Goal: Task Accomplishment & Management: Manage account settings

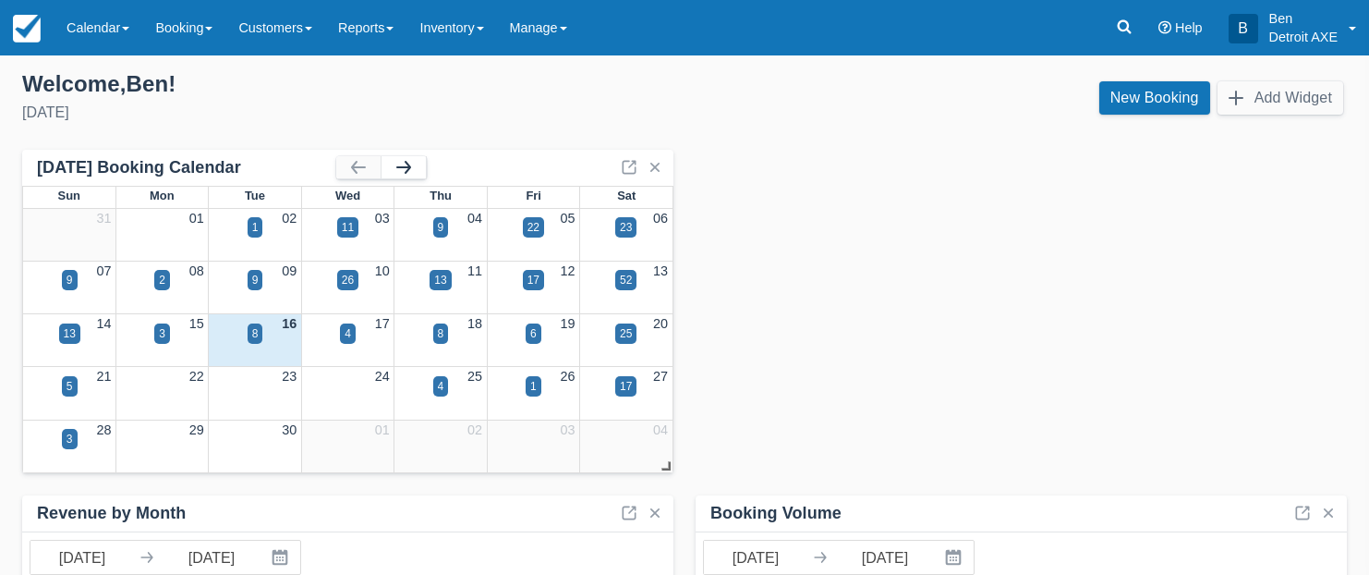
click at [390, 171] on button "button" at bounding box center [404, 167] width 44 height 22
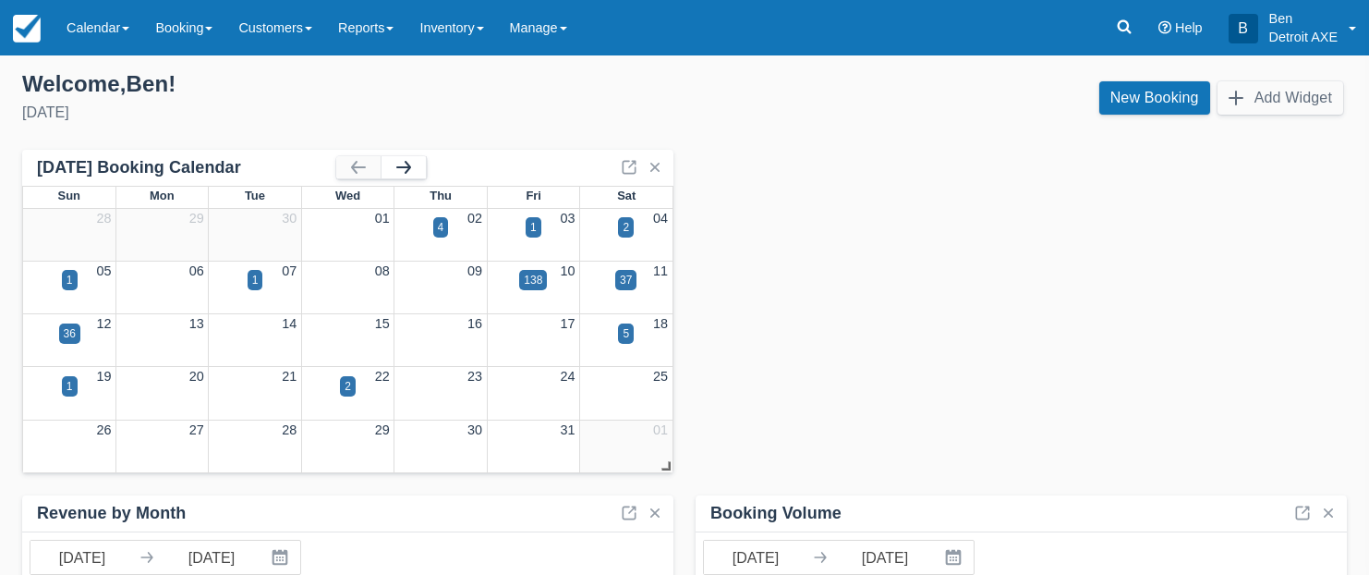
click at [391, 172] on button "button" at bounding box center [404, 167] width 44 height 22
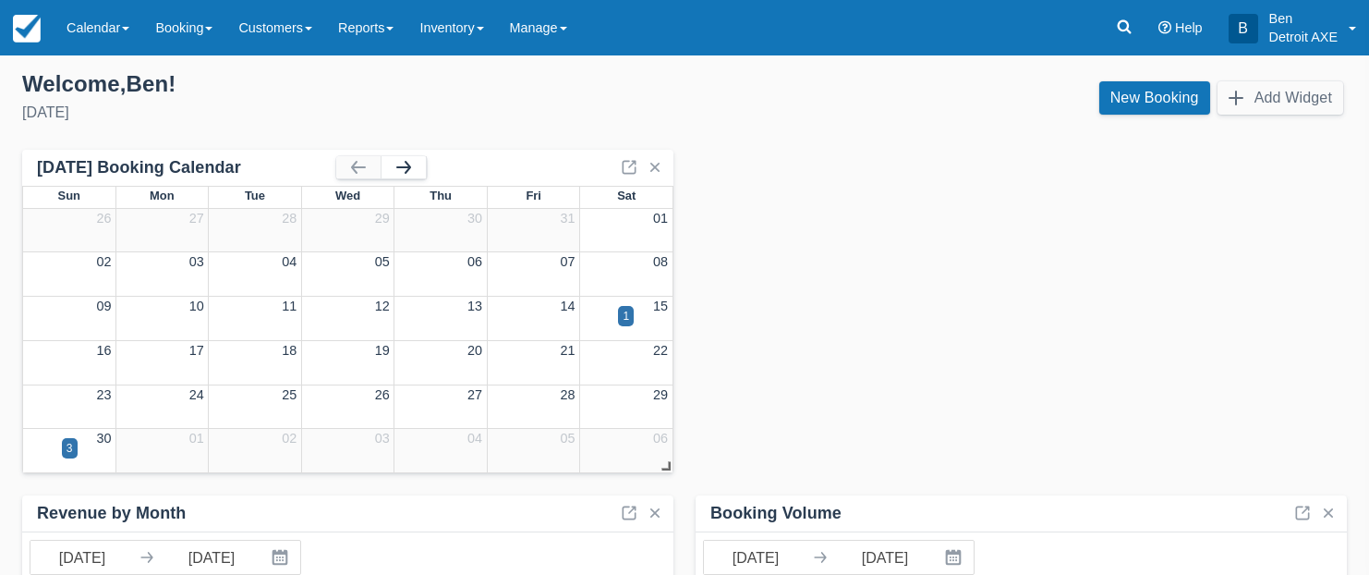
click at [395, 167] on button "button" at bounding box center [404, 167] width 44 height 22
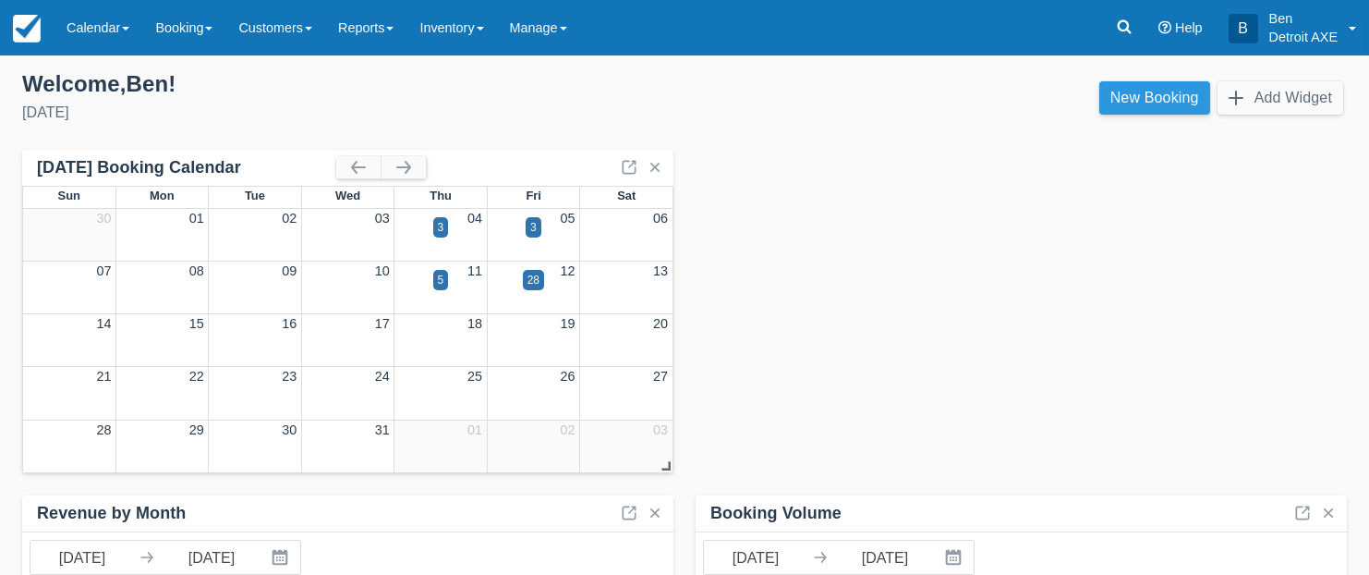
click at [1169, 103] on link "New Booking" at bounding box center [1154, 97] width 111 height 33
click at [349, 166] on button "button" at bounding box center [358, 167] width 44 height 22
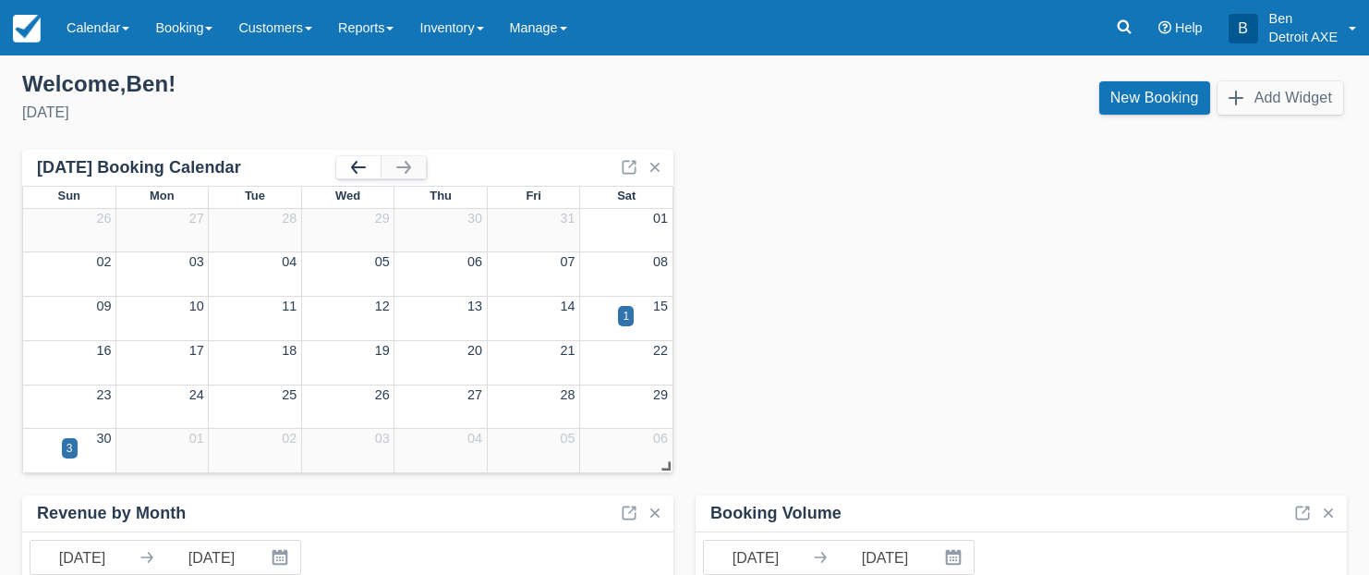
click at [349, 165] on button "button" at bounding box center [358, 167] width 44 height 22
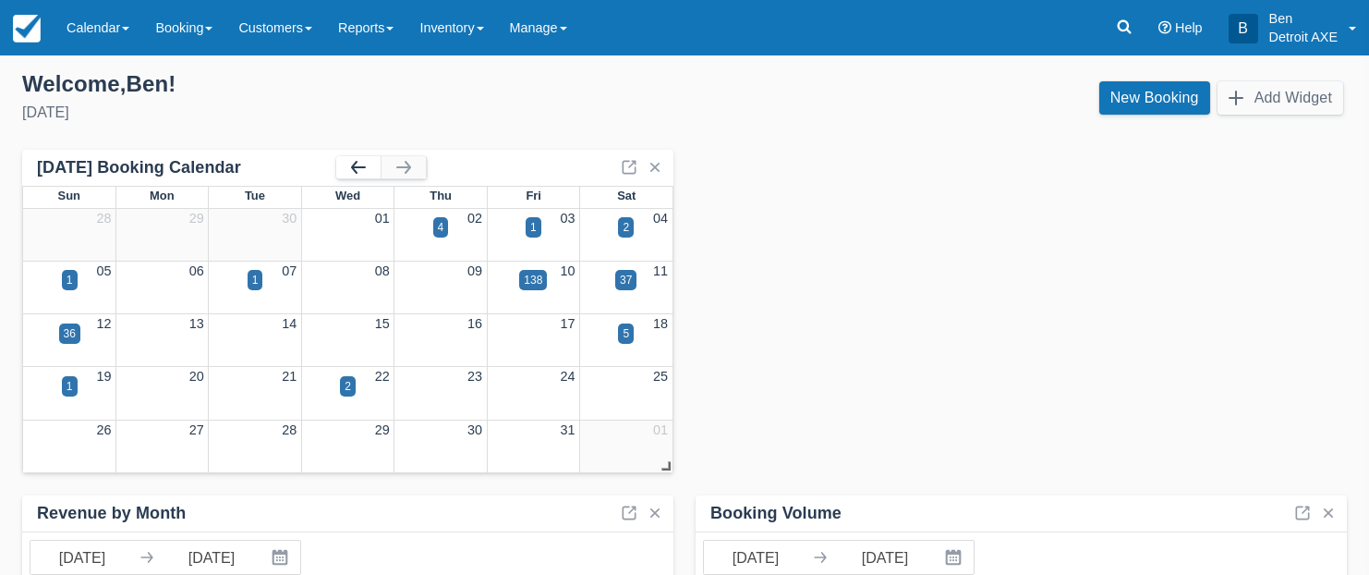
click at [349, 165] on button "button" at bounding box center [358, 167] width 44 height 22
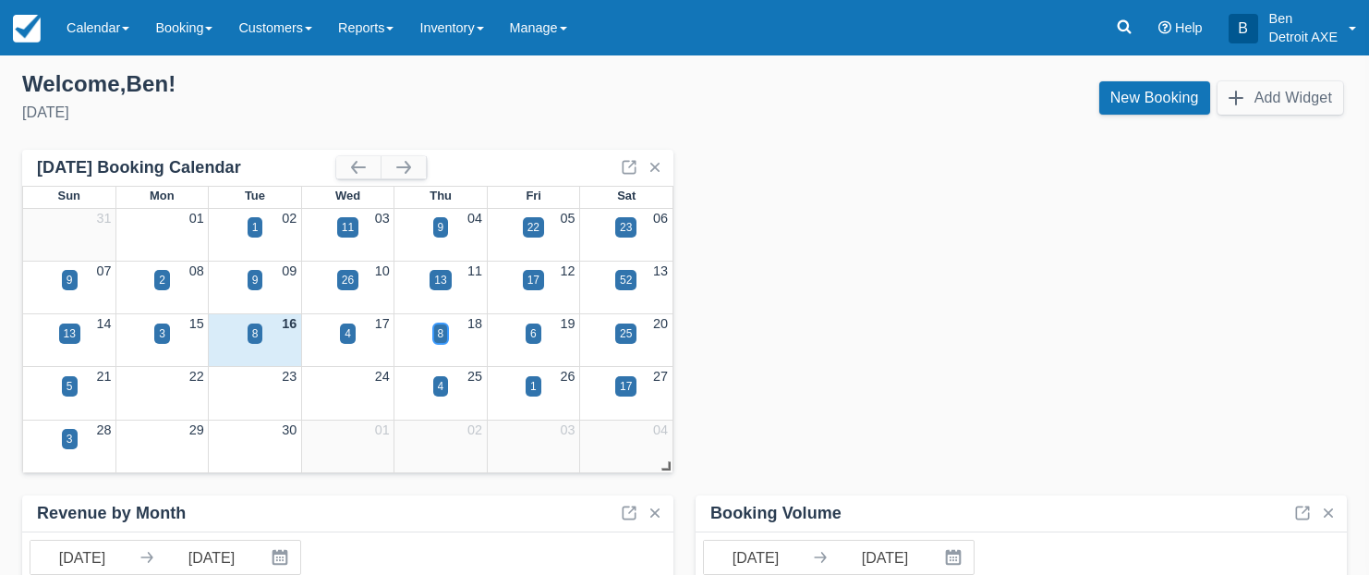
click at [442, 331] on div "8" at bounding box center [441, 333] width 6 height 17
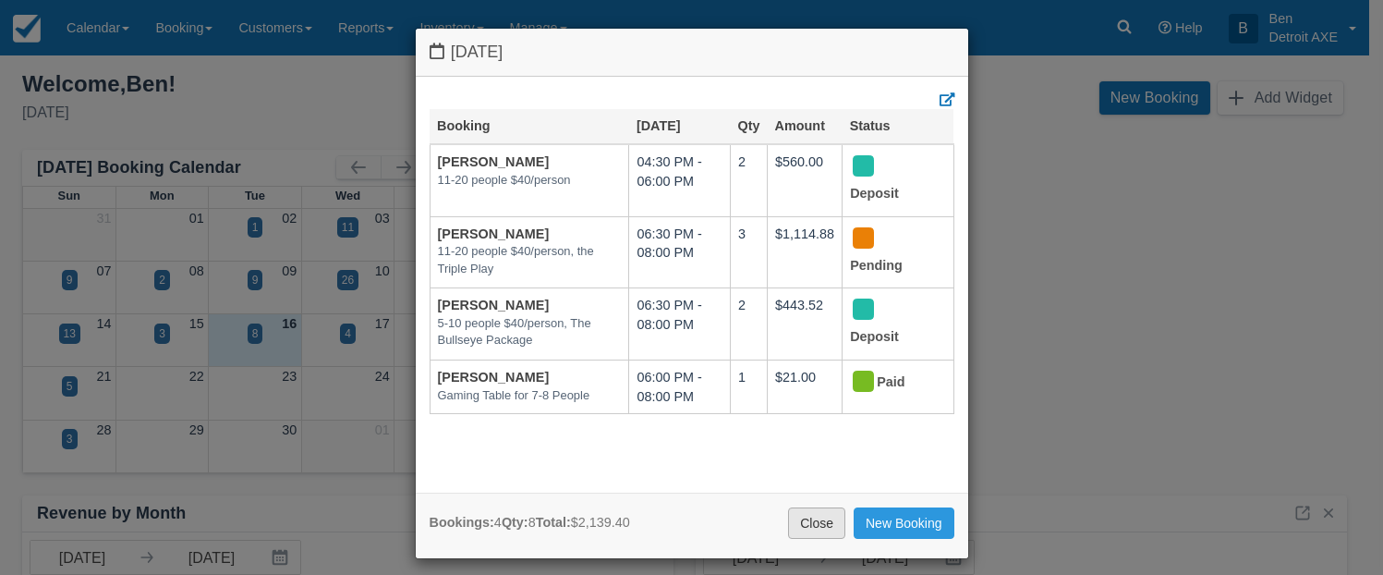
click at [810, 529] on link "Close" at bounding box center [816, 522] width 57 height 31
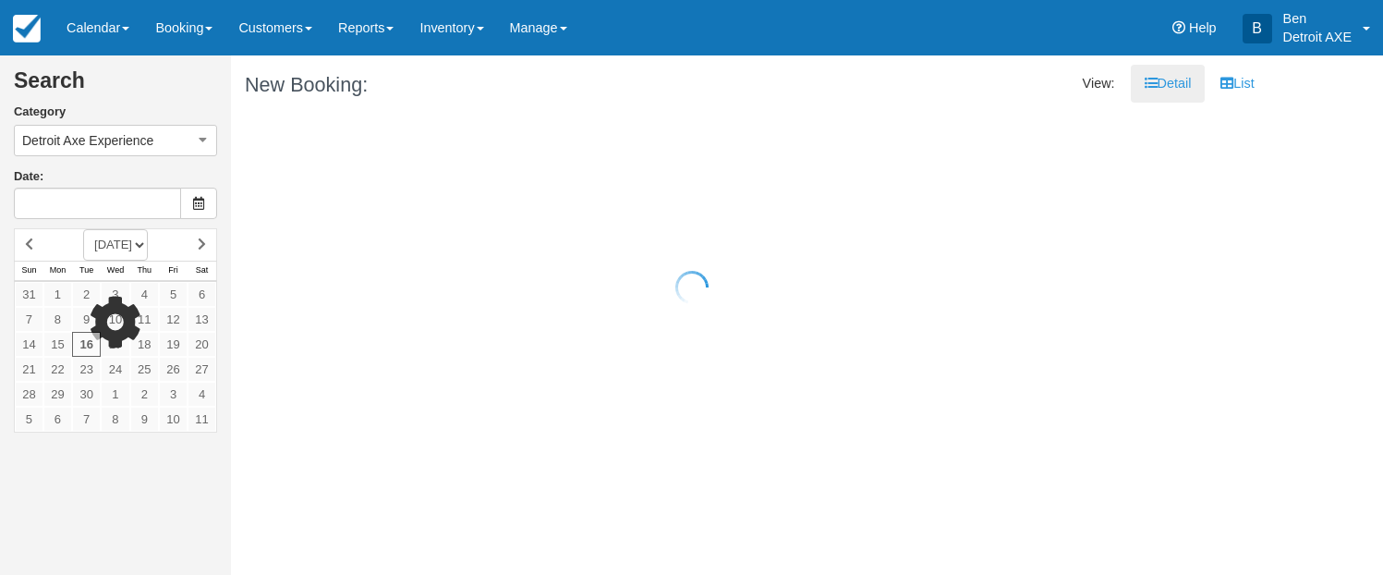
type input "[DATE]"
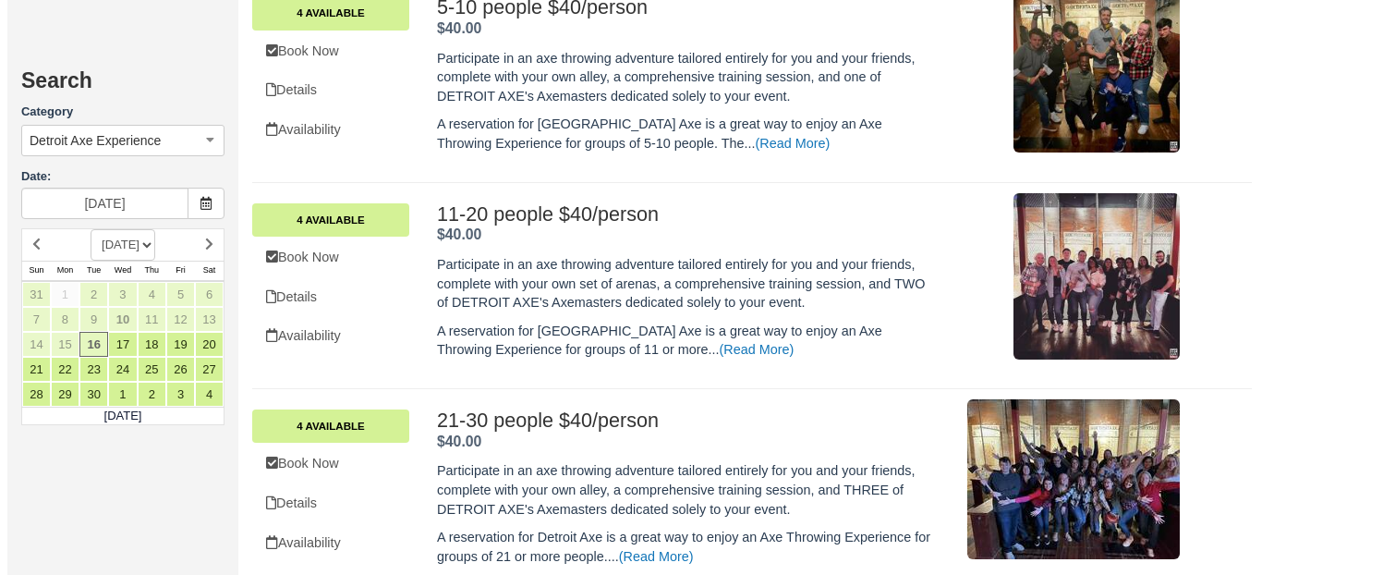
scroll to position [901, 0]
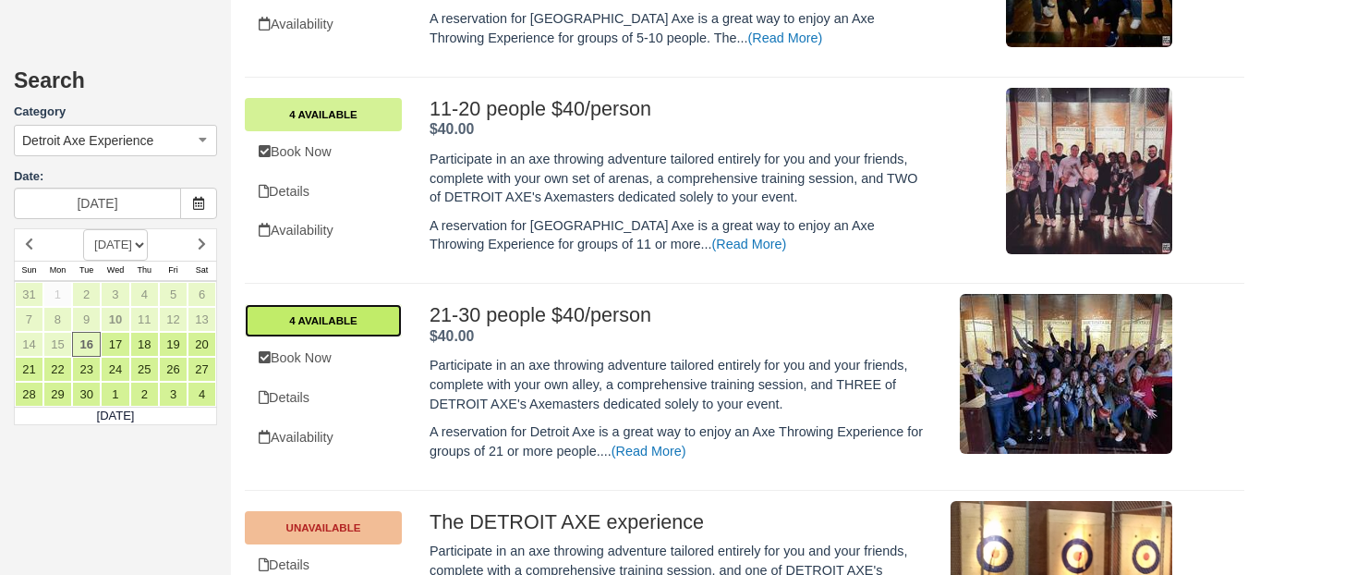
click at [381, 325] on link "4 Available" at bounding box center [323, 320] width 157 height 33
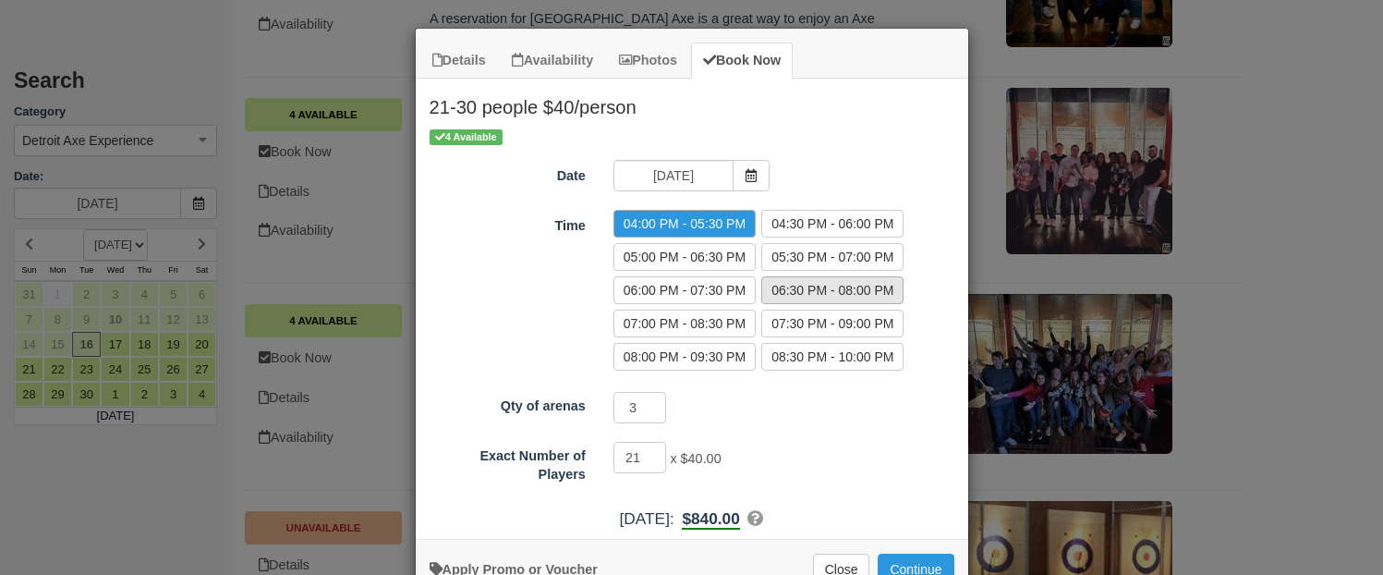
click at [841, 290] on label "06:30 PM - 08:00 PM" at bounding box center [832, 290] width 142 height 28
radio input "true"
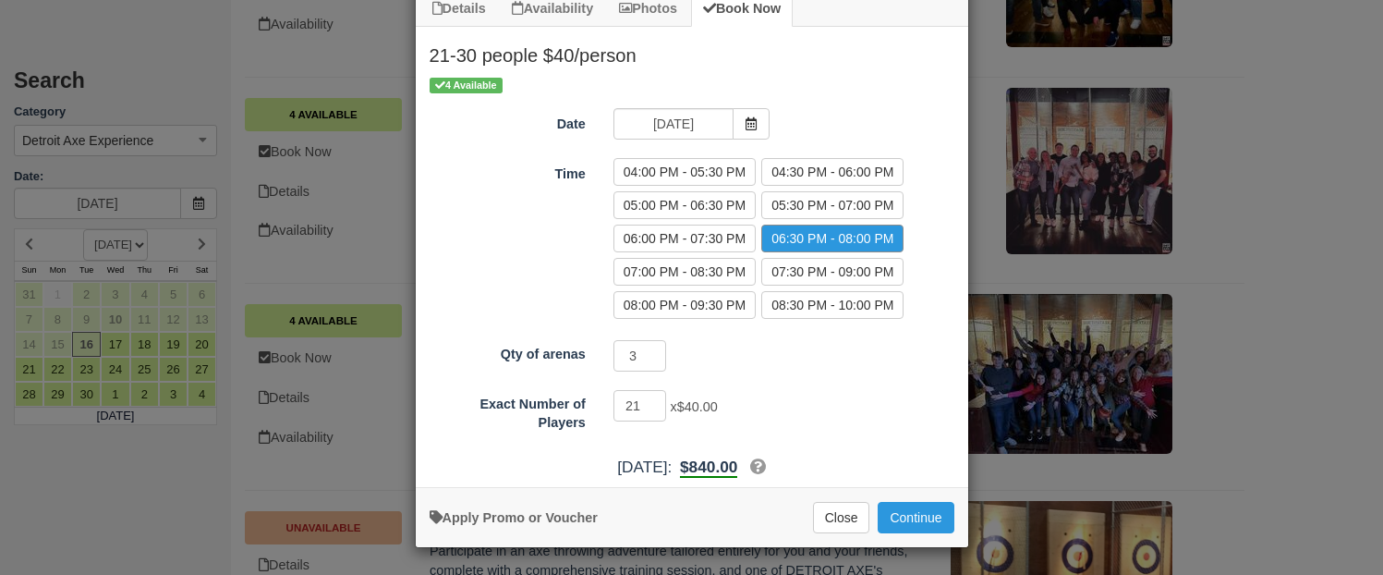
scroll to position [53, 0]
drag, startPoint x: 639, startPoint y: 411, endPoint x: 601, endPoint y: 406, distance: 38.3
click at [601, 406] on div "21 x $40.00 Minimum of 21Maximum of 30" at bounding box center [761, 407] width 322 height 36
type input "30"
click at [757, 396] on div "30 x $40.00 Minimum of 21Maximum of 30" at bounding box center [761, 407] width 322 height 36
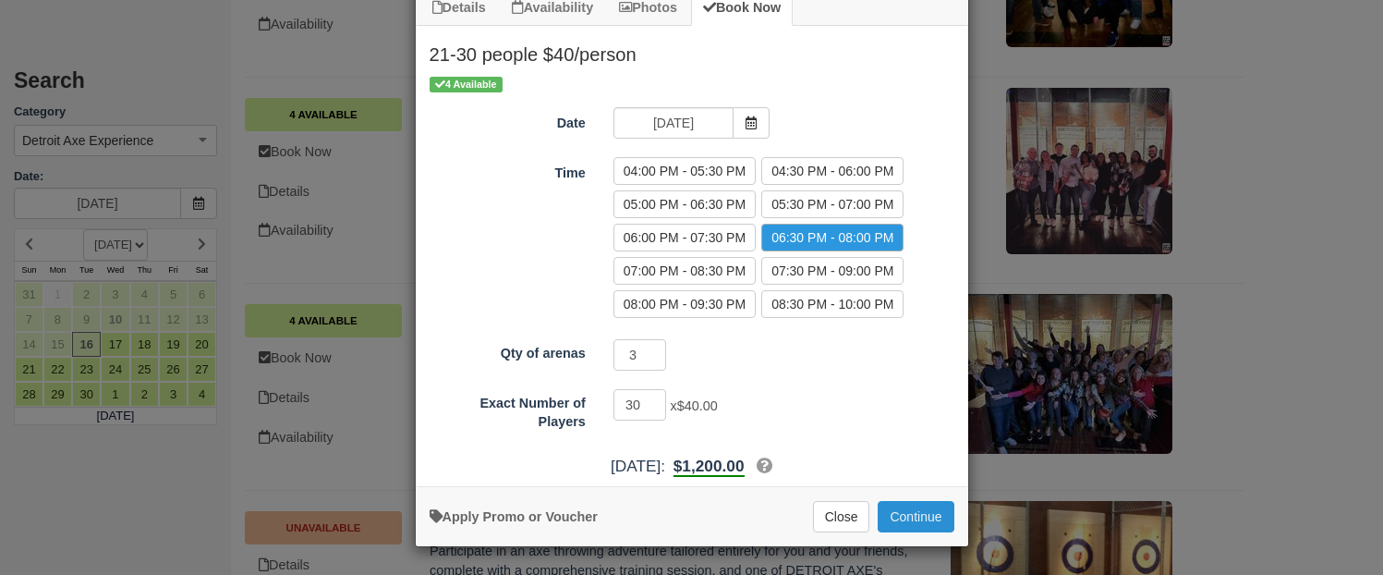
click at [898, 523] on button "Continue" at bounding box center [916, 516] width 76 height 31
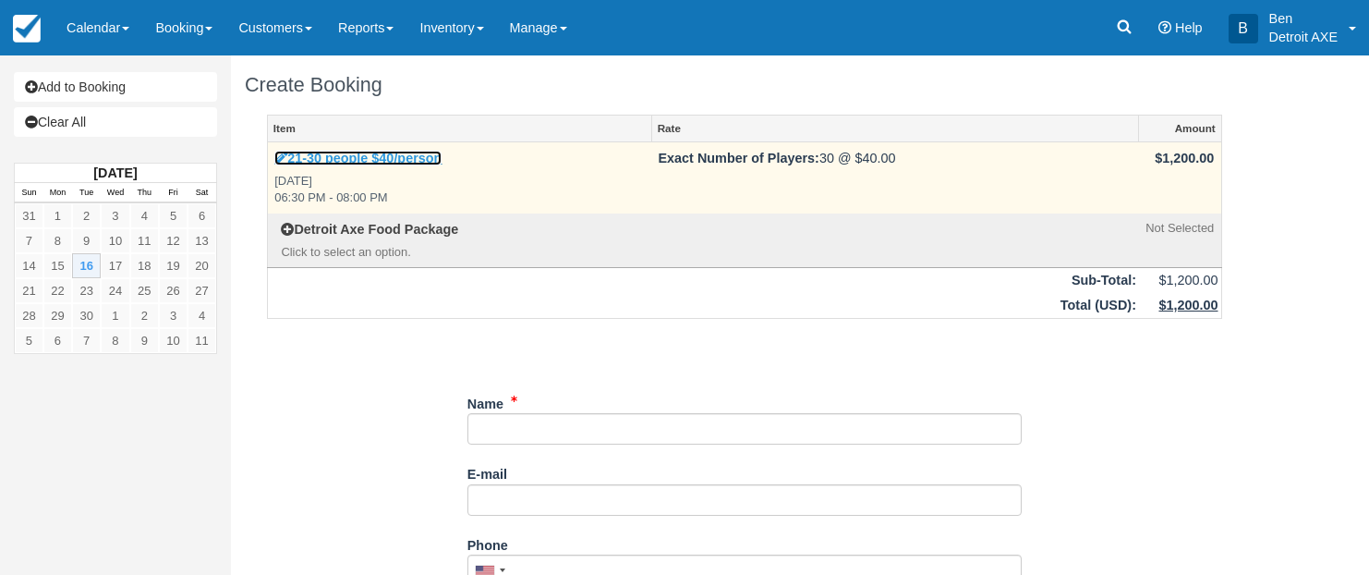
click at [328, 152] on link "21-30 people $40/person" at bounding box center [357, 158] width 167 height 15
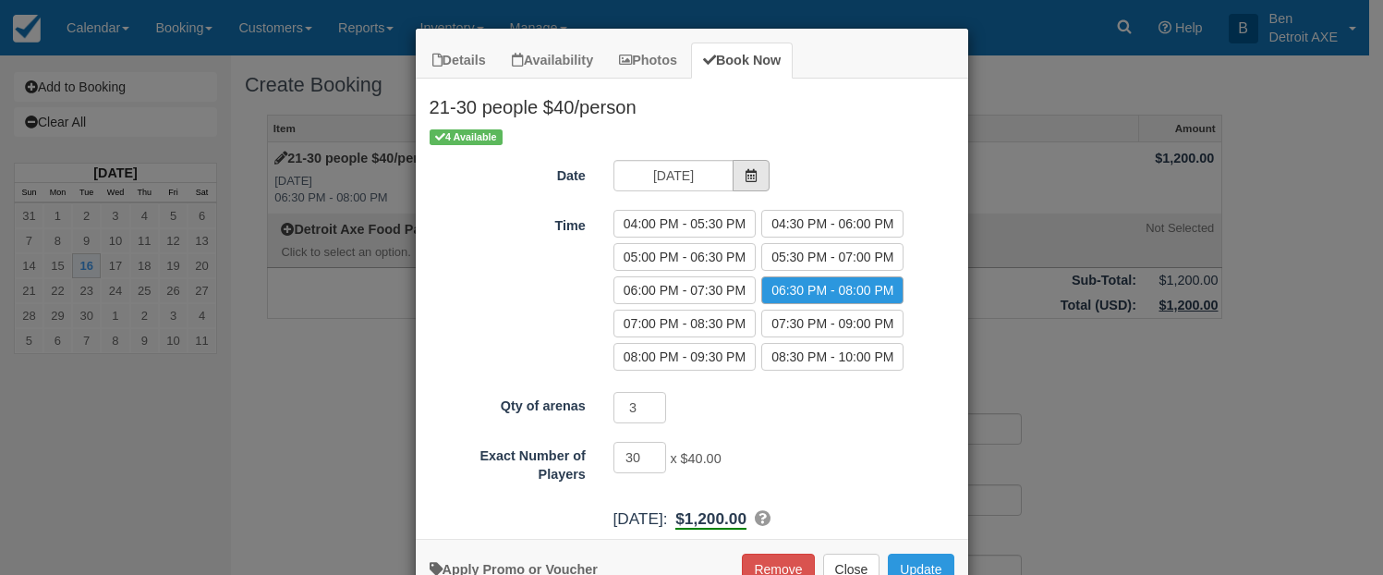
click at [748, 184] on span "Item Modal" at bounding box center [751, 175] width 37 height 31
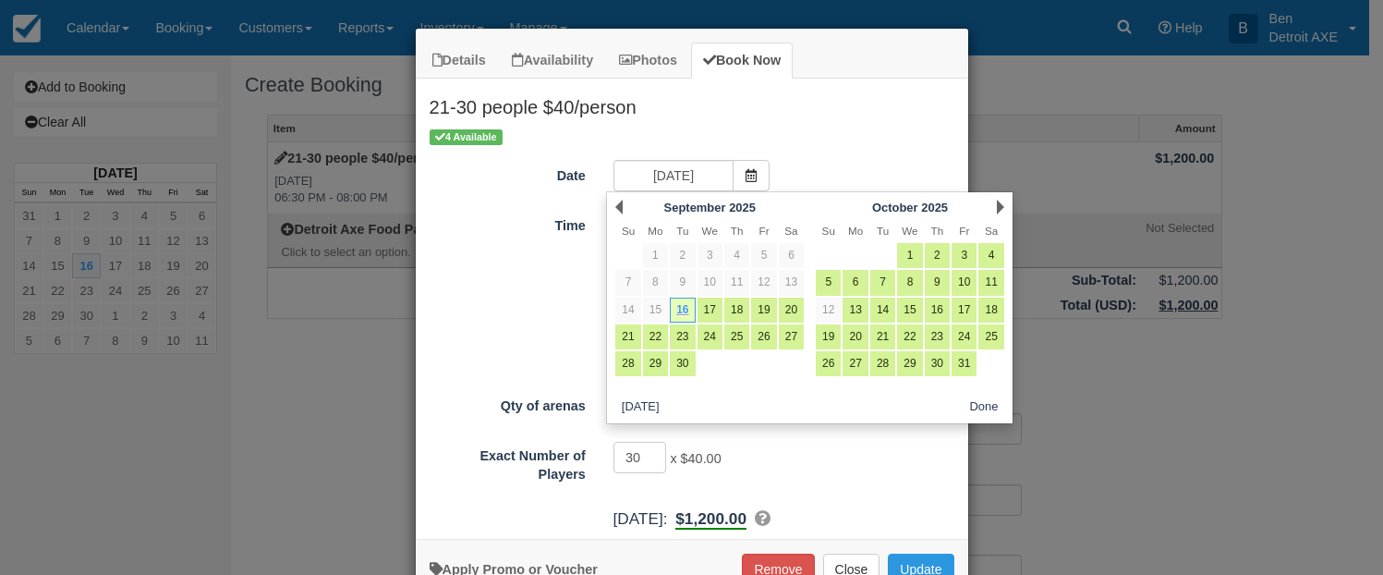
click at [996, 209] on div "Next October 2025" at bounding box center [910, 207] width 200 height 26
click at [998, 205] on link "Next" at bounding box center [1000, 207] width 7 height 15
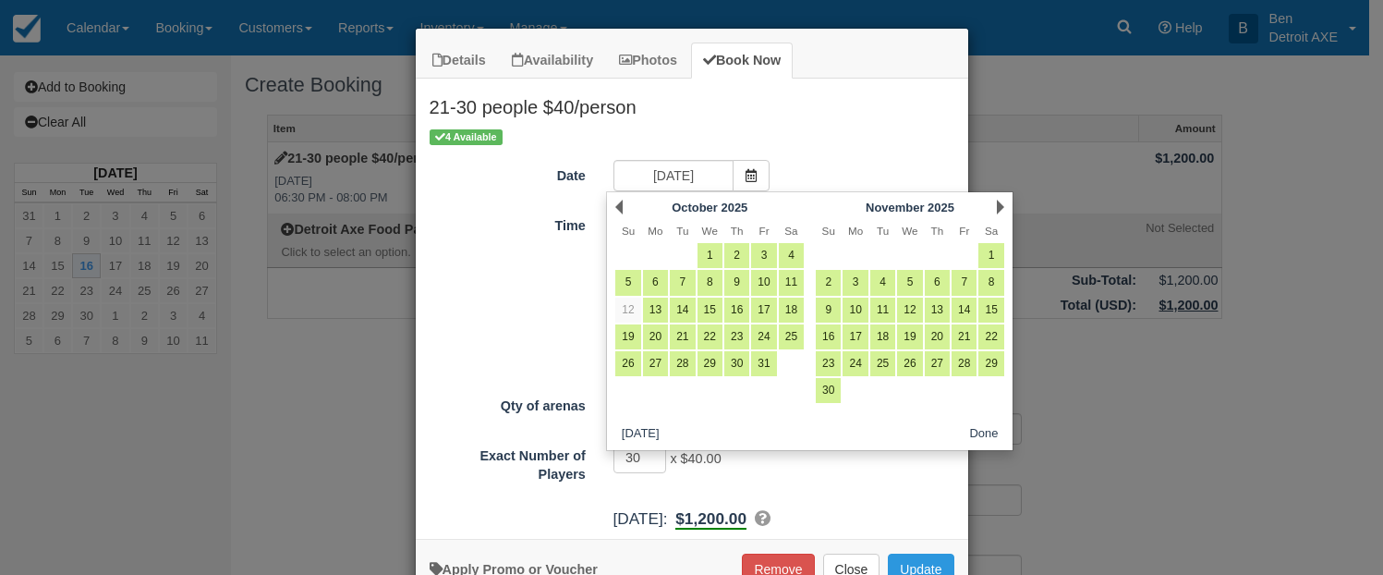
click at [998, 205] on link "Next" at bounding box center [1000, 207] width 7 height 15
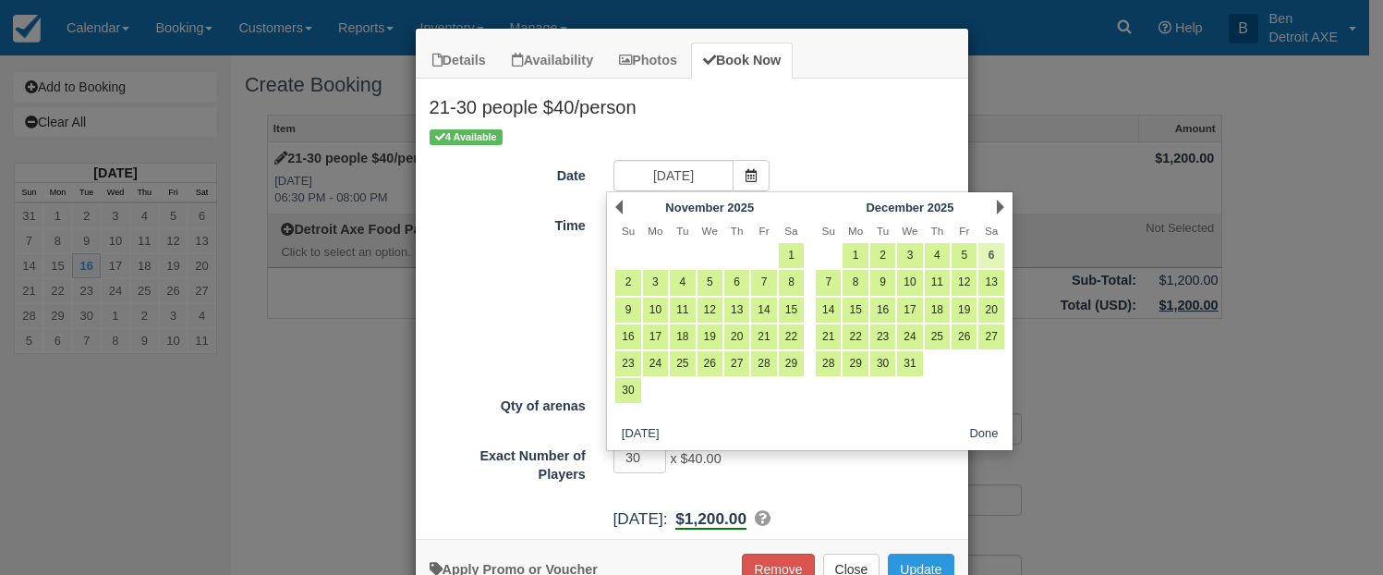
click at [985, 257] on link "6" at bounding box center [990, 255] width 25 height 25
type input "12/06/25"
radio input "false"
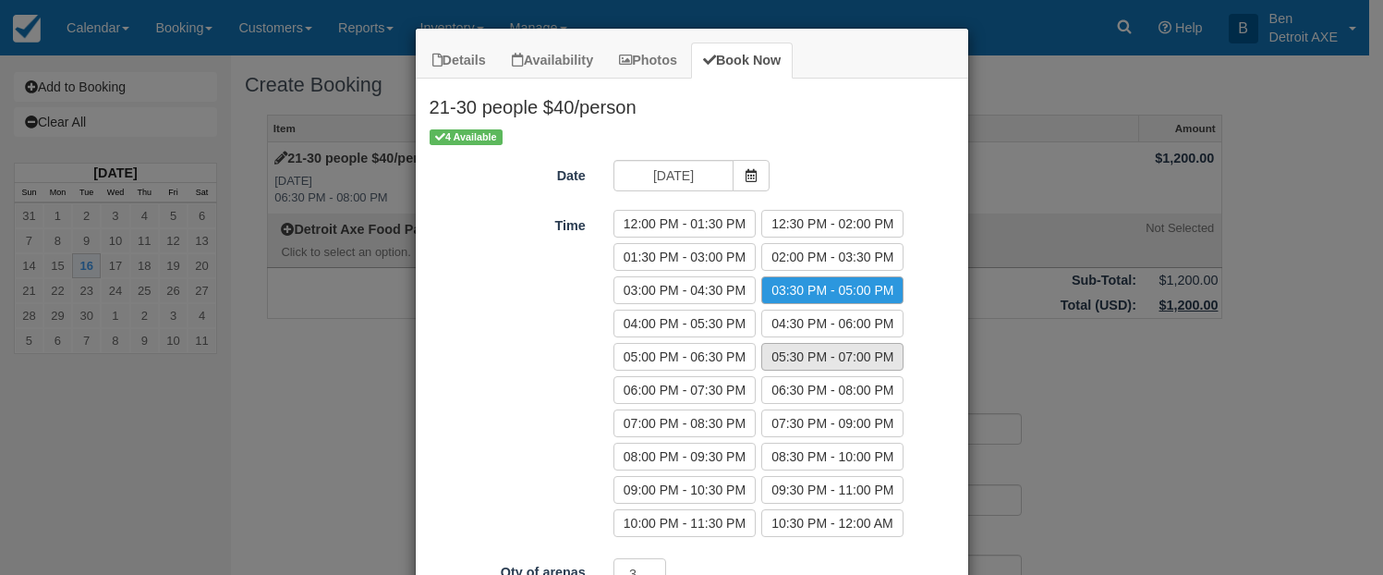
click at [803, 352] on label "05:30 PM - 07:00 PM" at bounding box center [832, 357] width 142 height 28
radio input "true"
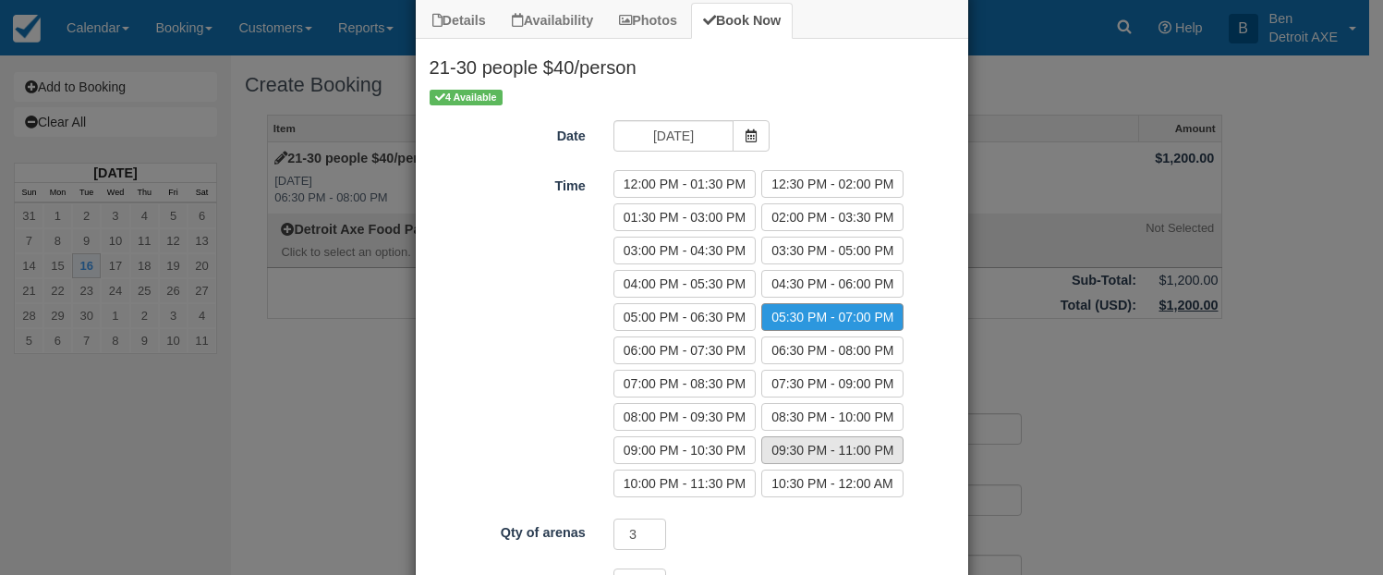
scroll to position [219, 0]
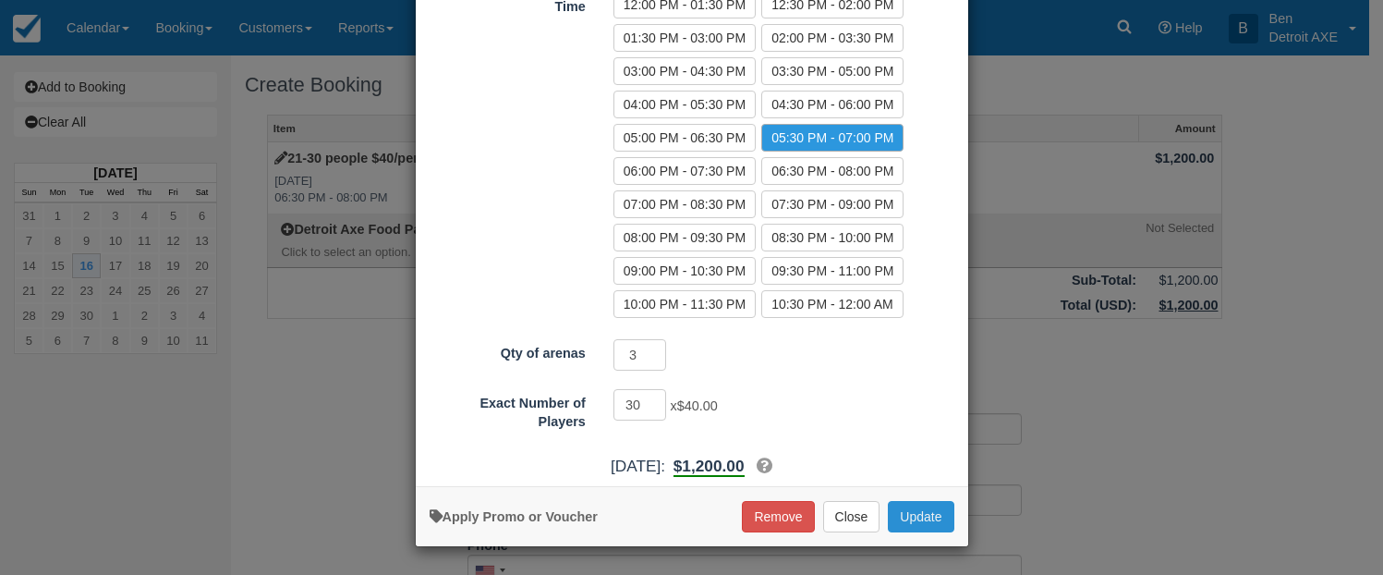
click at [907, 515] on button "Update" at bounding box center [921, 516] width 66 height 31
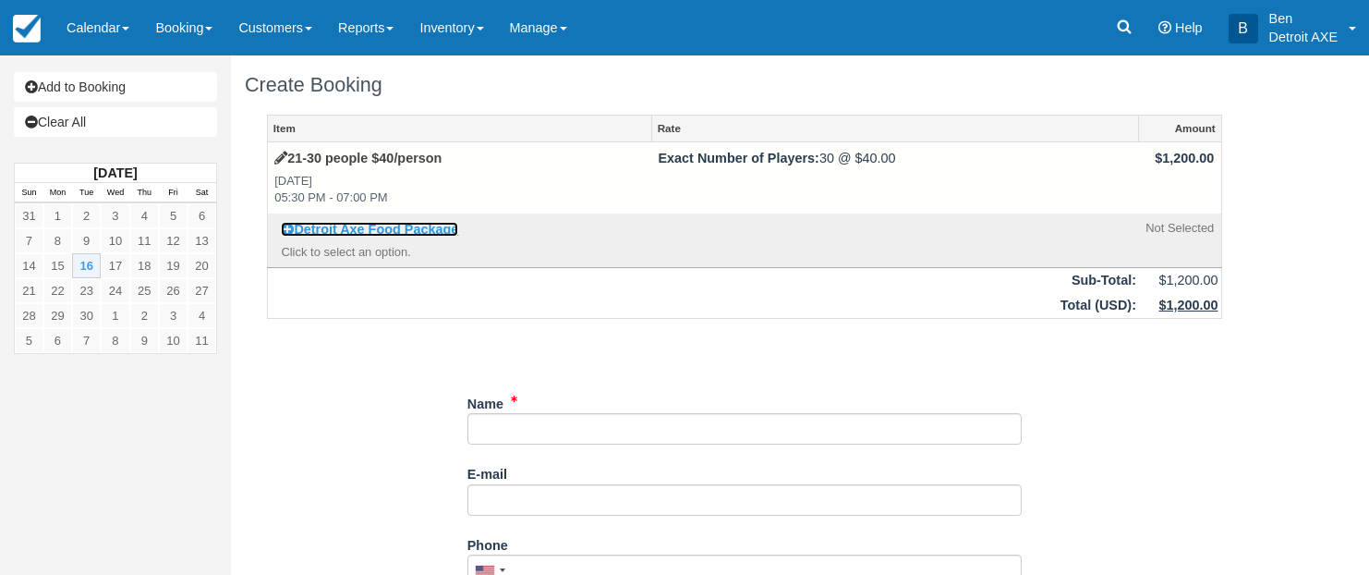
click at [334, 232] on strong "Detroit Axe Food Package" at bounding box center [376, 229] width 164 height 15
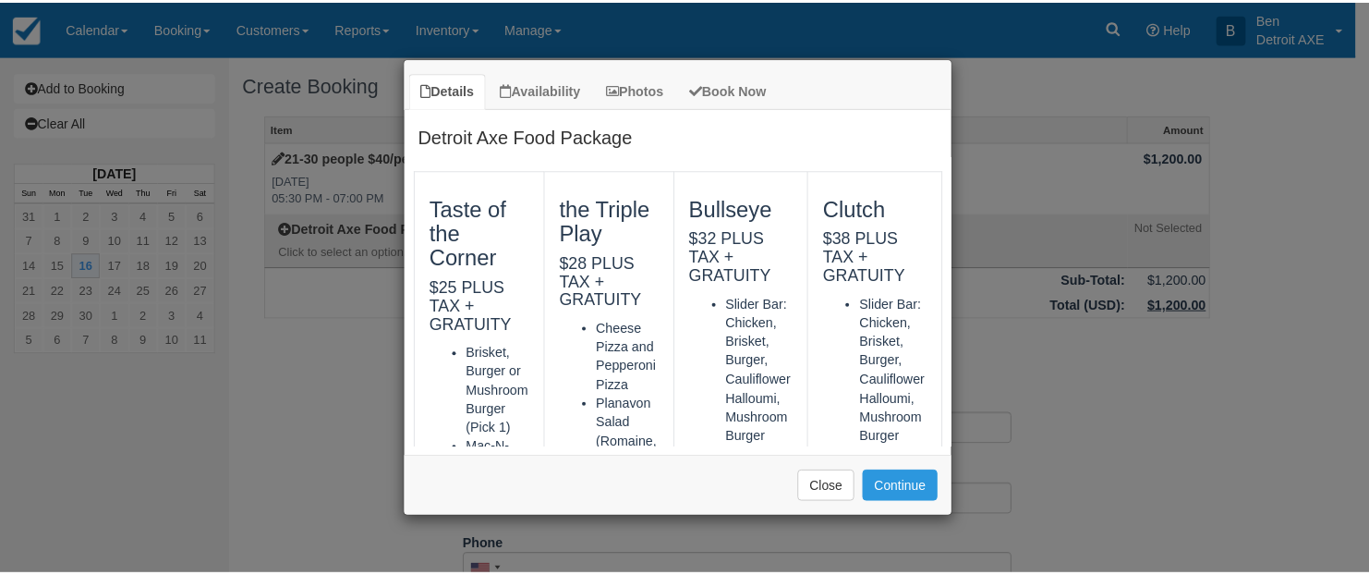
scroll to position [0, 0]
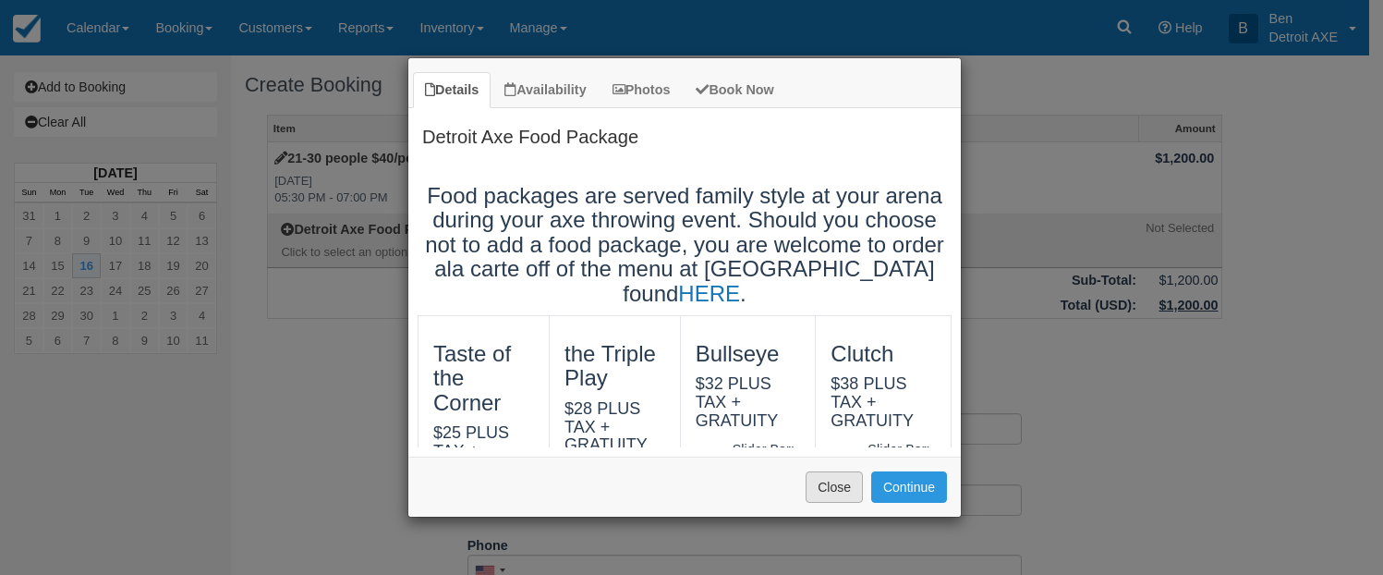
click at [844, 482] on button "Close" at bounding box center [834, 486] width 57 height 31
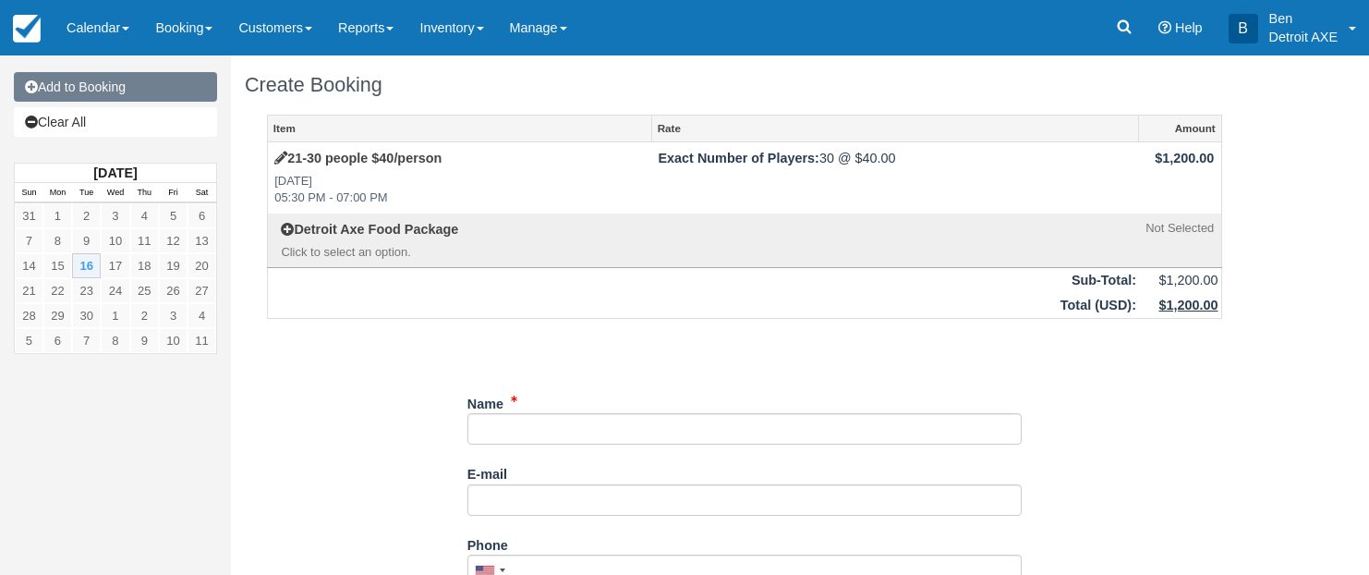
click at [127, 89] on link "Add to Booking" at bounding box center [115, 87] width 203 height 30
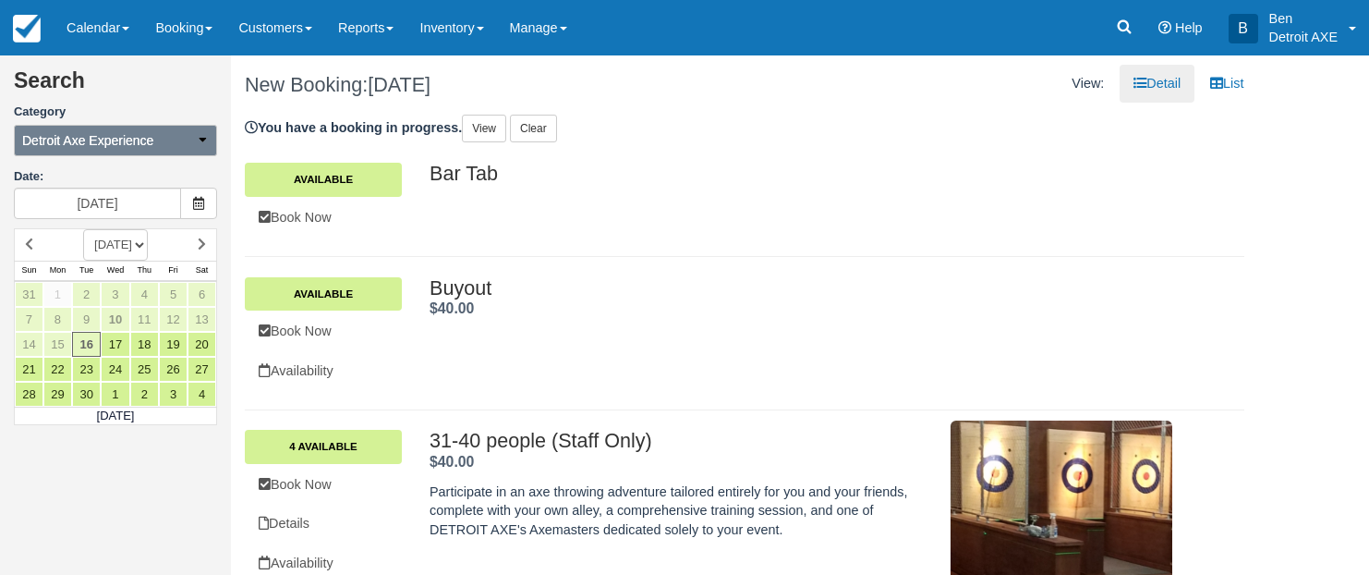
click at [191, 147] on button "Detroit Axe Experience" at bounding box center [115, 140] width 203 height 31
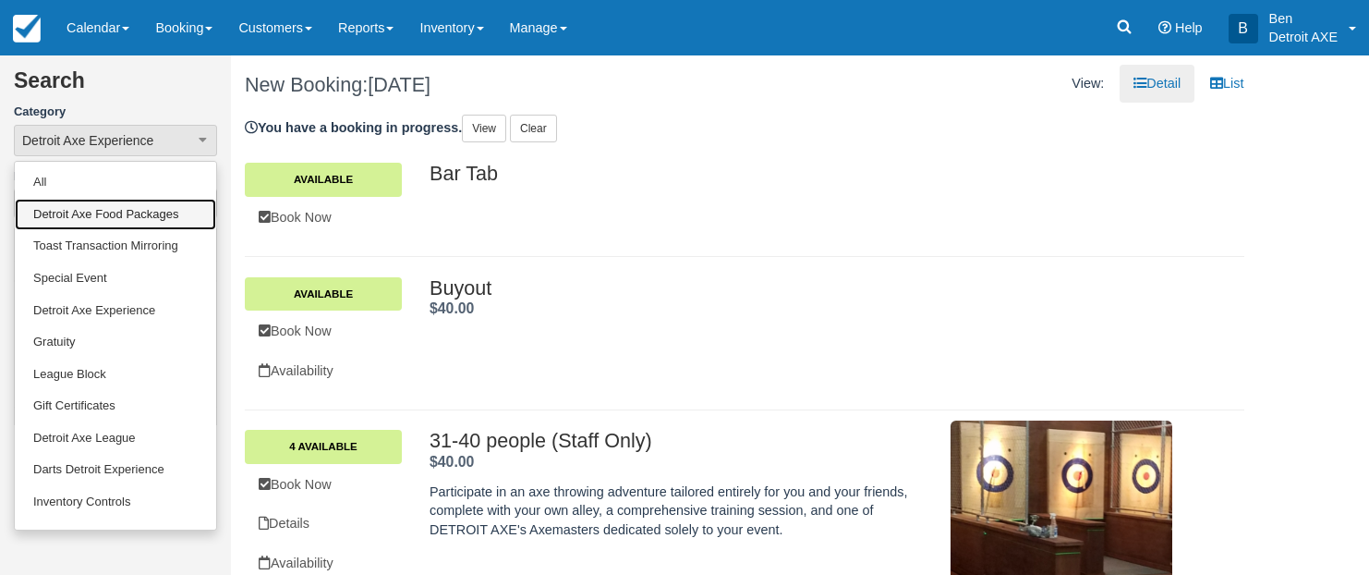
click at [169, 224] on link "Detroit Axe Food Packages" at bounding box center [115, 215] width 201 height 32
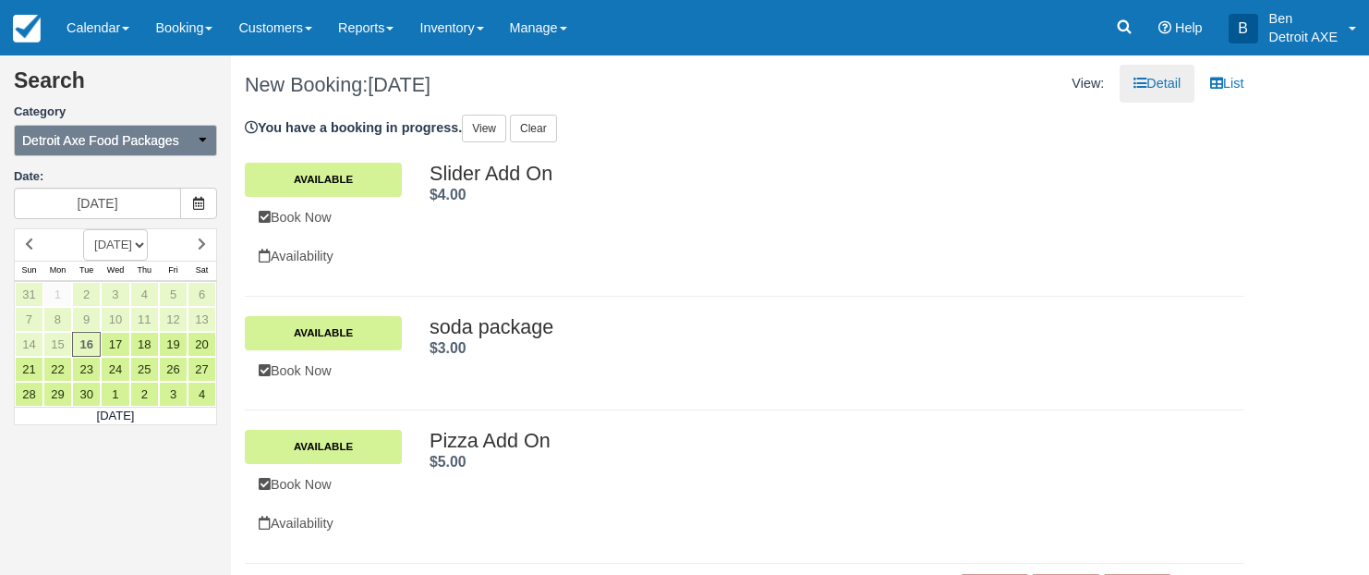
click at [190, 133] on button "Detroit Axe Food Packages" at bounding box center [115, 140] width 203 height 31
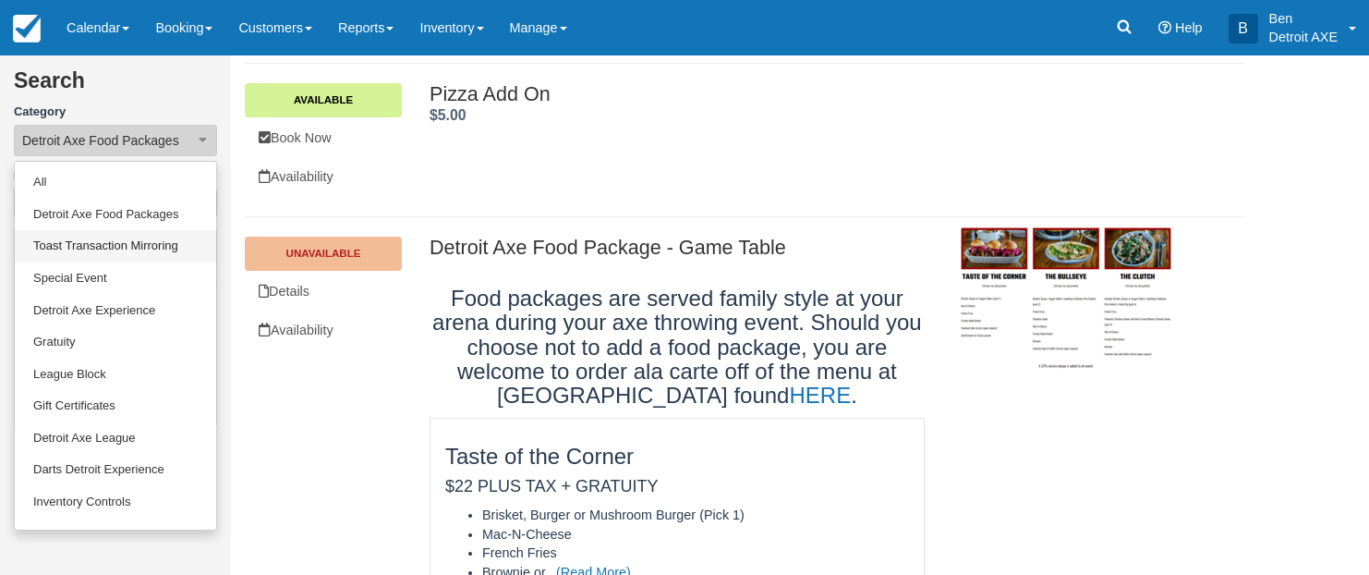
scroll to position [345, 0]
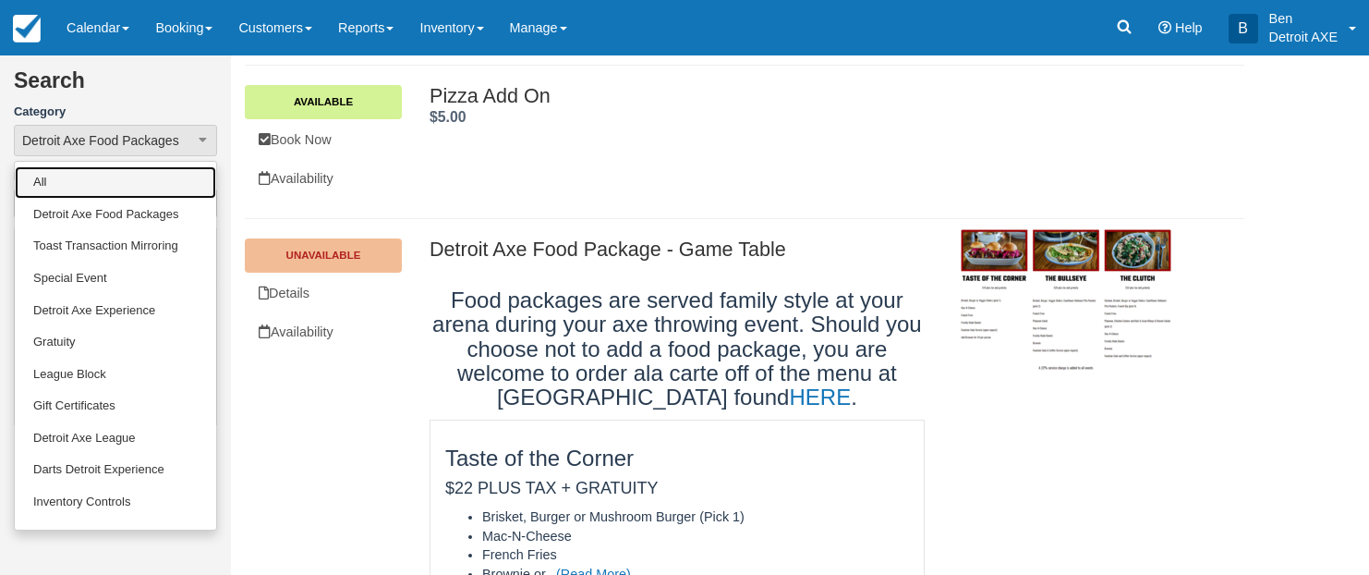
click at [110, 182] on link "All" at bounding box center [115, 182] width 201 height 32
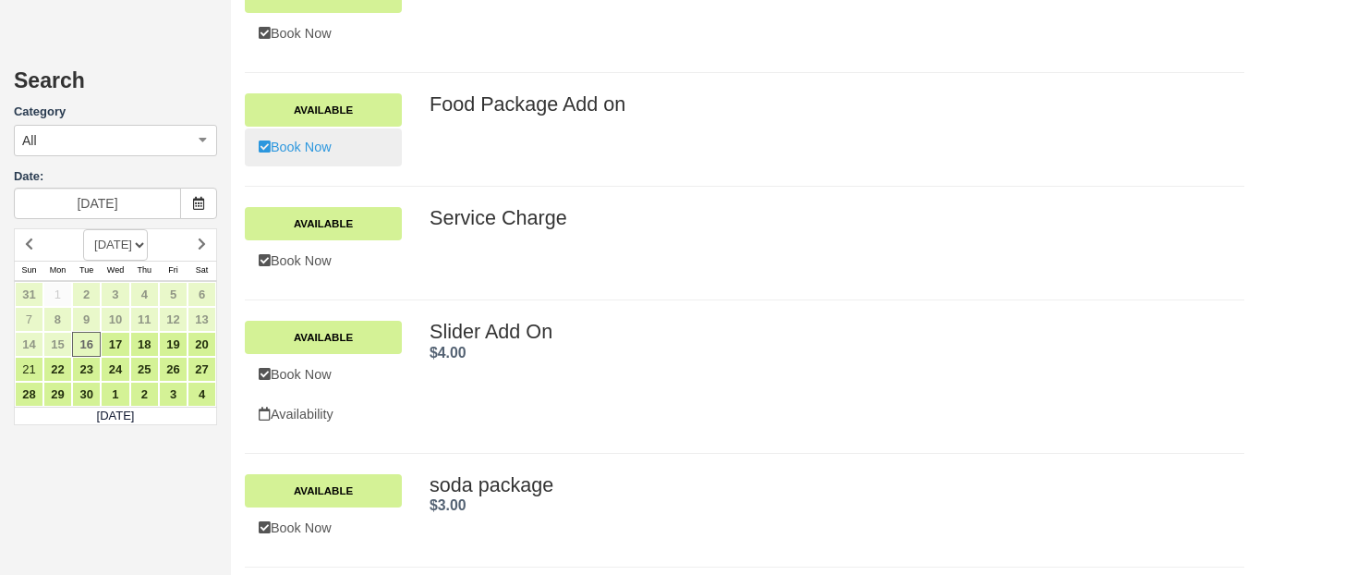
scroll to position [9181, 0]
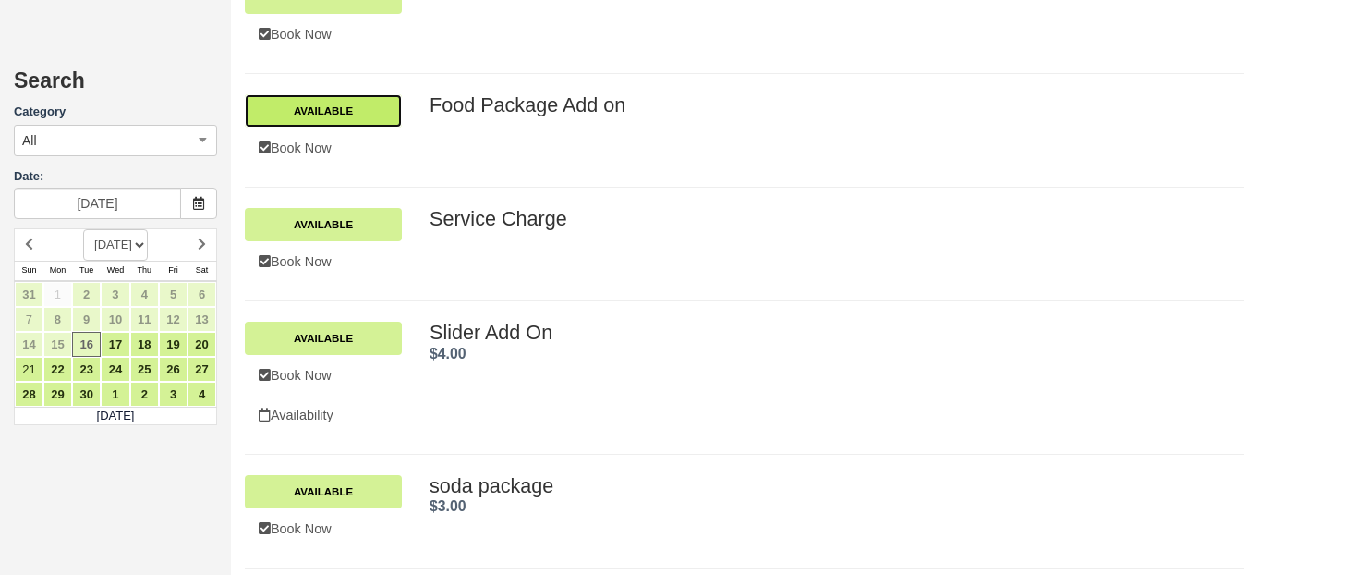
click at [348, 127] on link "Available" at bounding box center [323, 110] width 157 height 33
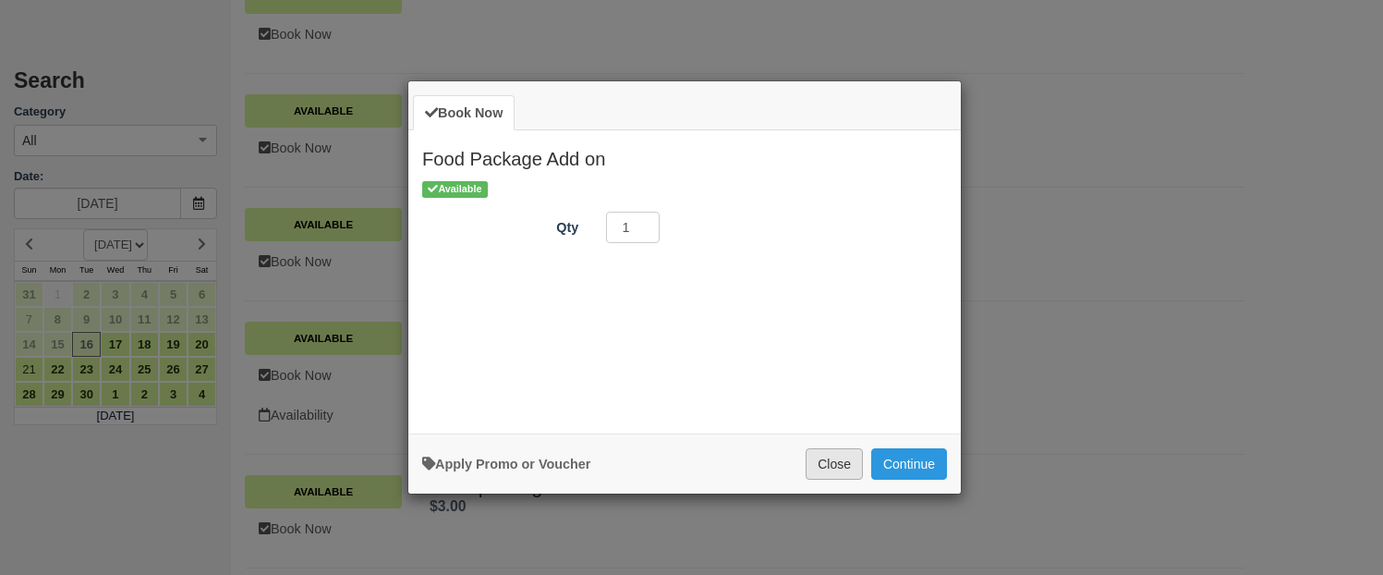
click at [830, 453] on button "Close" at bounding box center [834, 463] width 57 height 31
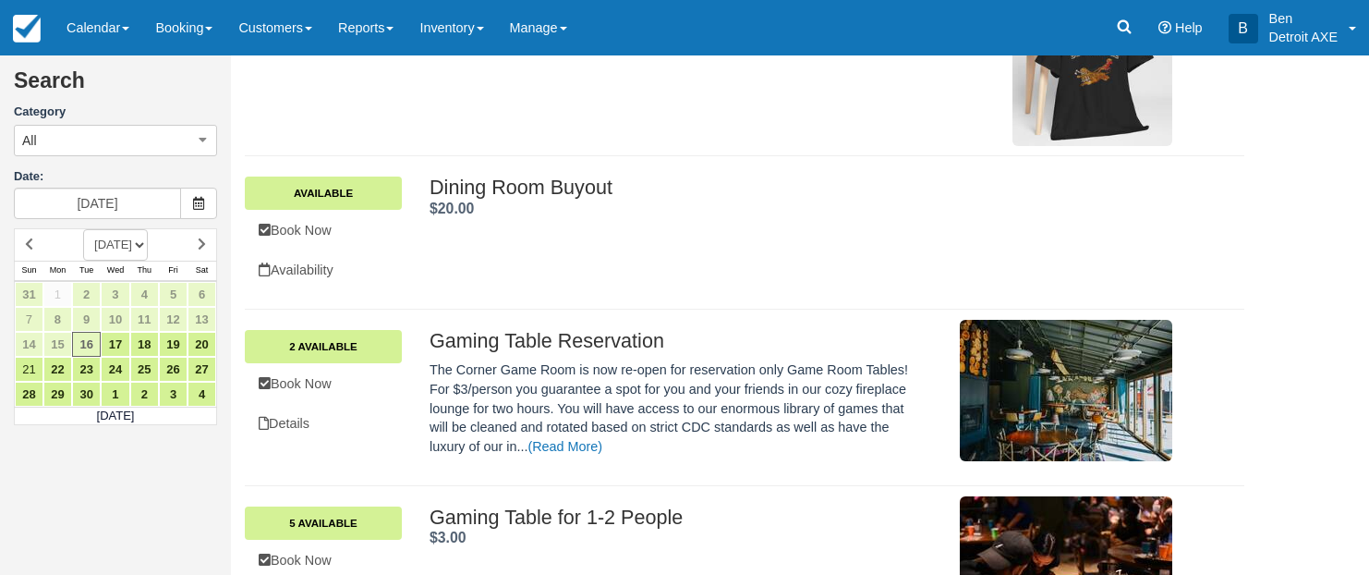
scroll to position [0, 0]
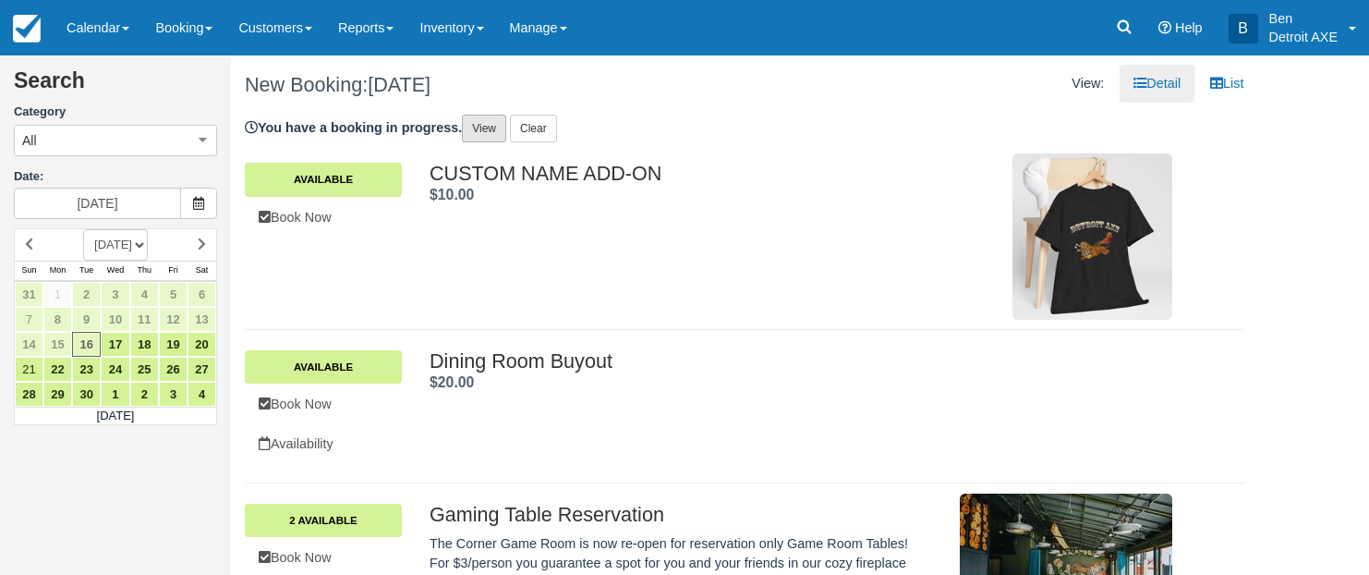
click at [503, 127] on link "View" at bounding box center [484, 129] width 44 height 28
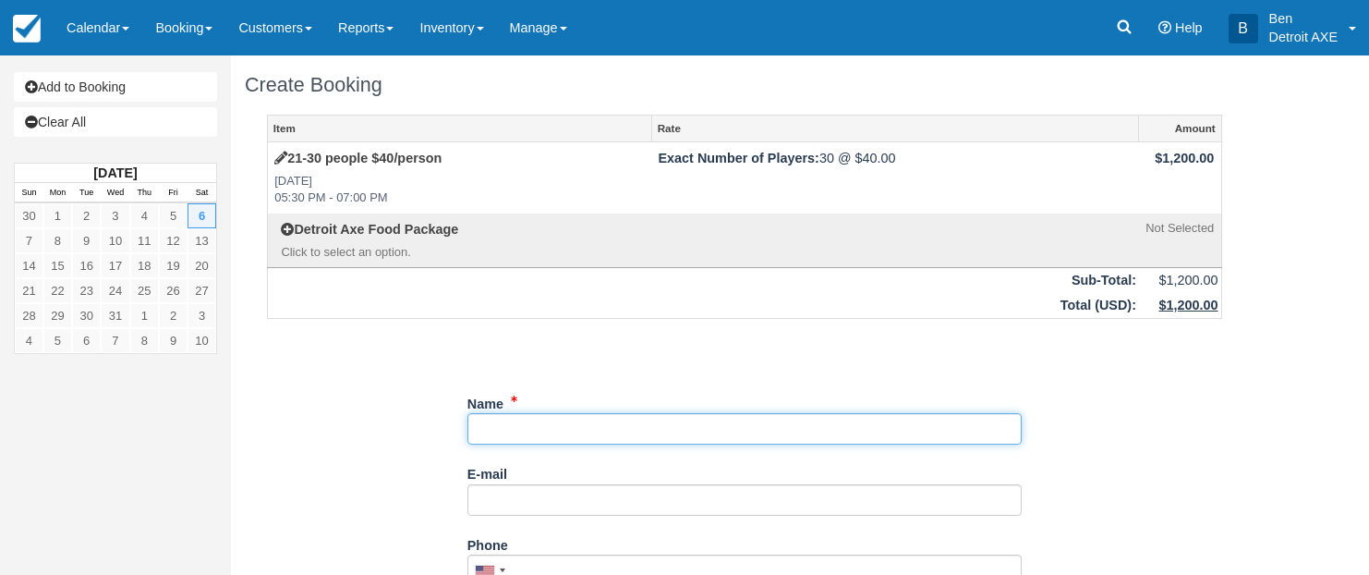
click at [545, 439] on input "Name" at bounding box center [744, 428] width 554 height 31
type input "[PERSON_NAME]"
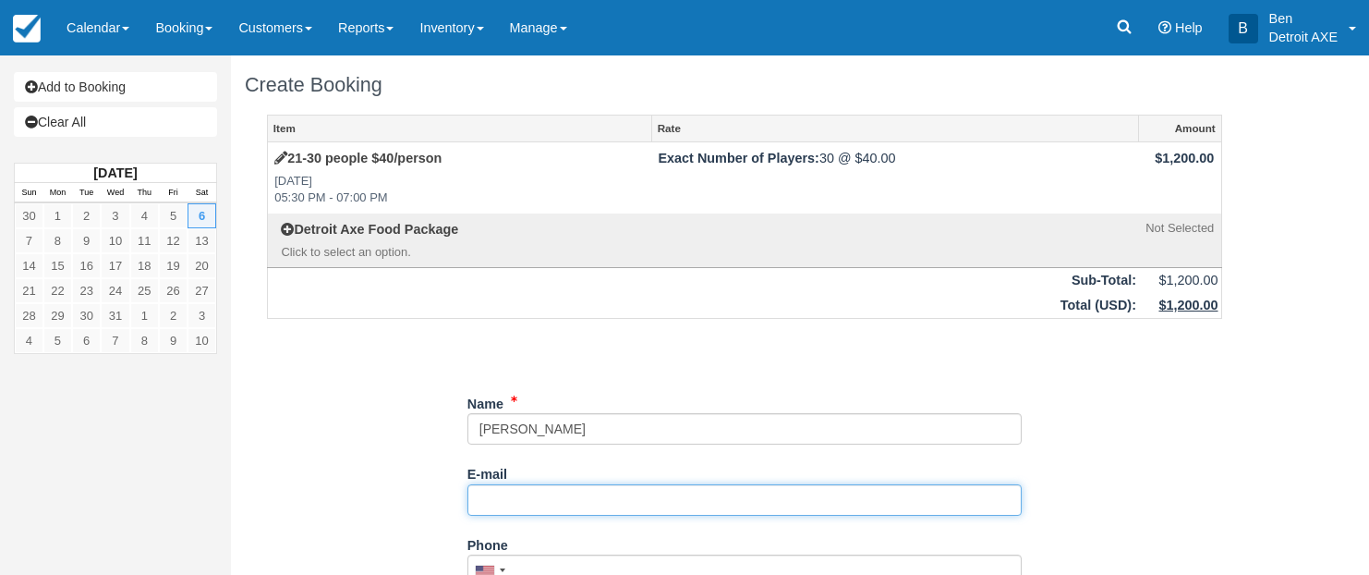
click at [535, 495] on input "E-mail" at bounding box center [744, 499] width 554 height 31
click at [608, 498] on input "E-mail" at bounding box center [744, 499] width 554 height 31
paste input "LOpris@msspc.org"
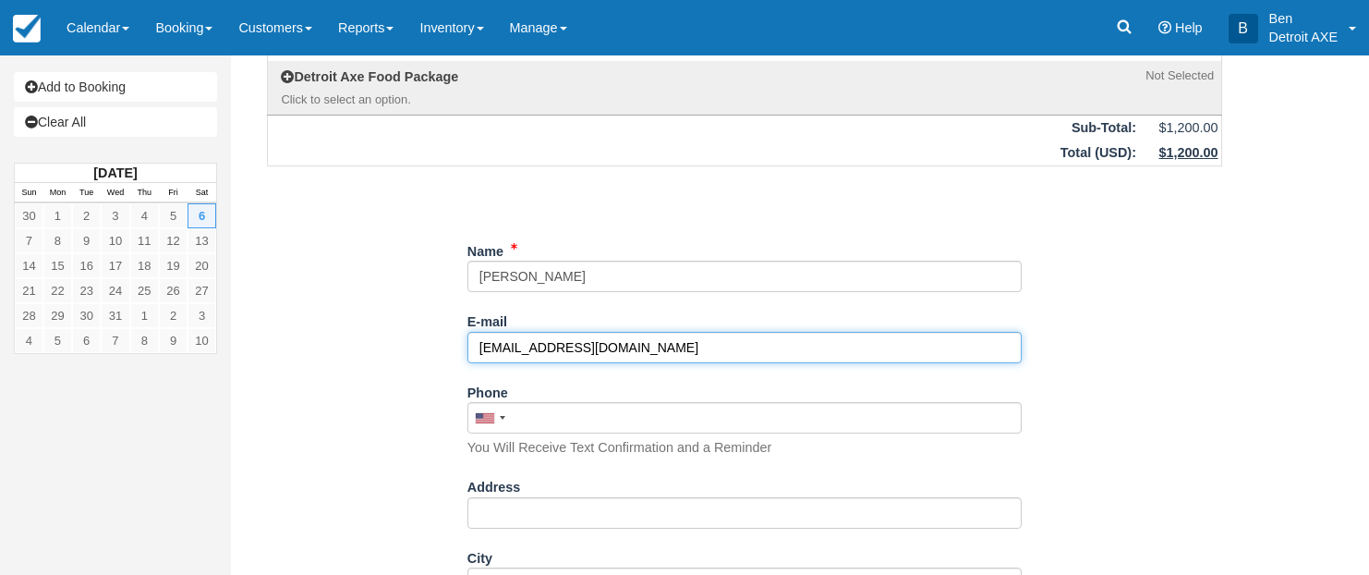
scroll to position [285, 0]
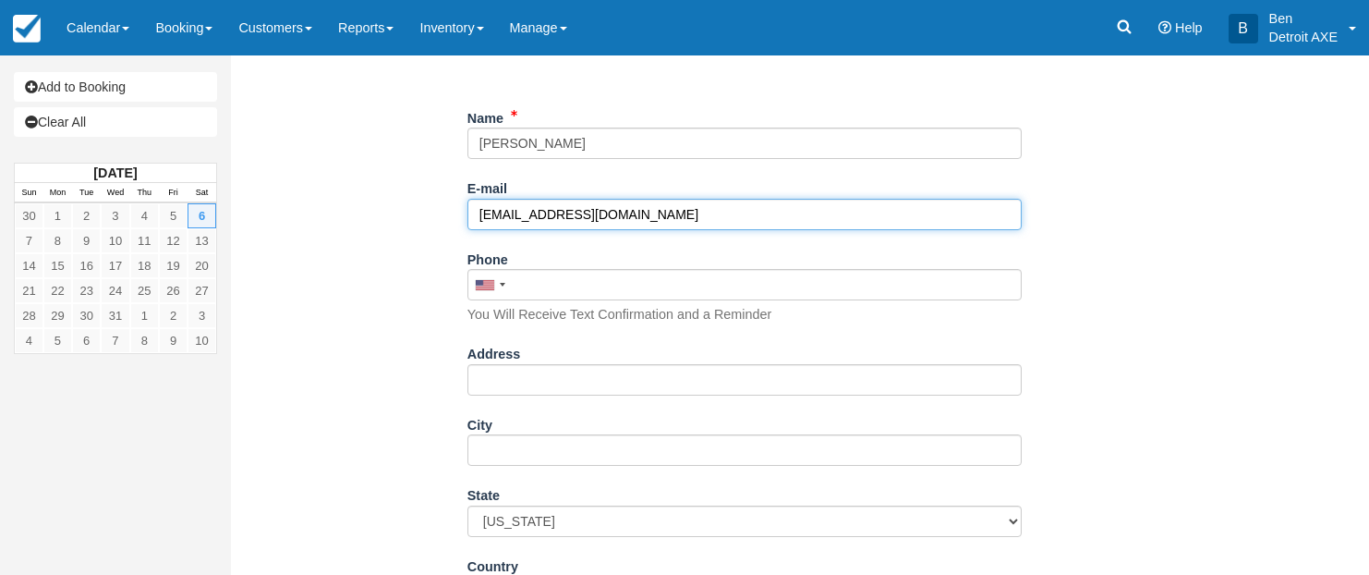
type input "LOpris@msspc.org"
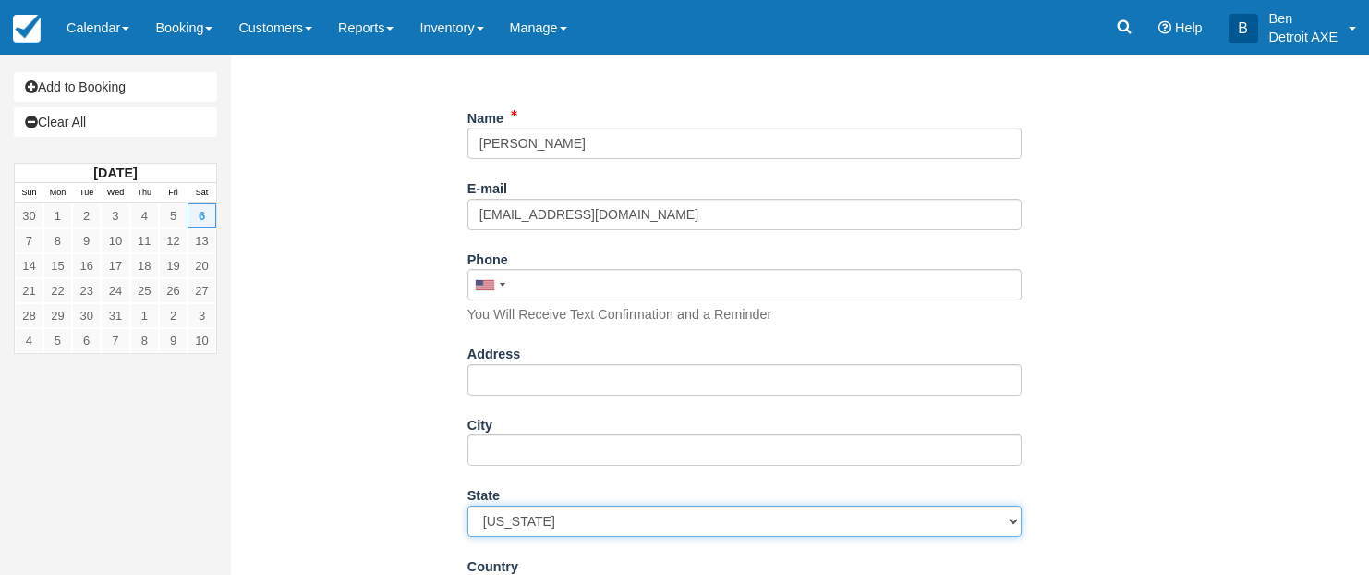
click at [543, 509] on select "Alabama Alaska Arizona Arkansas California Colorado Connecticut Delaware Florid…" at bounding box center [744, 520] width 554 height 31
select select "MI"
click at [467, 505] on select "Alabama Alaska Arizona Arkansas California Colorado Connecticut Delaware Florid…" at bounding box center [744, 520] width 554 height 31
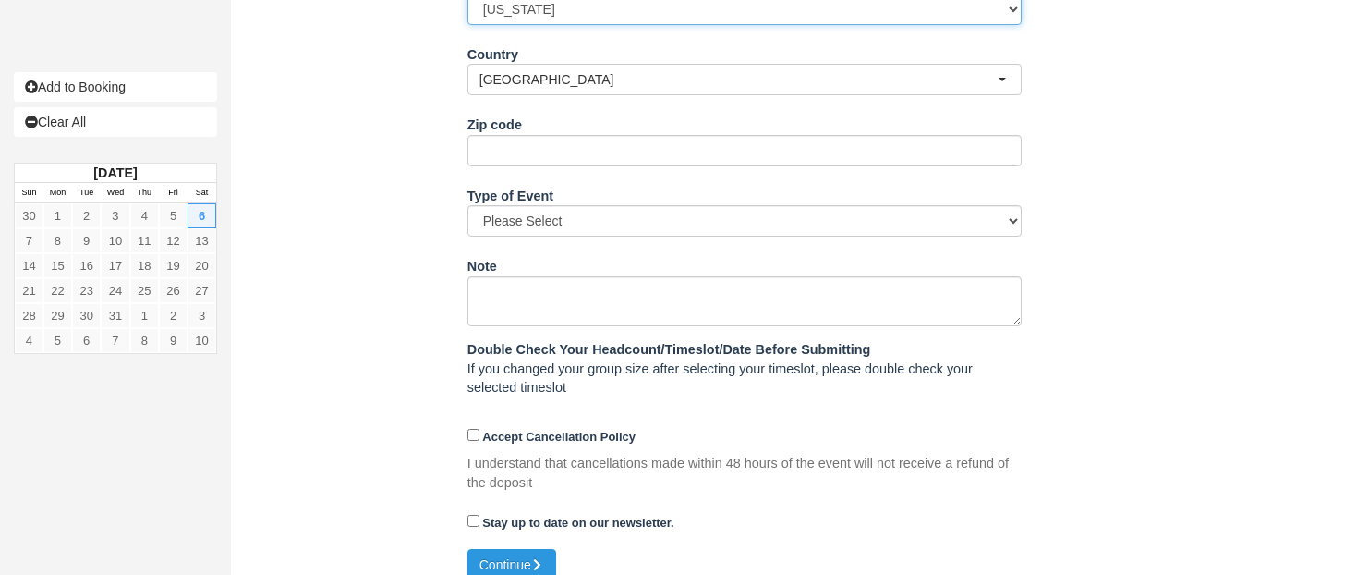
scroll to position [818, 0]
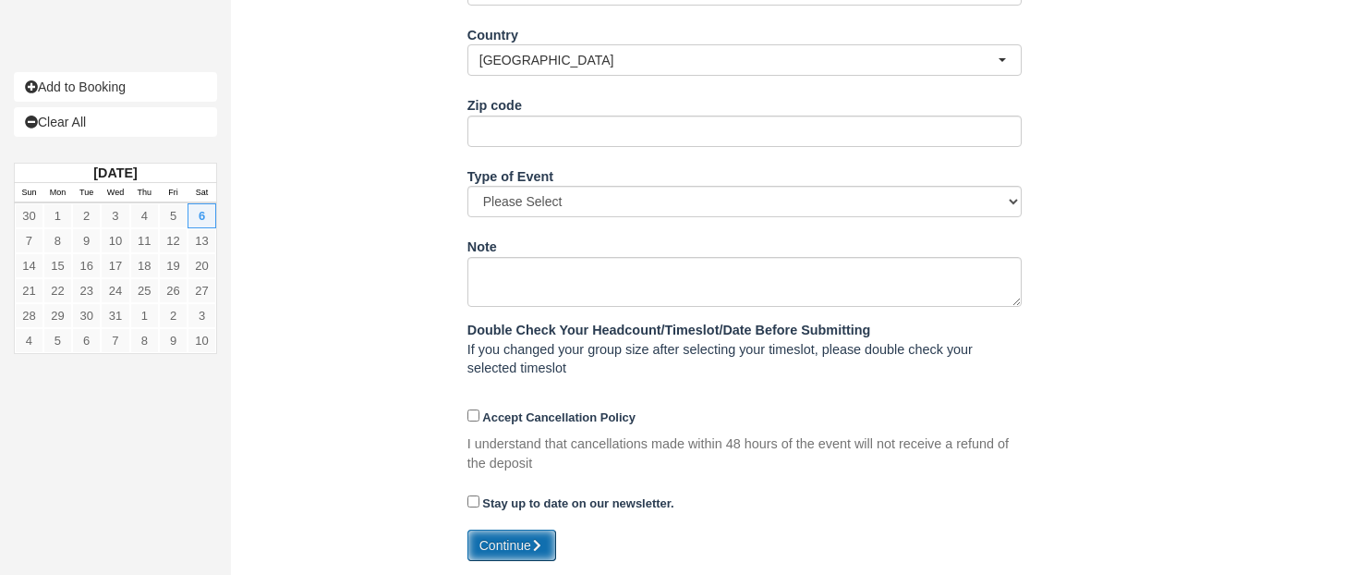
click at [528, 551] on button "Continue" at bounding box center [511, 544] width 89 height 31
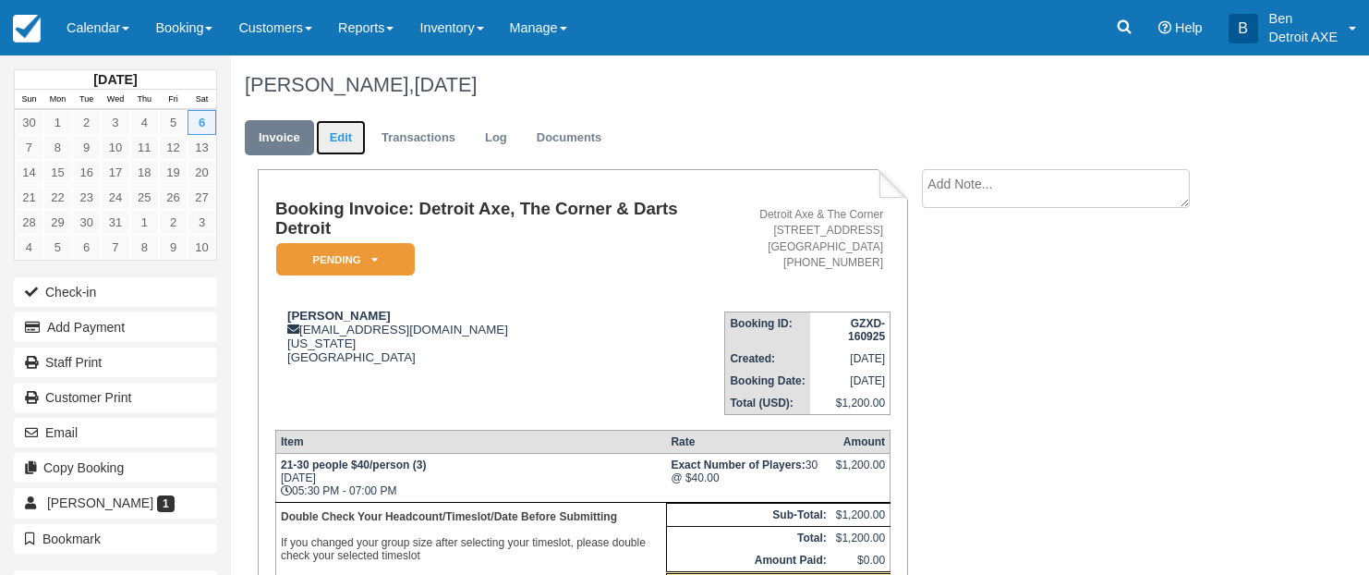
click at [345, 140] on link "Edit" at bounding box center [341, 138] width 50 height 36
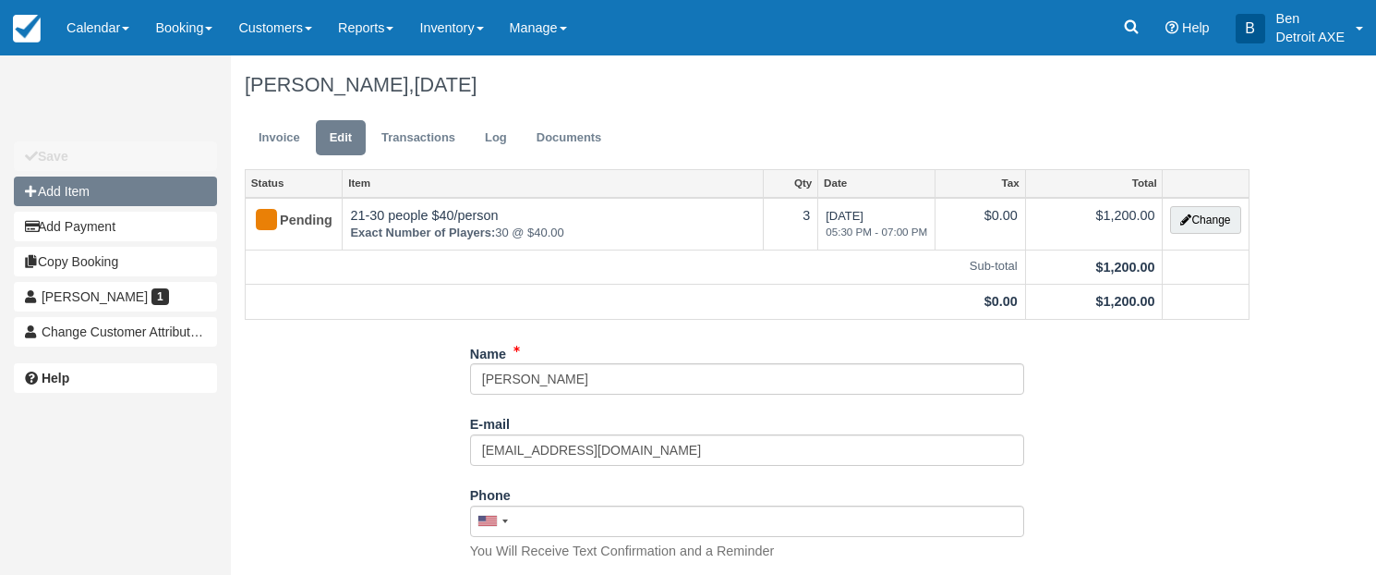
click at [187, 195] on button "Add Item" at bounding box center [115, 191] width 203 height 30
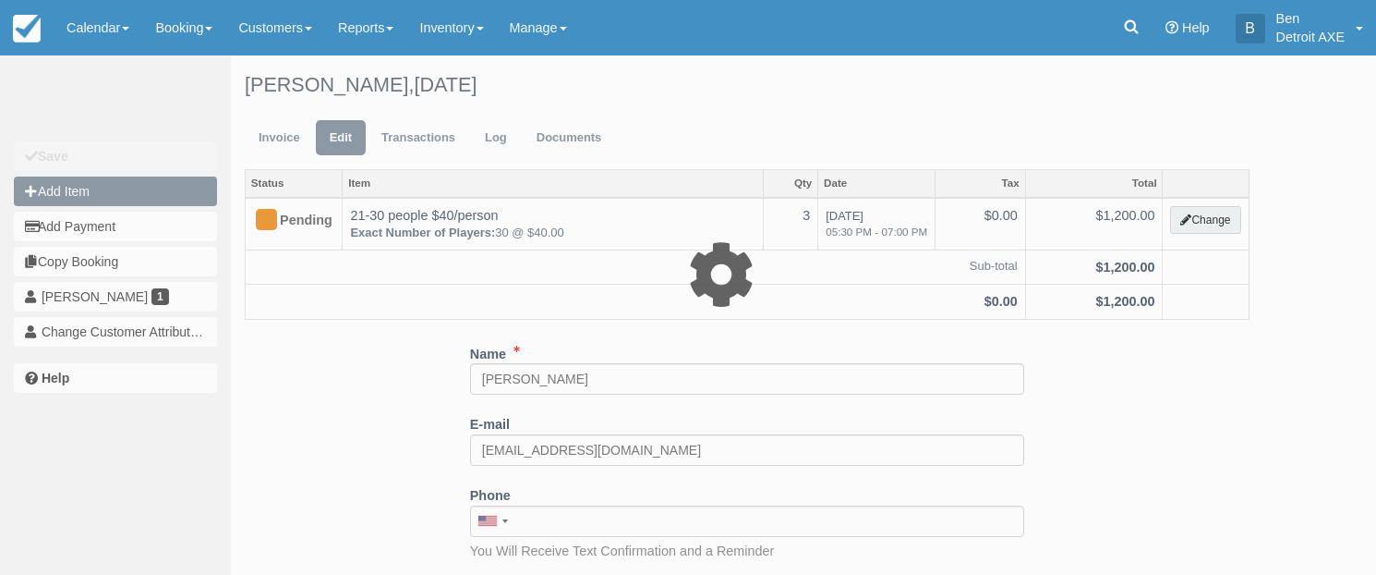
type input "0.00"
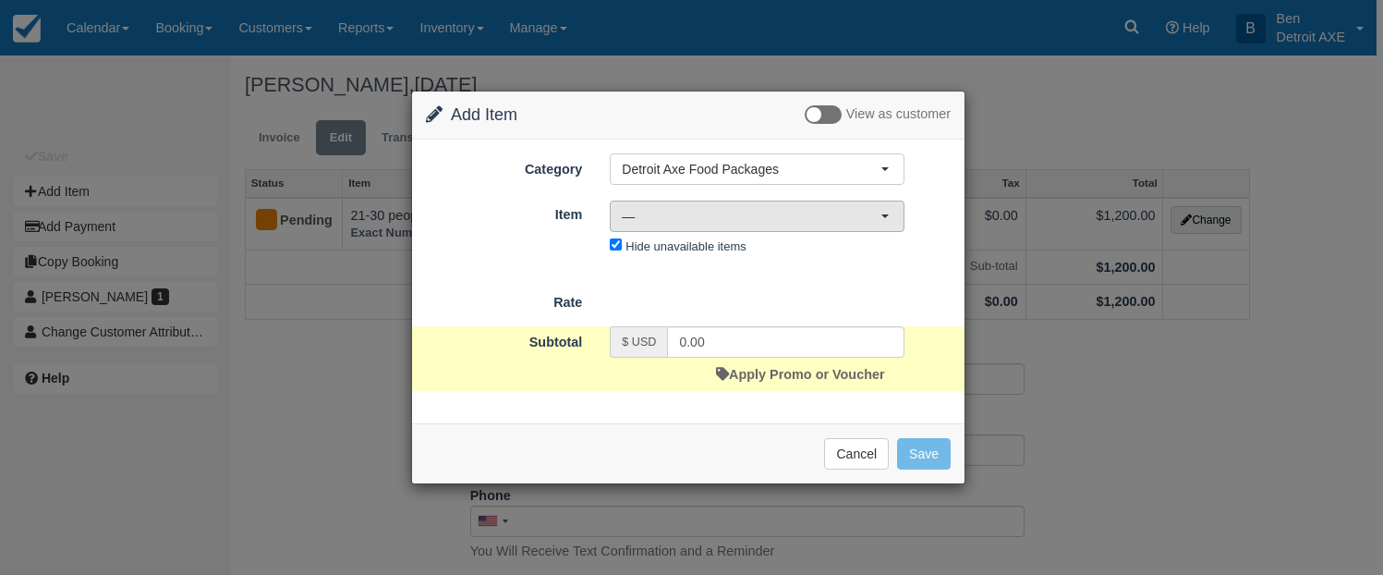
click at [700, 220] on span "—" at bounding box center [751, 216] width 259 height 18
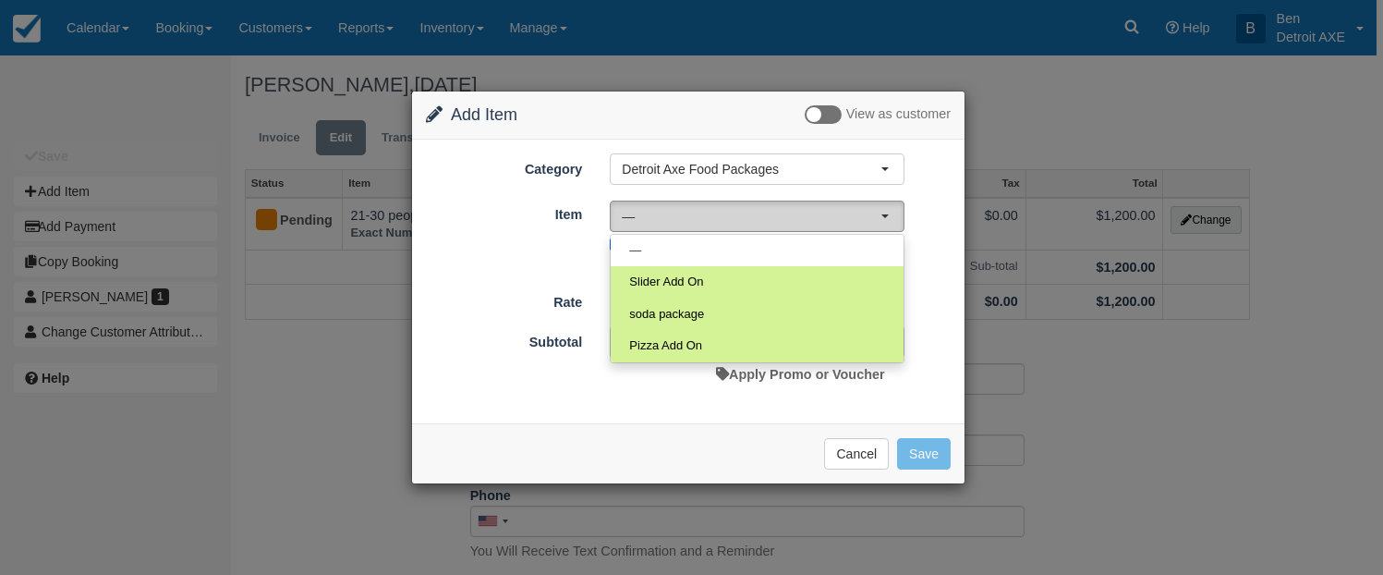
click at [666, 220] on span "—" at bounding box center [751, 216] width 259 height 18
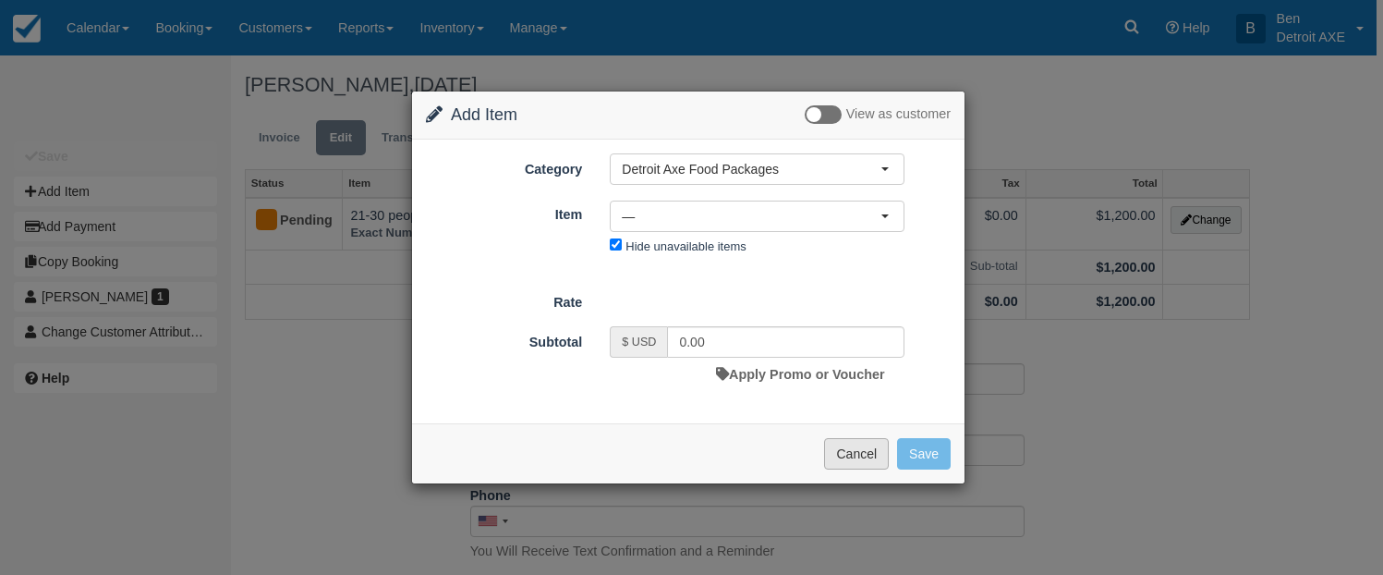
click at [866, 466] on button "Cancel" at bounding box center [856, 453] width 65 height 31
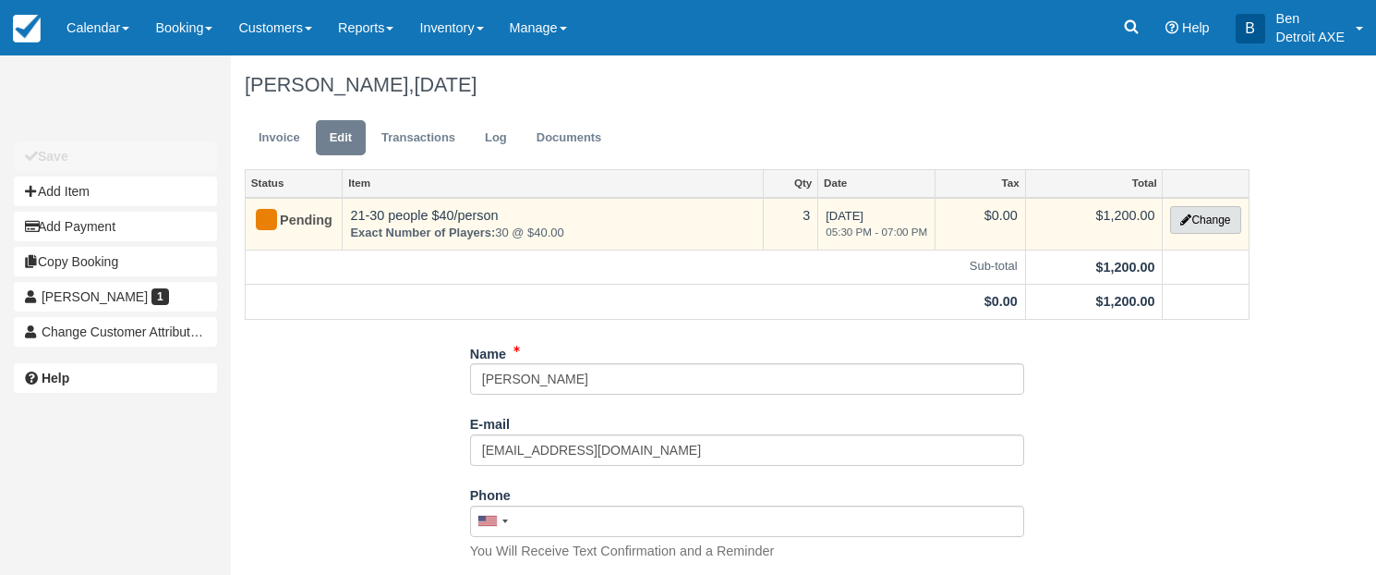
click at [1182, 217] on icon "button" at bounding box center [1186, 219] width 11 height 11
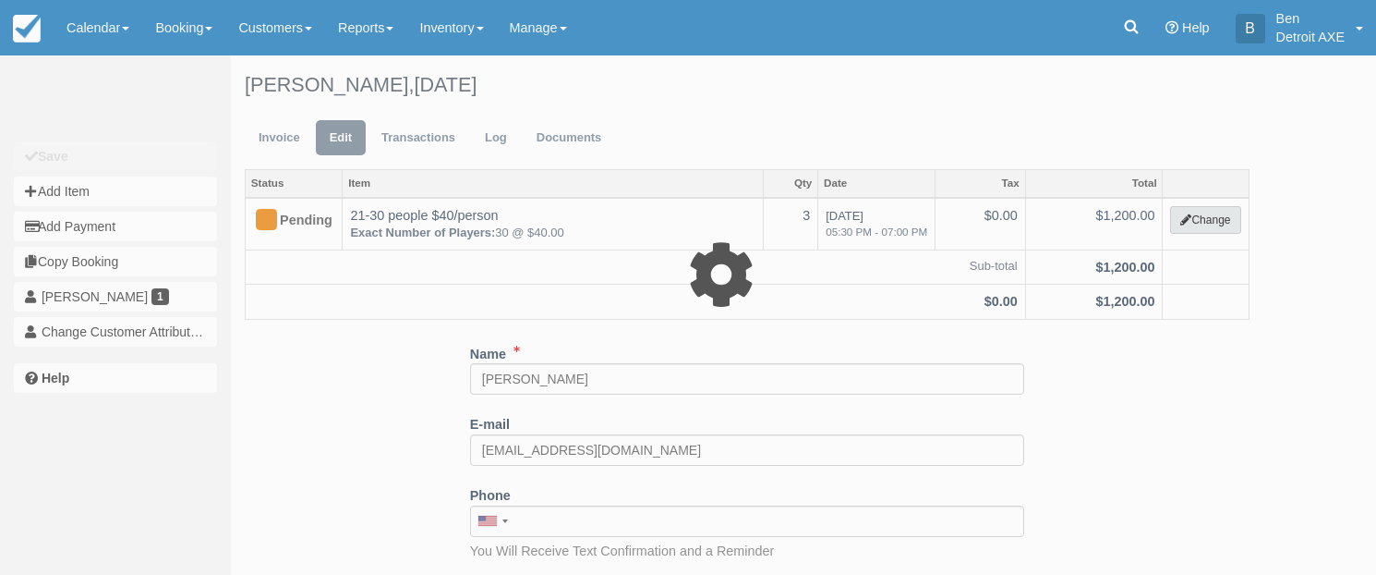
select select "14"
type input "1200.00"
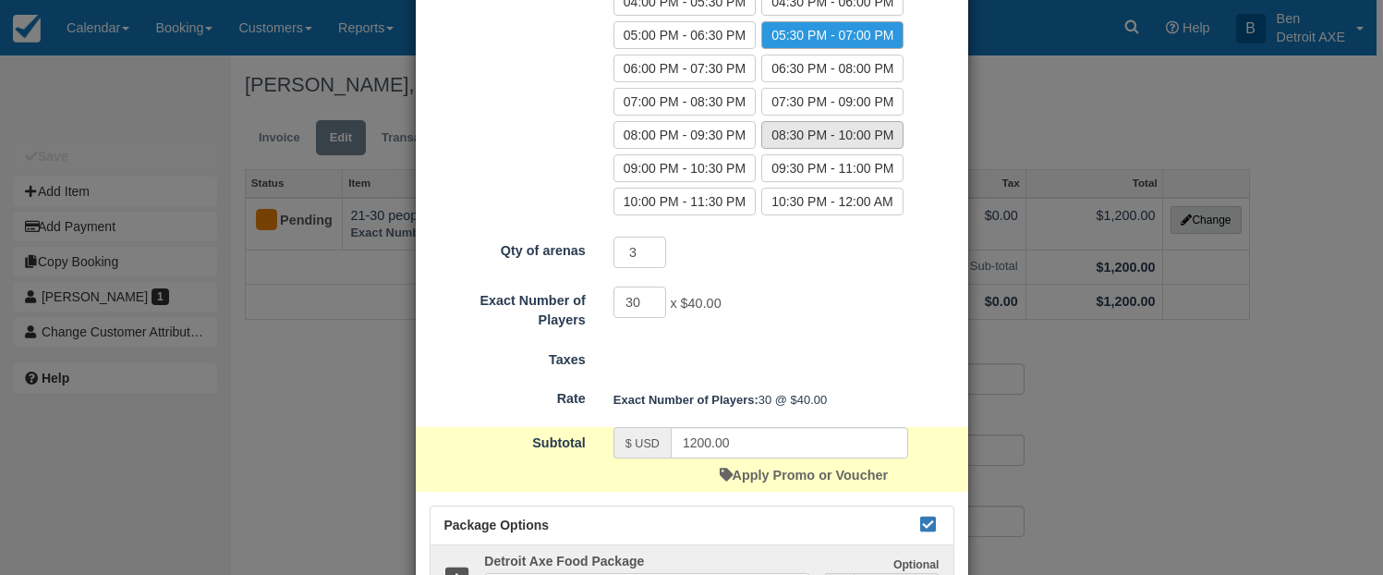
scroll to position [533, 0]
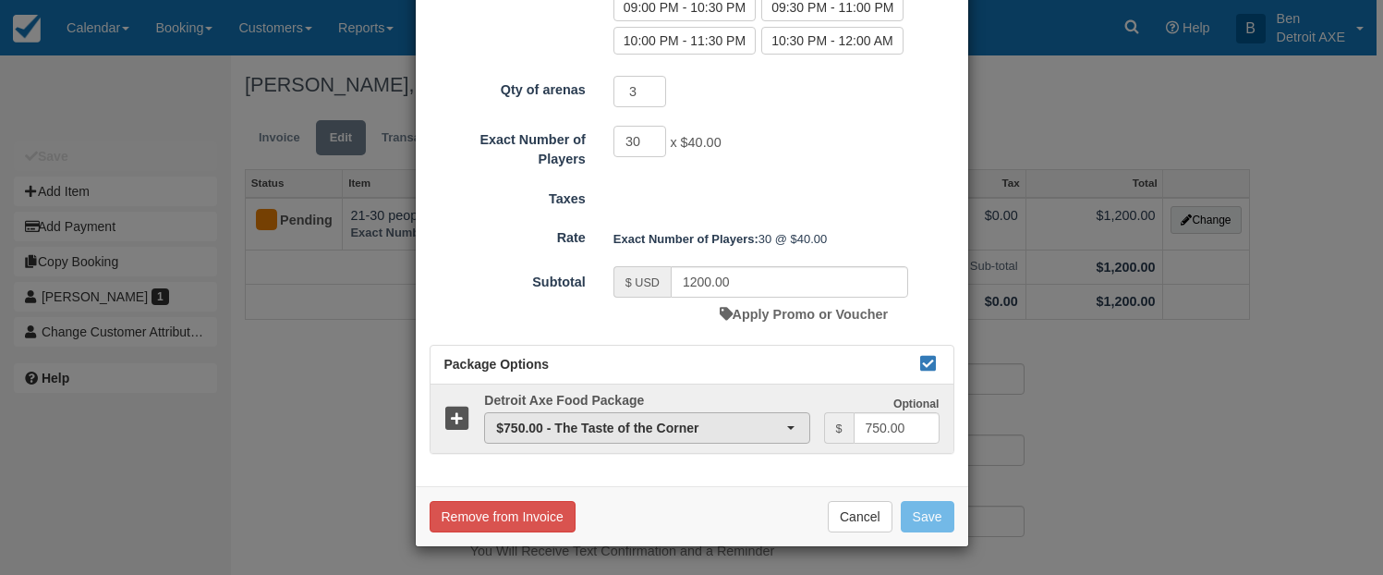
click at [771, 422] on span "$750.00 - The Taste of the Corner" at bounding box center [640, 427] width 289 height 18
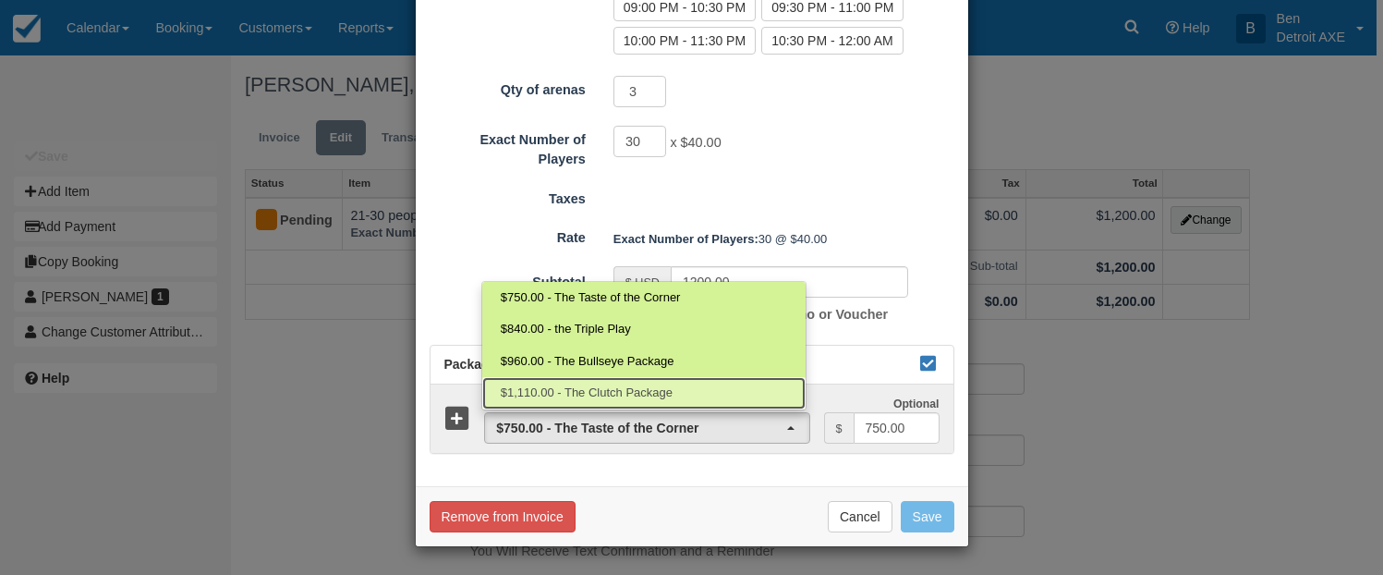
click at [714, 401] on link "$1,110.00 - The Clutch Package" at bounding box center [643, 393] width 323 height 32
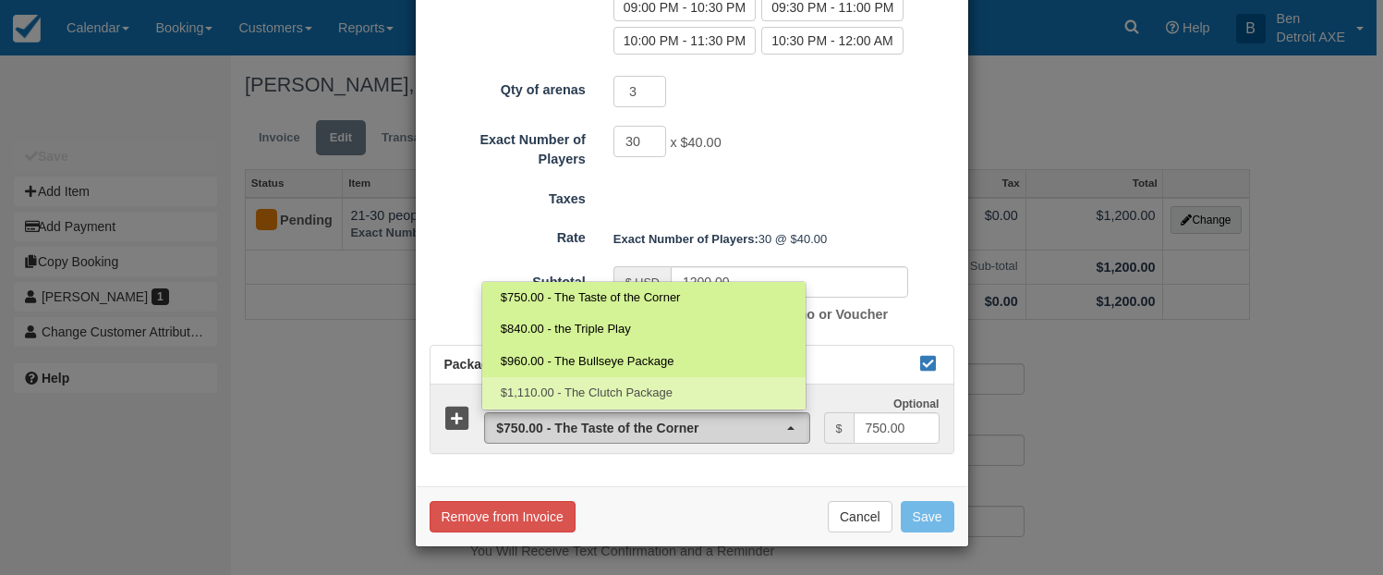
select select "46"
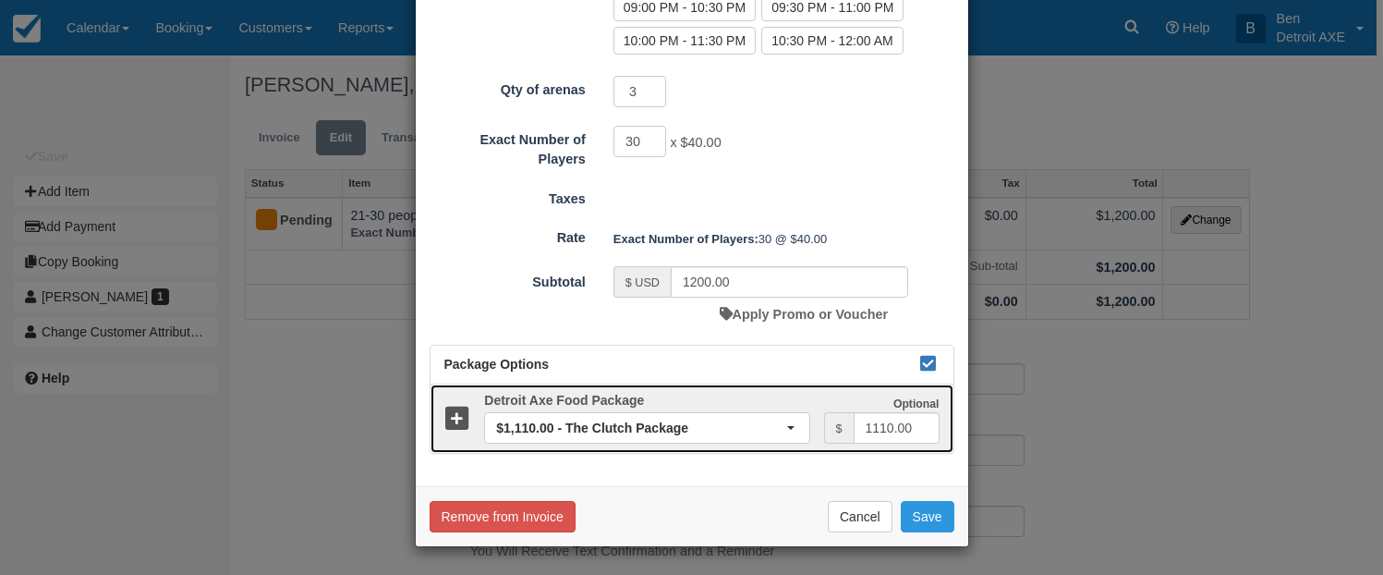
click at [461, 426] on icon at bounding box center [457, 419] width 27 height 27
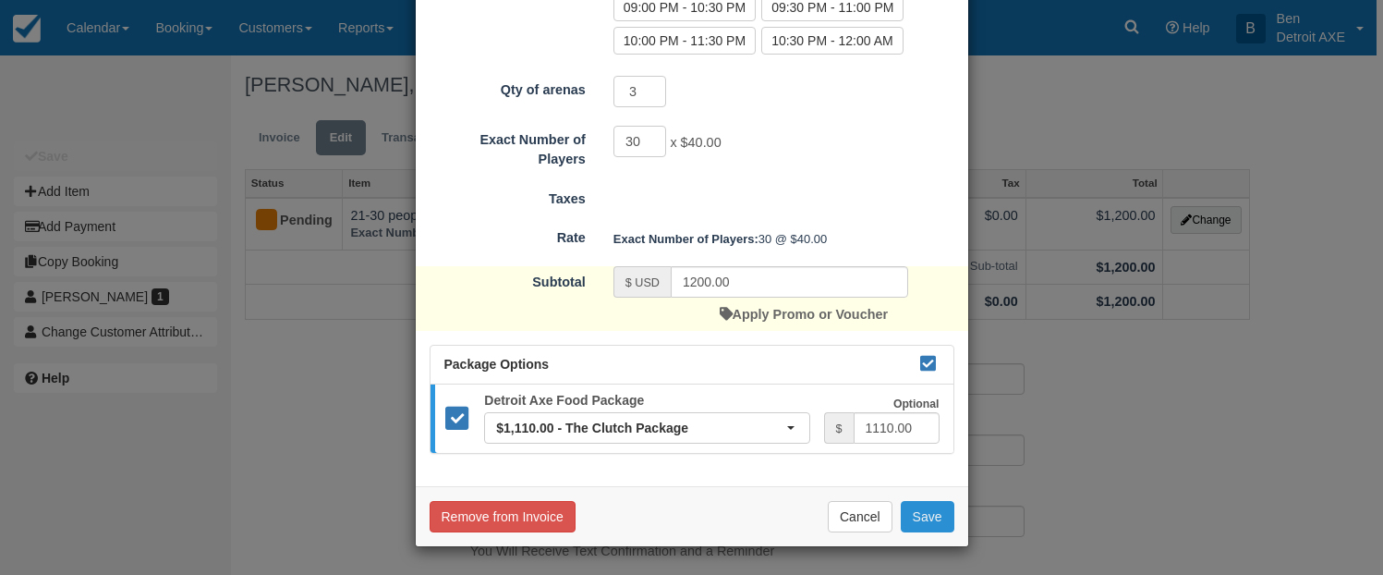
click at [928, 525] on button "Save" at bounding box center [928, 516] width 54 height 31
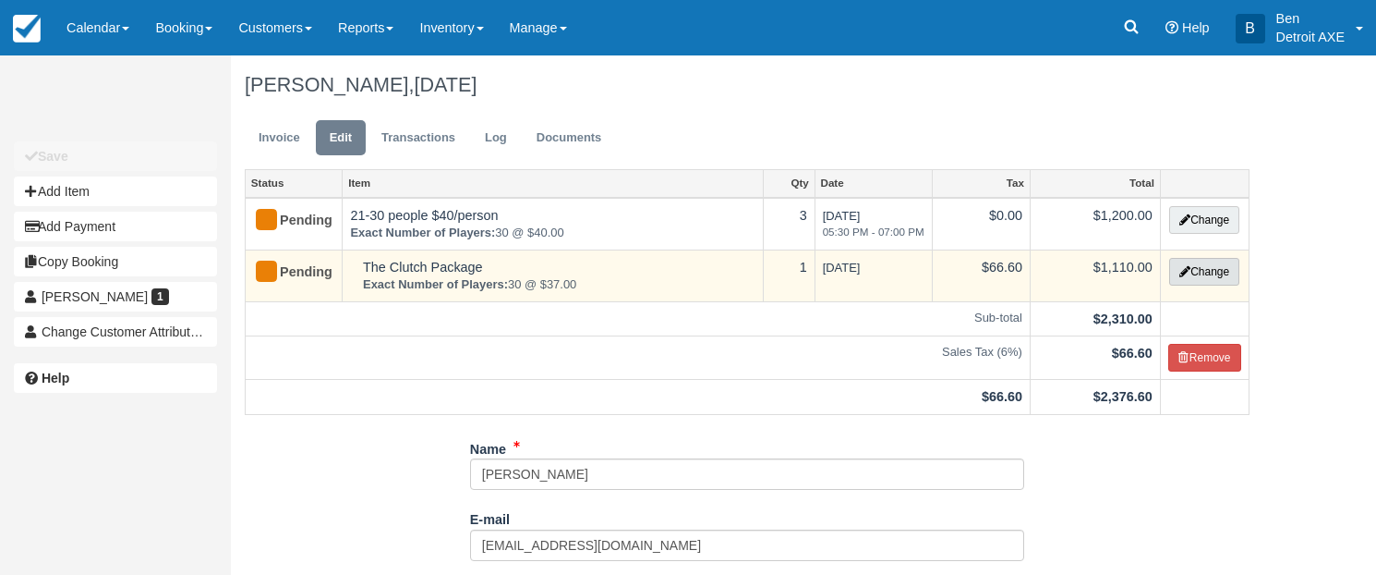
click at [1221, 283] on button "Change" at bounding box center [1204, 272] width 70 height 28
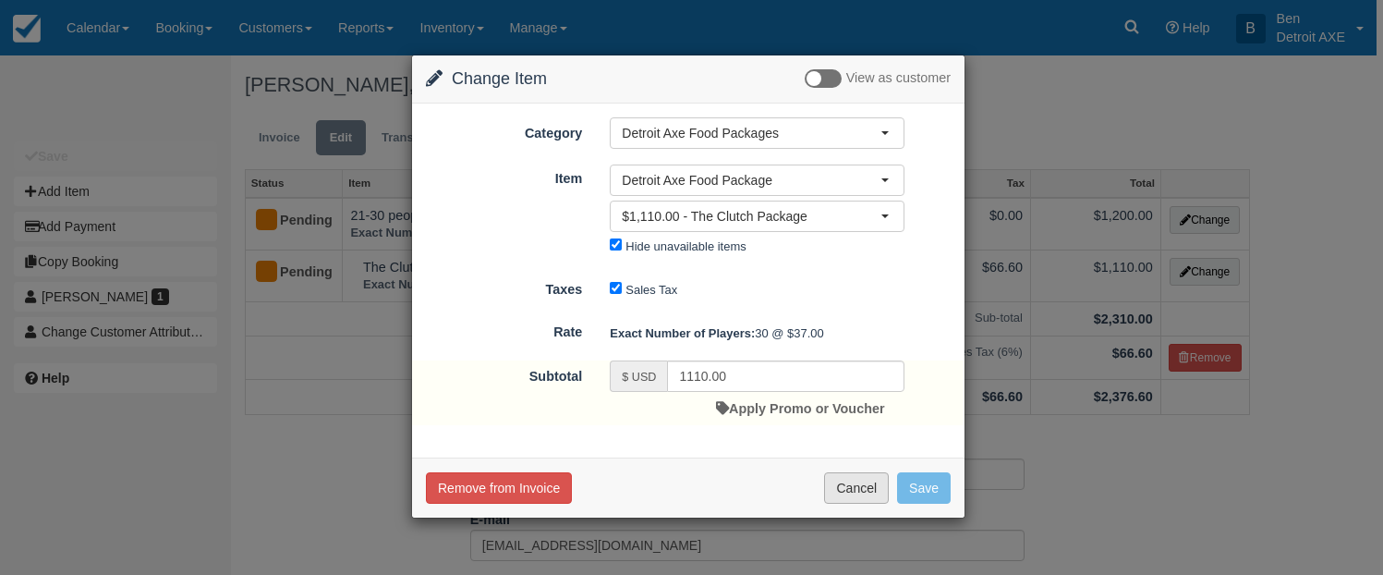
click at [857, 488] on button "Cancel" at bounding box center [856, 487] width 65 height 31
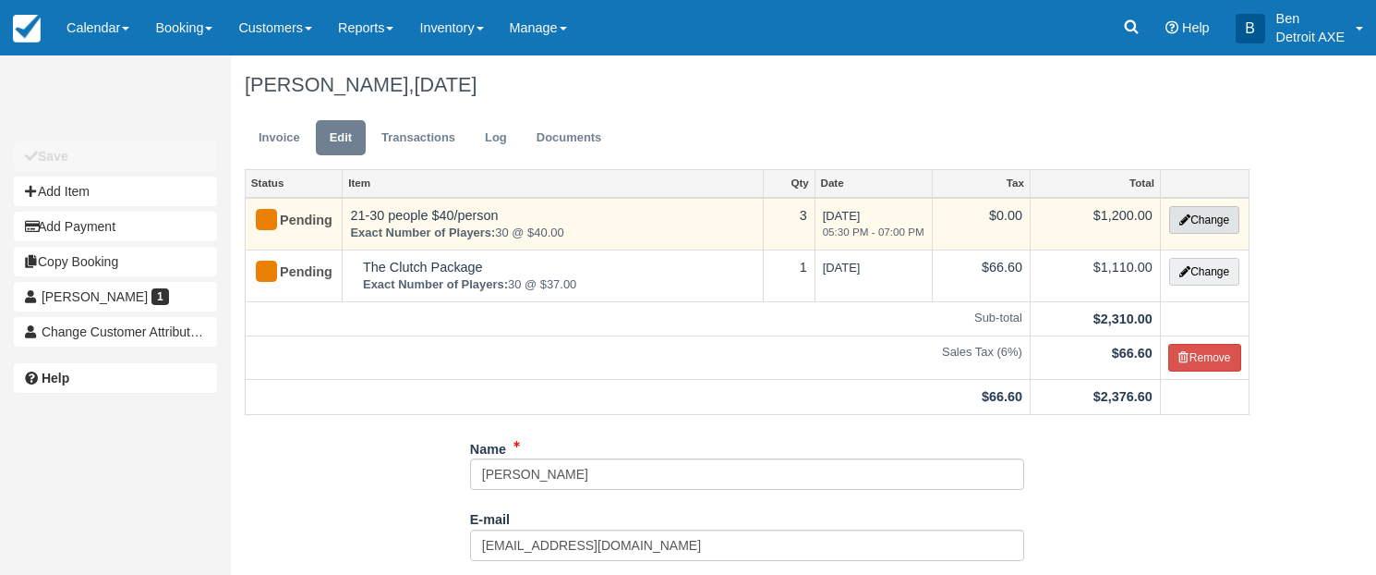
click at [1207, 222] on button "Change" at bounding box center [1204, 220] width 70 height 28
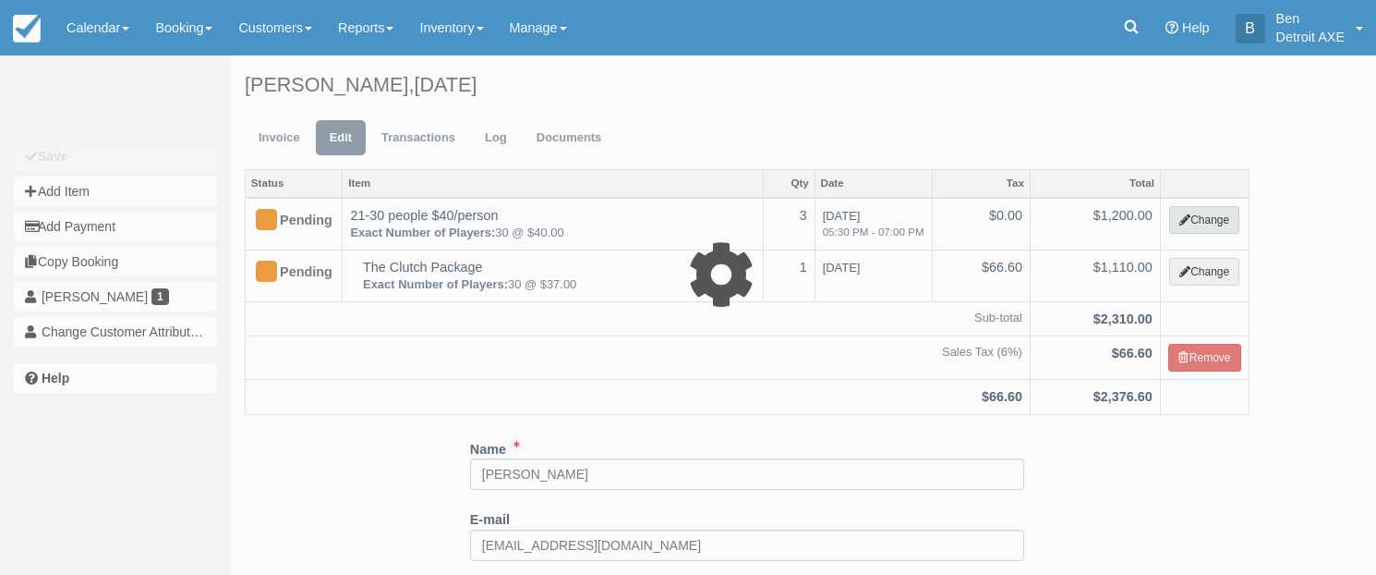
type input "1200.00"
select select "14"
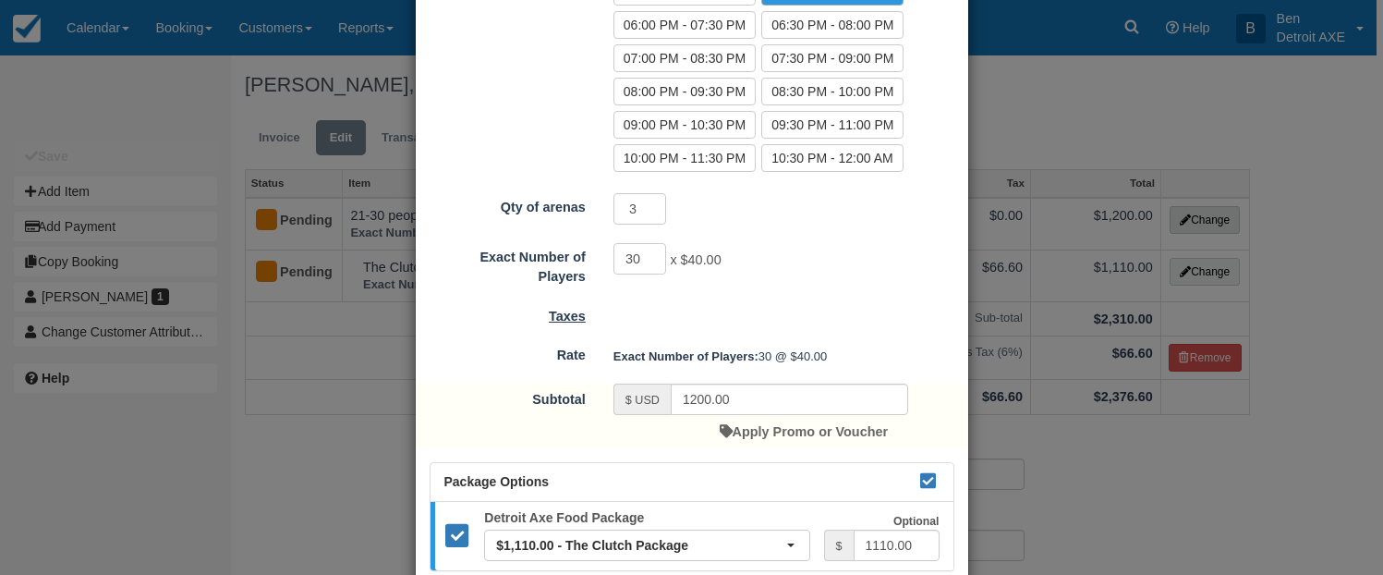
scroll to position [533, 0]
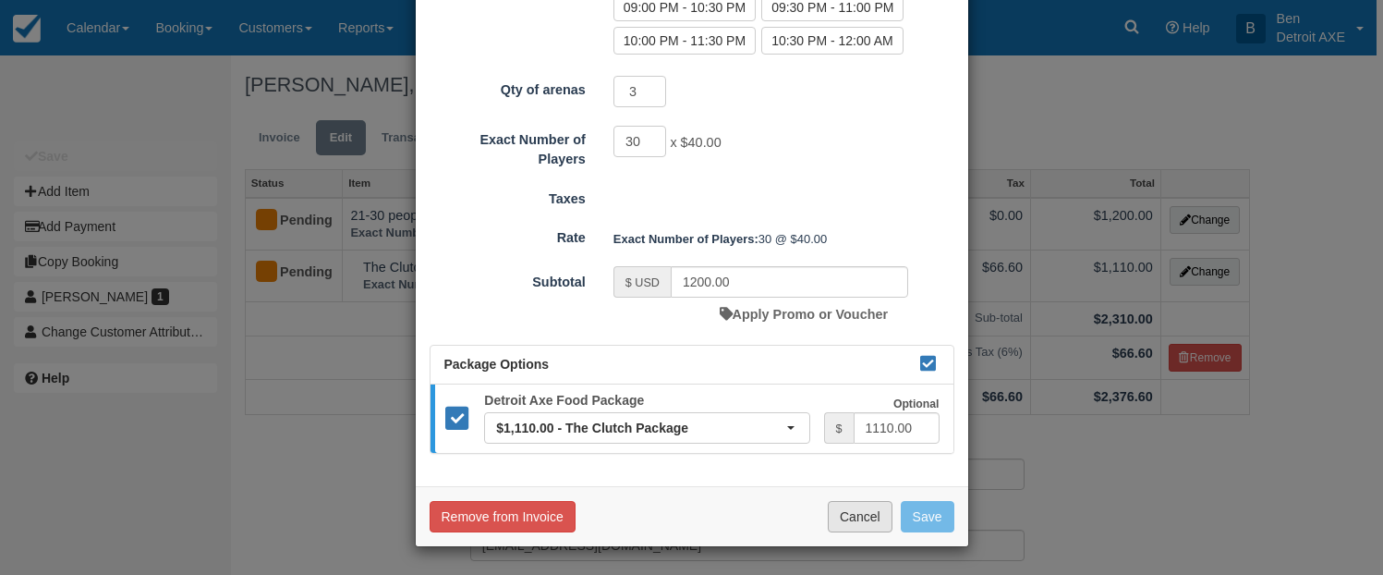
click at [848, 518] on button "Cancel" at bounding box center [860, 516] width 65 height 31
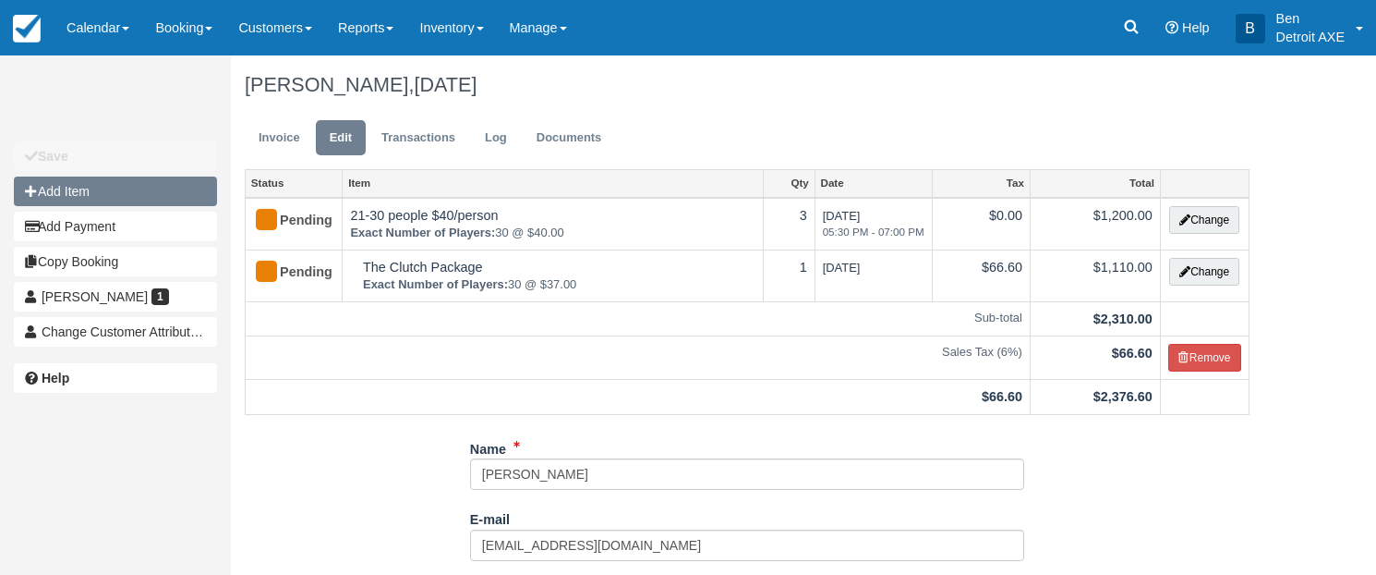
click at [133, 200] on button "Add Item" at bounding box center [115, 191] width 203 height 30
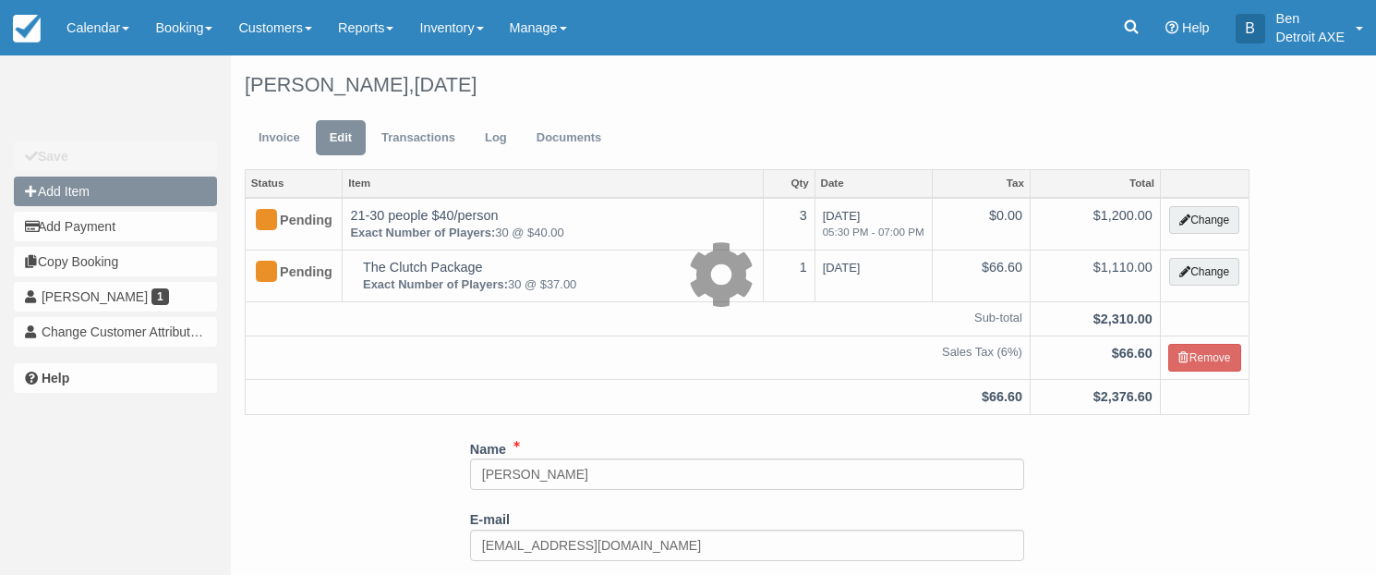
type input "0.00"
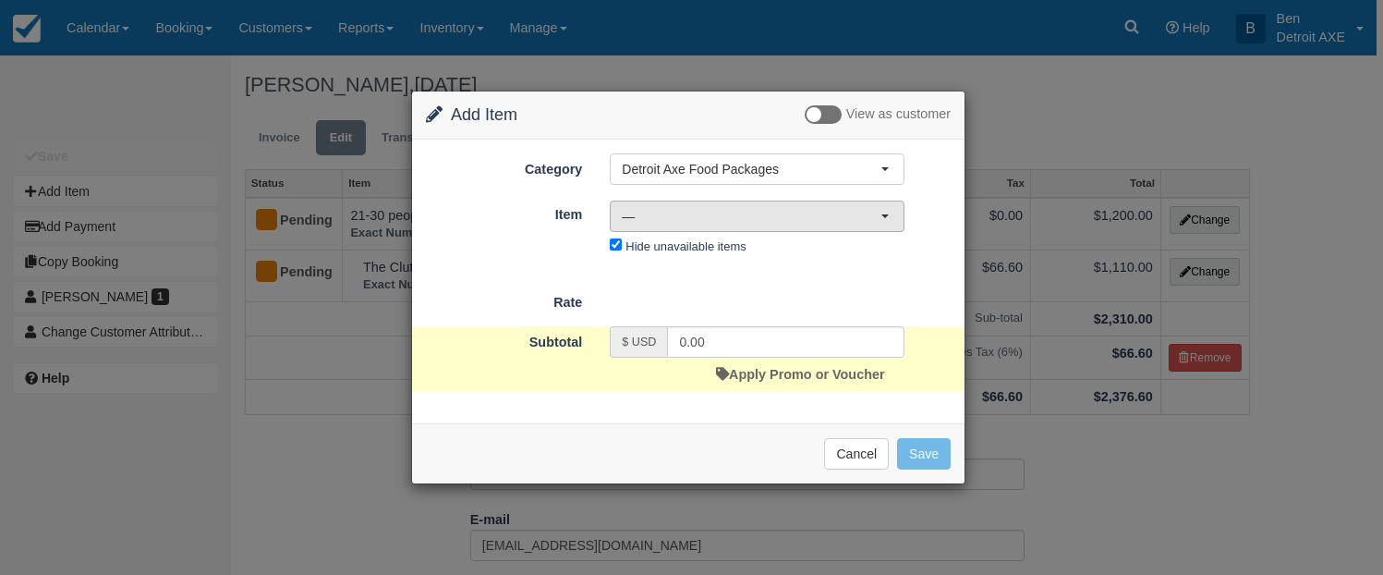
click at [771, 209] on span "—" at bounding box center [751, 216] width 259 height 18
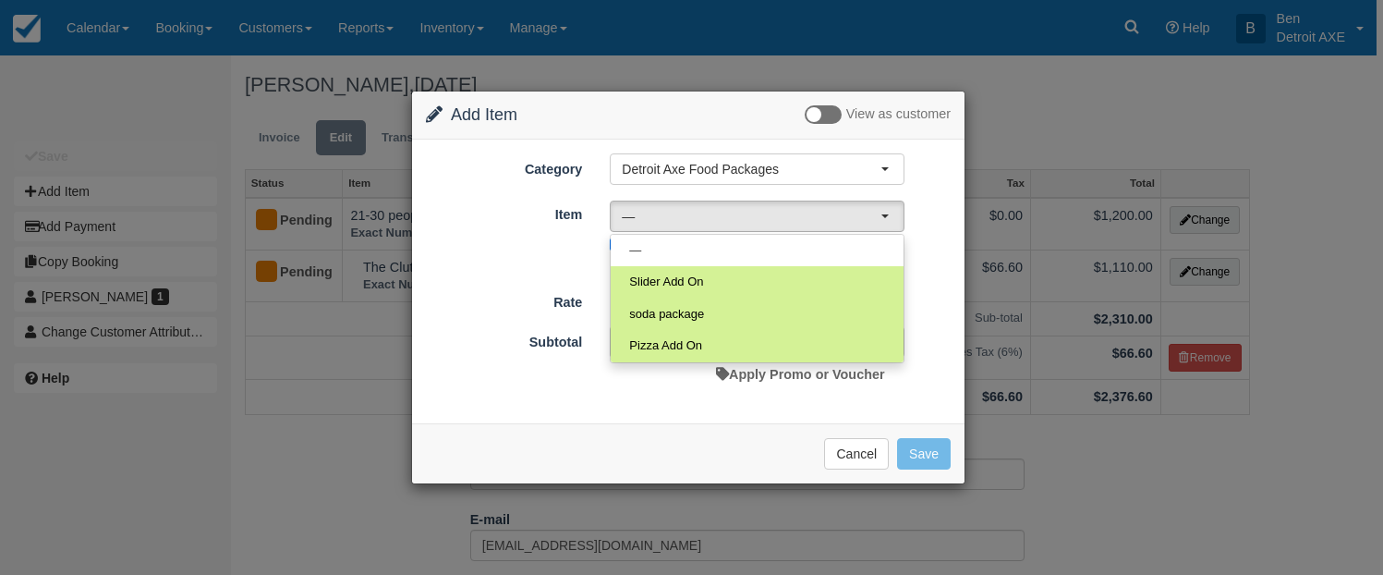
click at [767, 189] on div "Category Detroit Axe Food Packages [GEOGRAPHIC_DATA] Axe Food Packages Toast Tr…" at bounding box center [688, 206] width 525 height 106
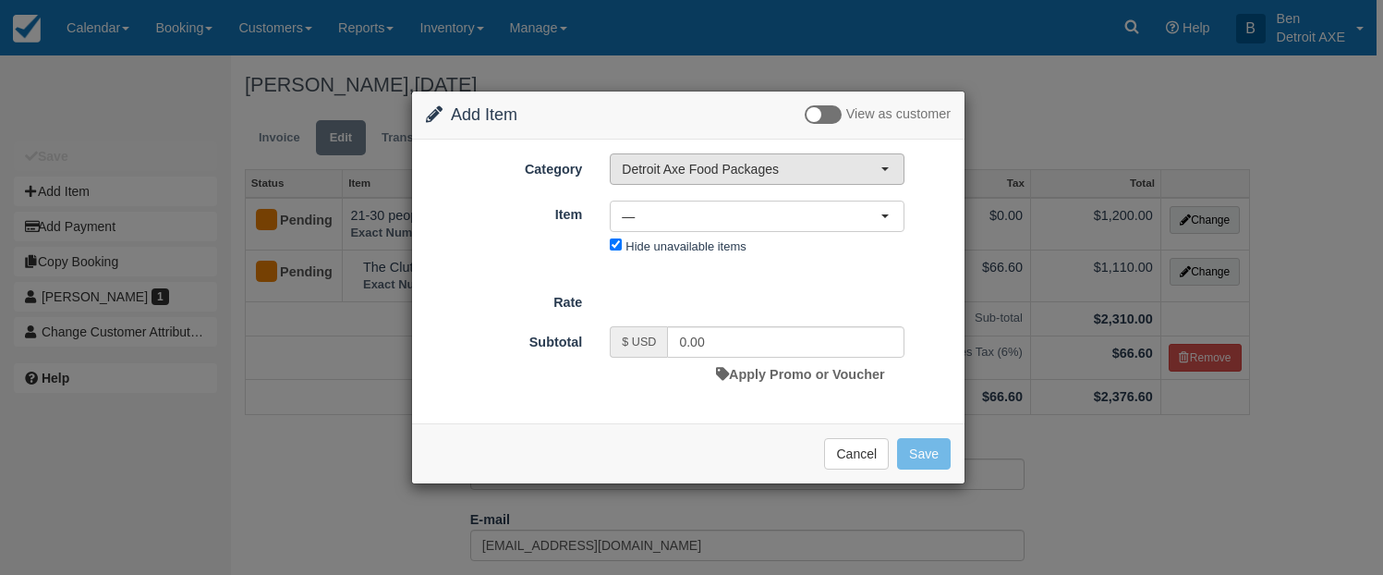
click at [768, 177] on button "Detroit Axe Food Packages" at bounding box center [757, 168] width 295 height 31
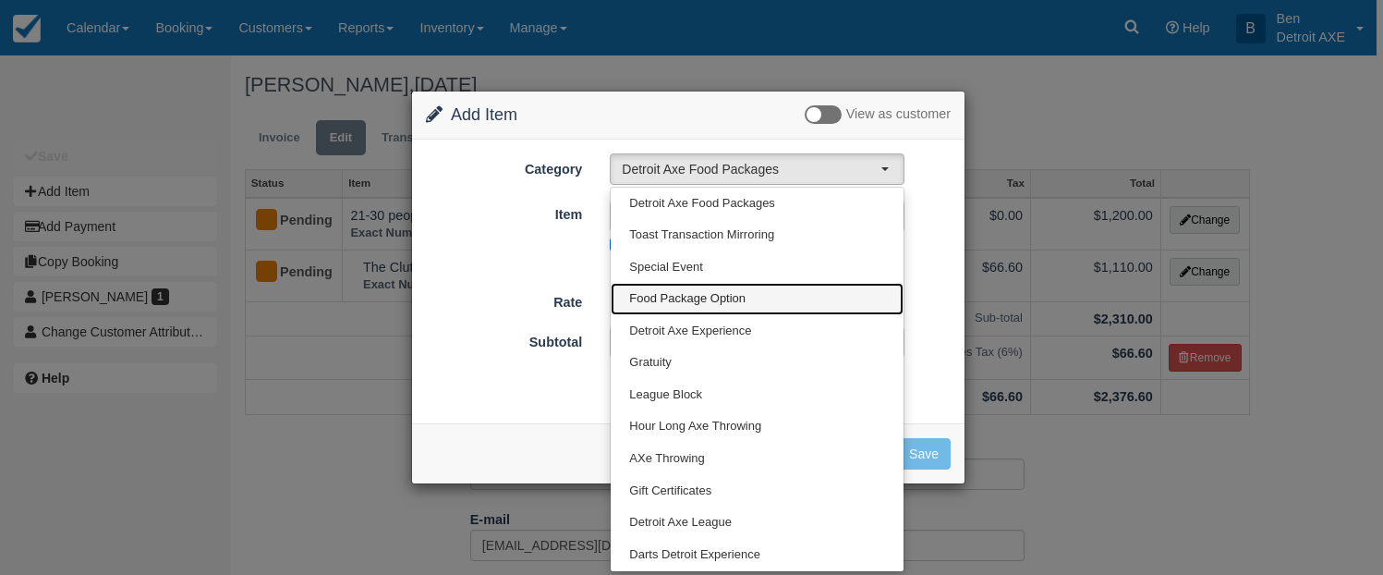
click at [766, 296] on link "Food Package Option" at bounding box center [757, 299] width 293 height 32
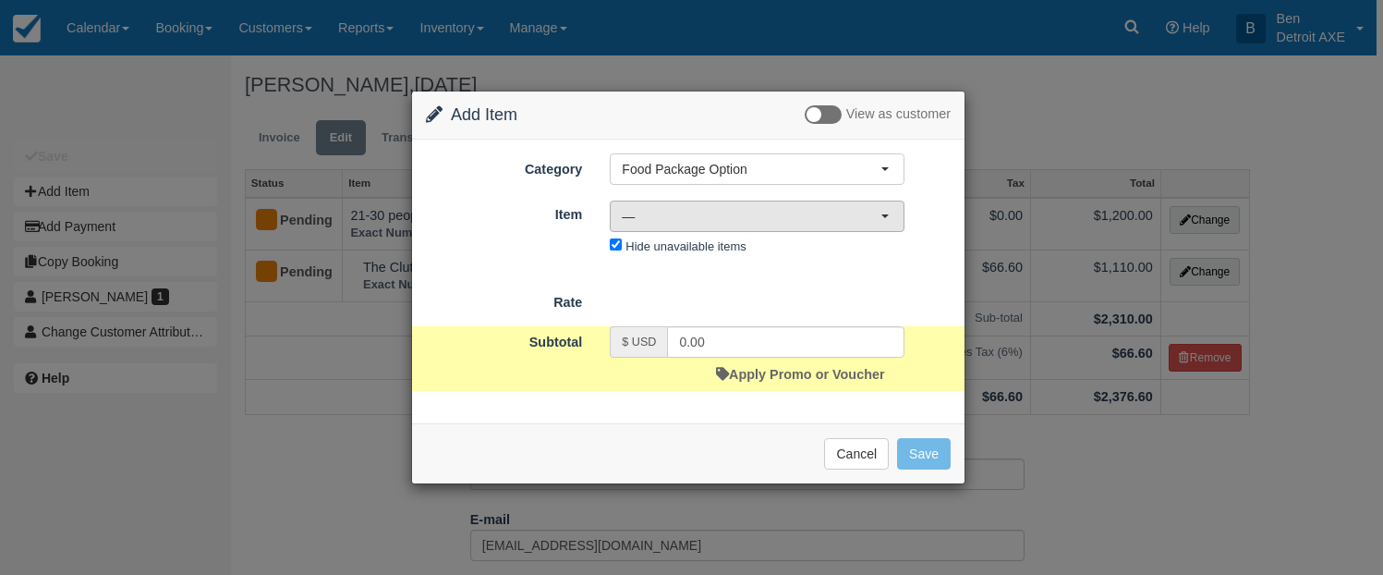
click at [755, 227] on button "—" at bounding box center [757, 215] width 295 height 31
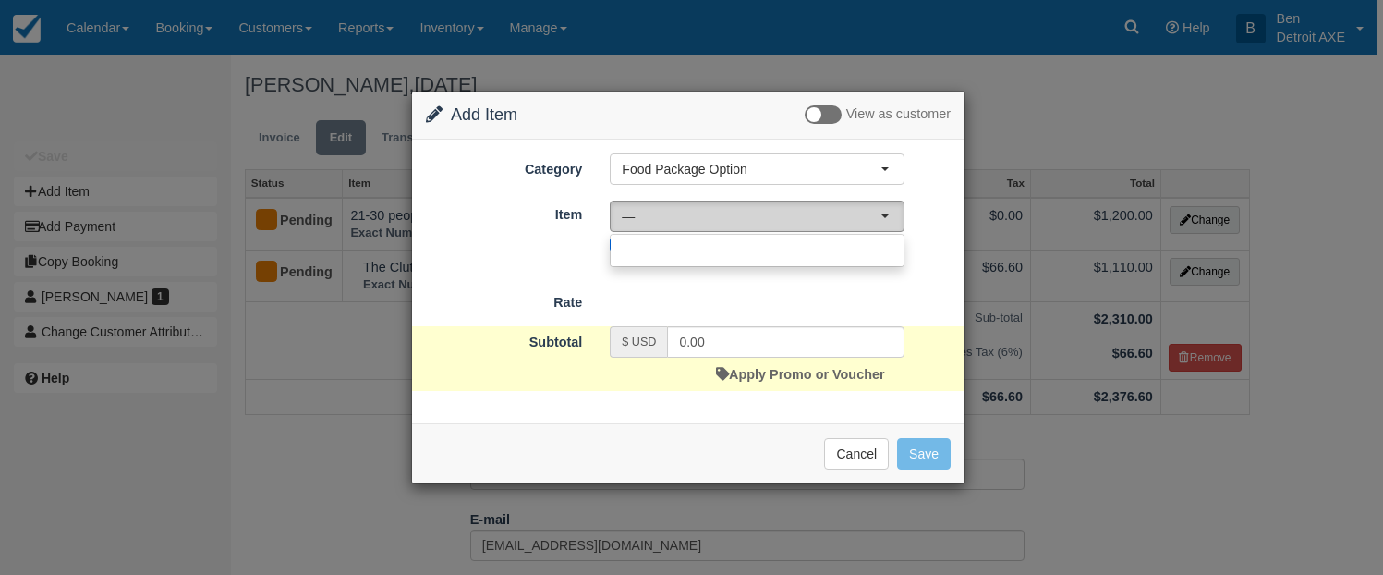
click at [755, 227] on button "—" at bounding box center [757, 215] width 295 height 31
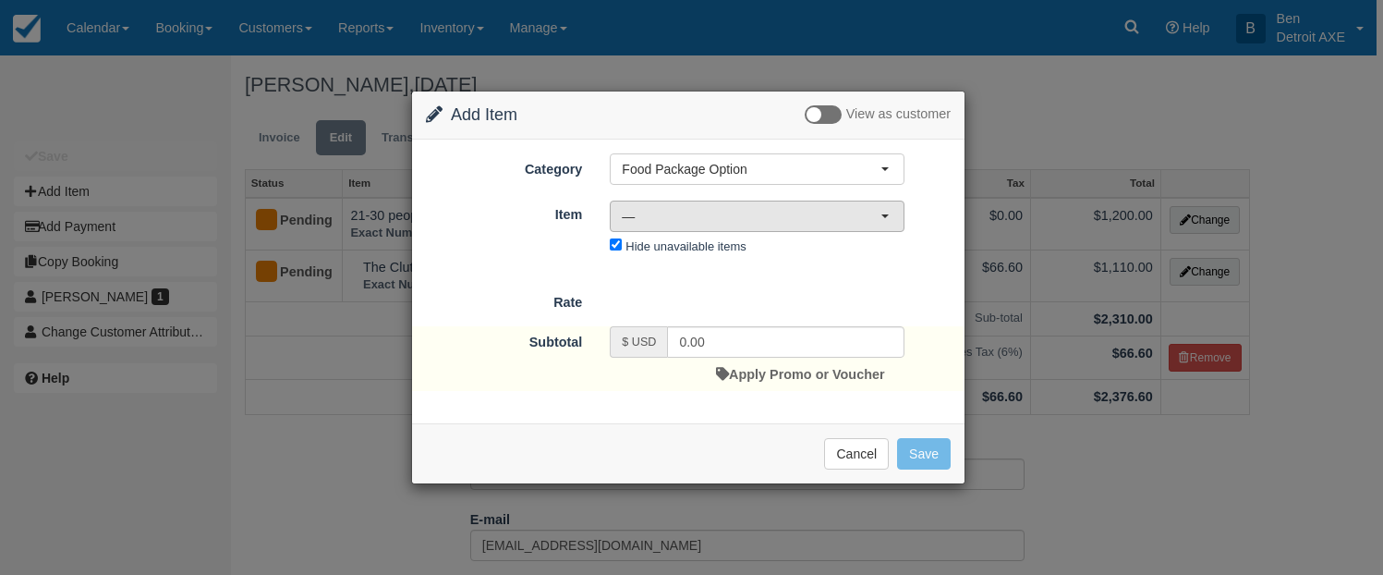
click at [680, 216] on span "—" at bounding box center [751, 216] width 259 height 18
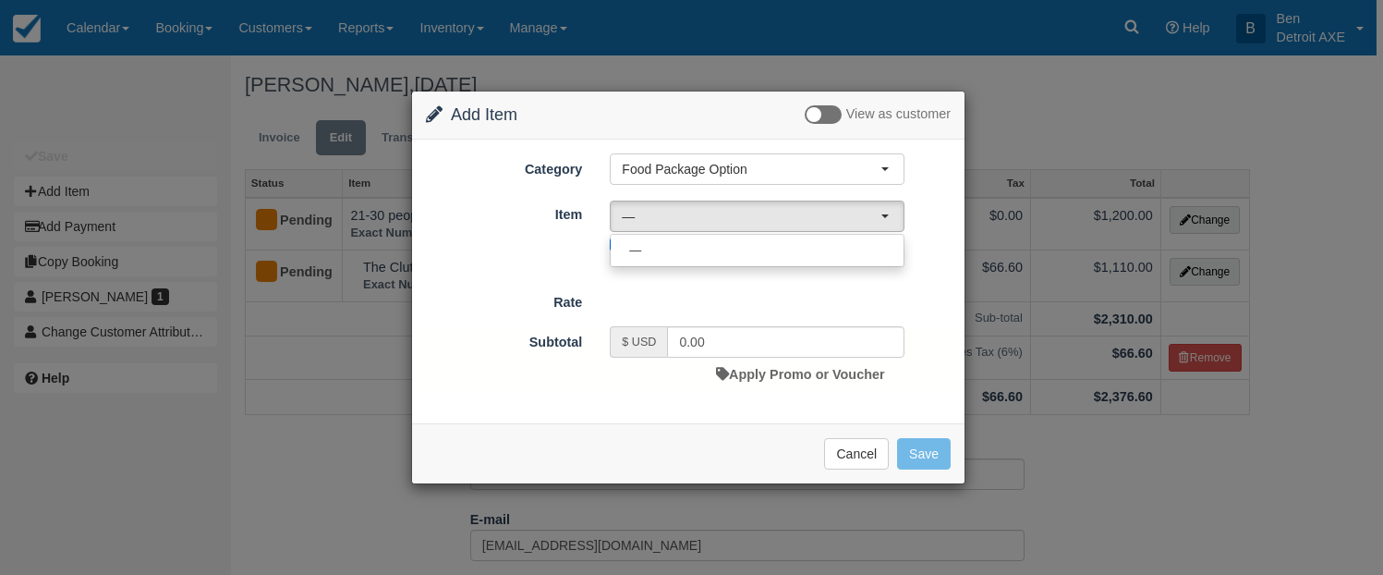
click at [697, 186] on div "Category Food Package Option [GEOGRAPHIC_DATA] Axe Food Packages Toast Transact…" at bounding box center [688, 206] width 525 height 106
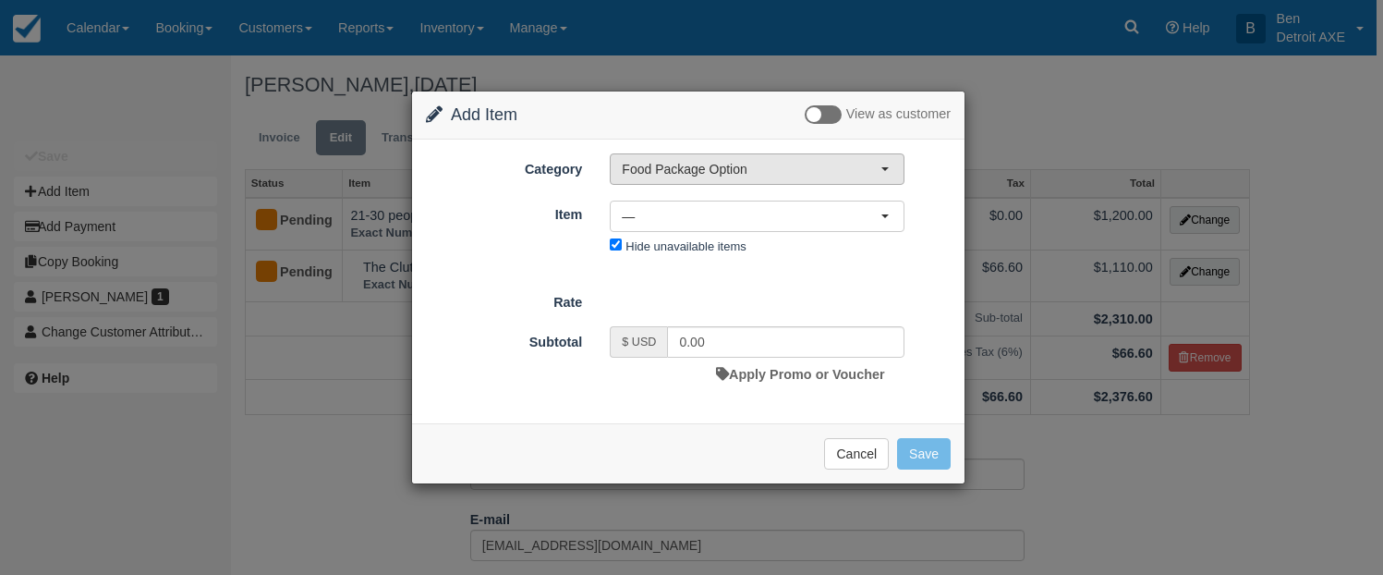
click at [700, 178] on button "Food Package Option" at bounding box center [757, 168] width 295 height 31
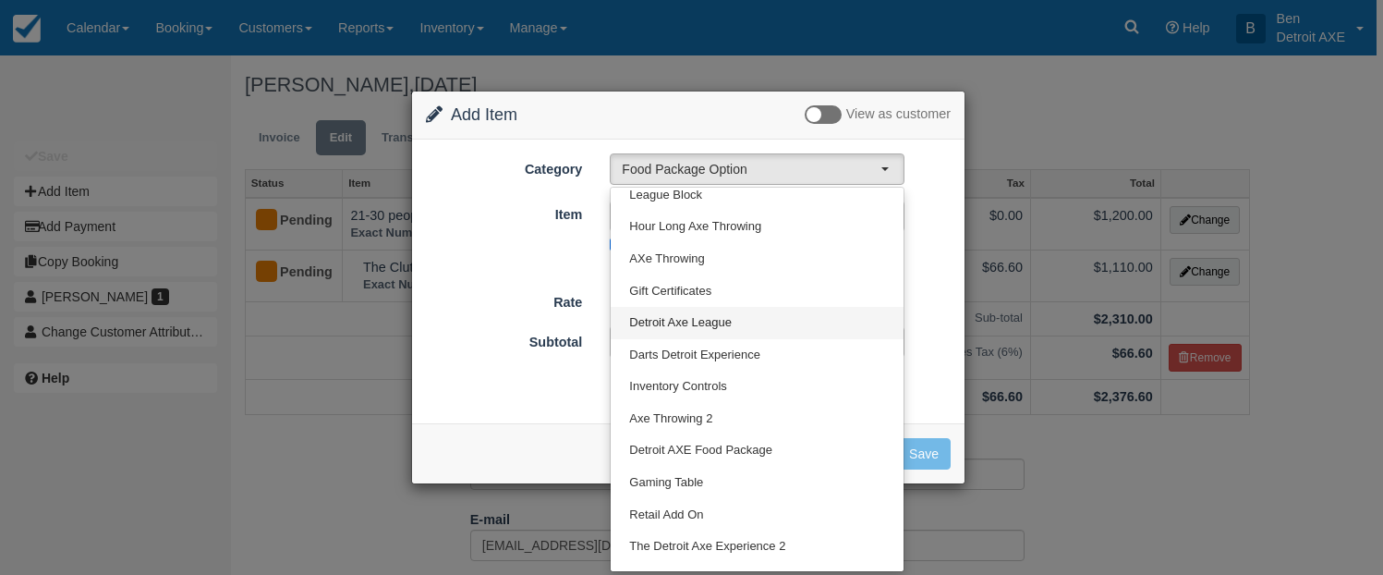
scroll to position [223, 0]
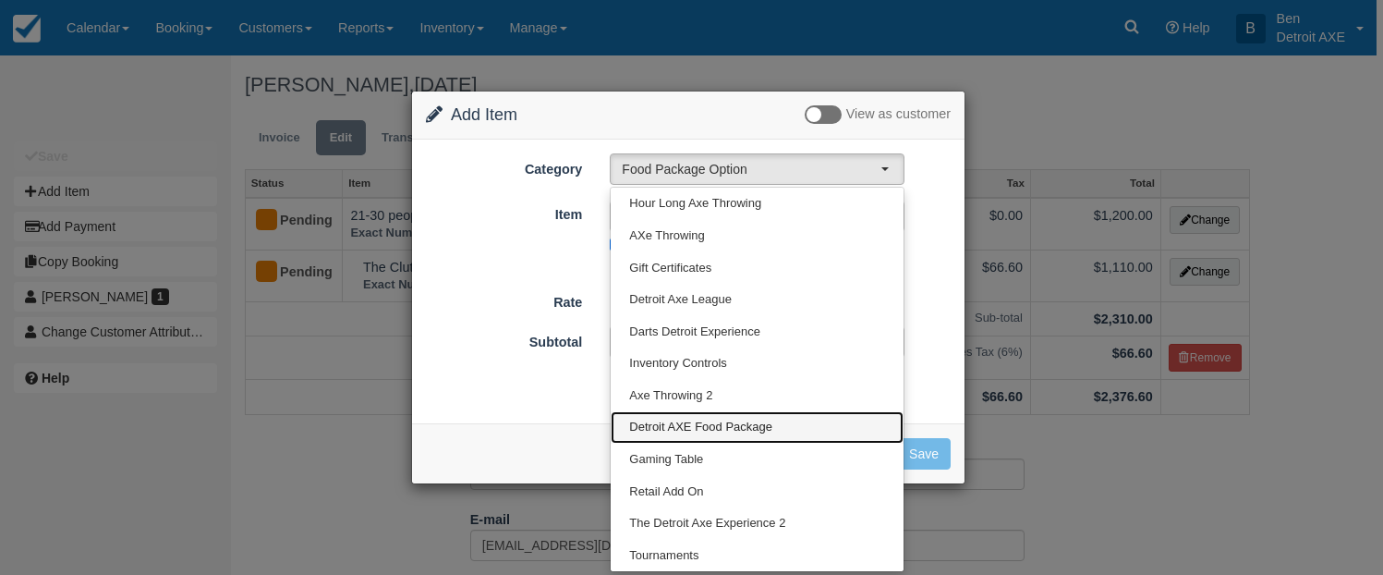
drag, startPoint x: 748, startPoint y: 420, endPoint x: 746, endPoint y: 430, distance: 9.4
click at [746, 430] on span "Detroit AXE Food Package" at bounding box center [700, 427] width 143 height 18
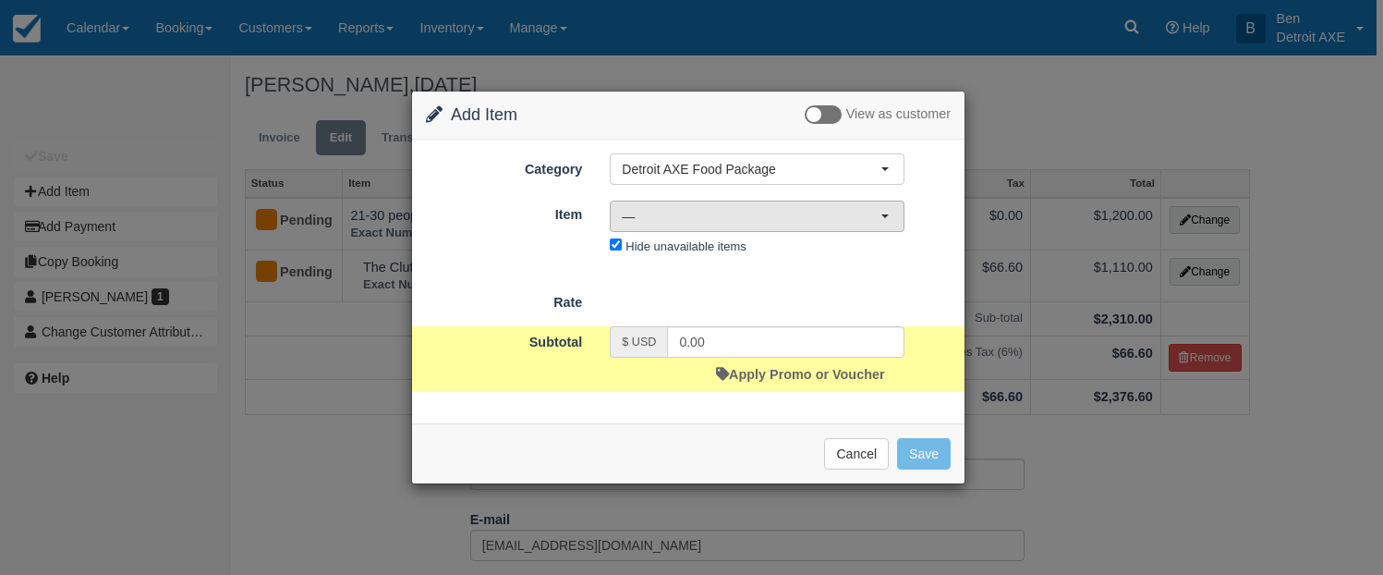
click at [762, 218] on span "—" at bounding box center [751, 216] width 259 height 18
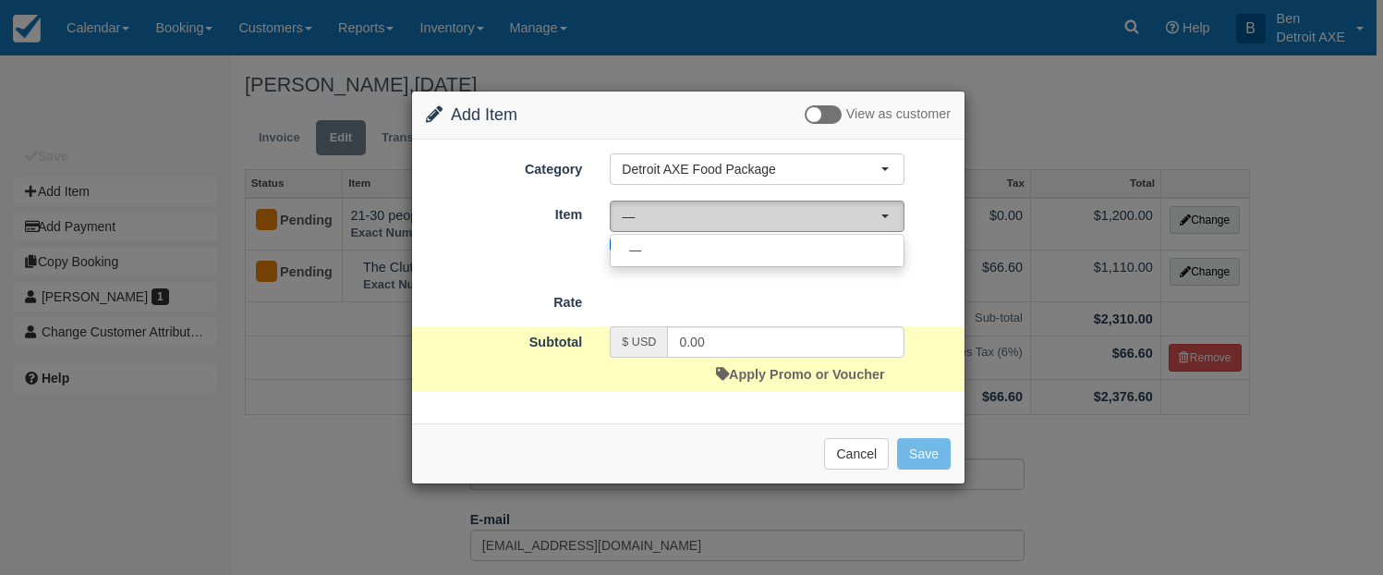
click at [762, 218] on span "—" at bounding box center [751, 216] width 259 height 18
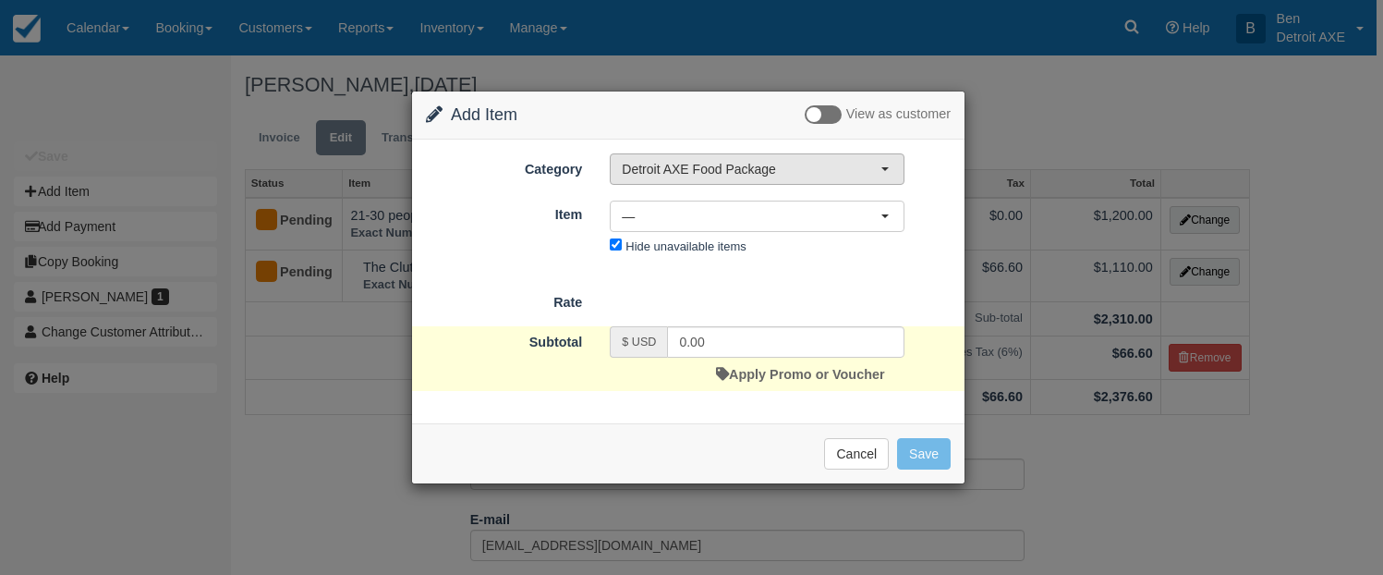
click at [759, 171] on span "Detroit AXE Food Package" at bounding box center [751, 169] width 259 height 18
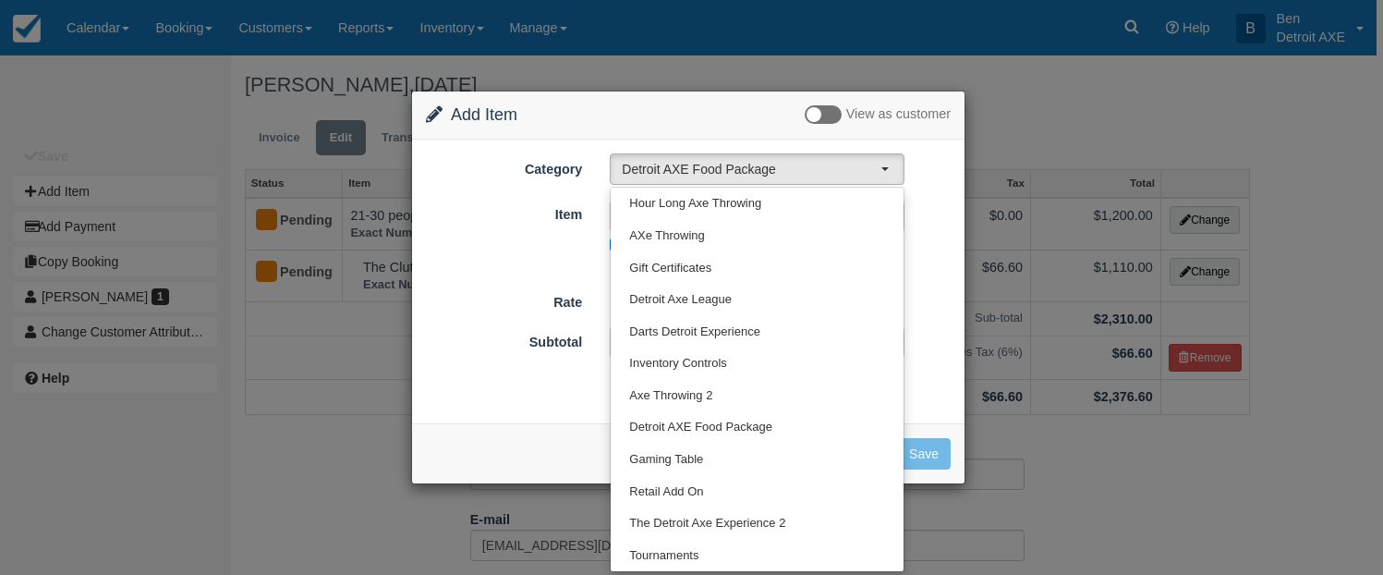
click at [927, 199] on div "Item Detroit Axe Food Package [GEOGRAPHIC_DATA] Axe Food Package Detroit Axe Fo…" at bounding box center [688, 229] width 552 height 61
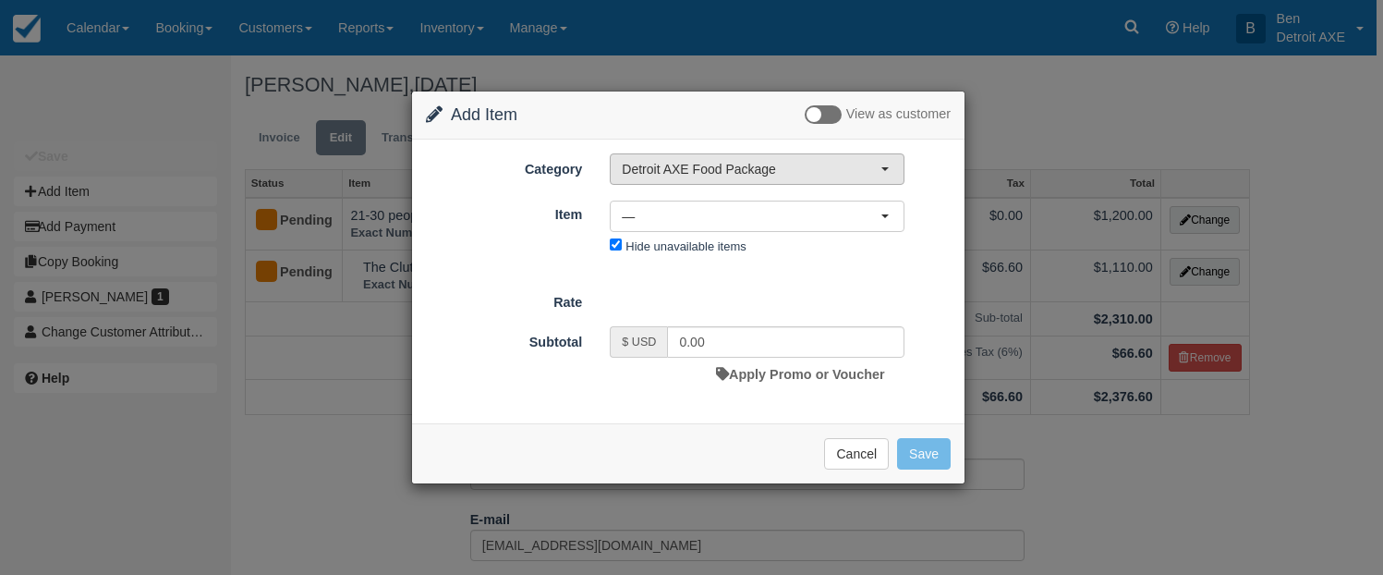
click at [783, 161] on span "Detroit AXE Food Package" at bounding box center [751, 169] width 259 height 18
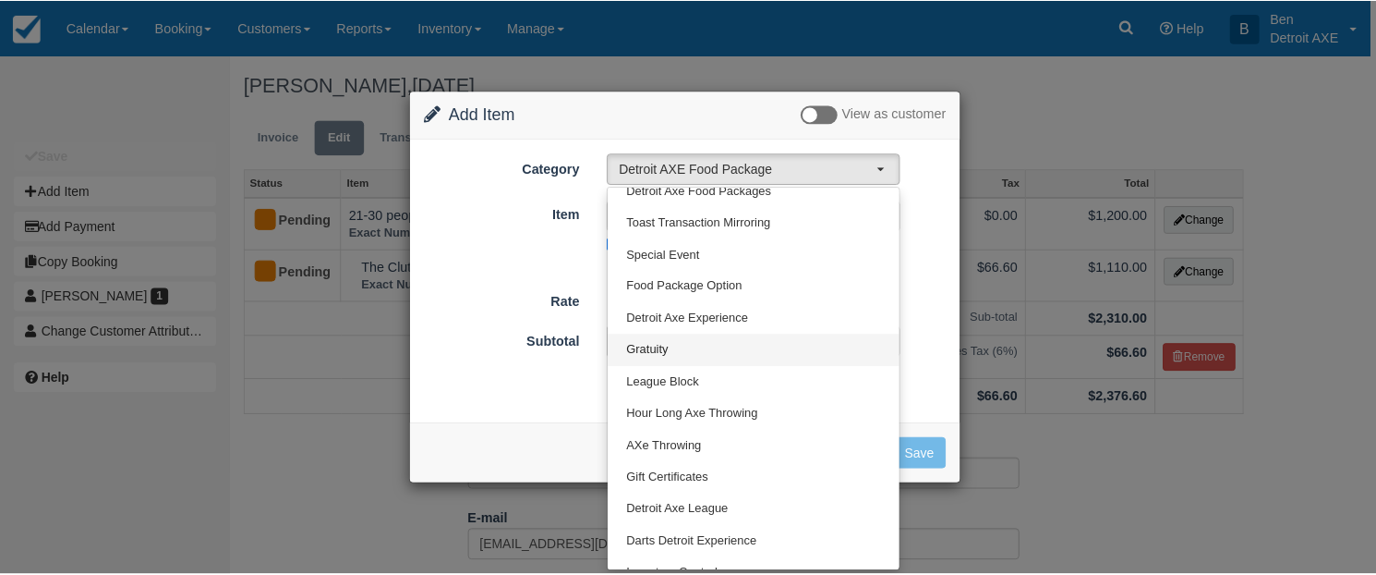
scroll to position [0, 0]
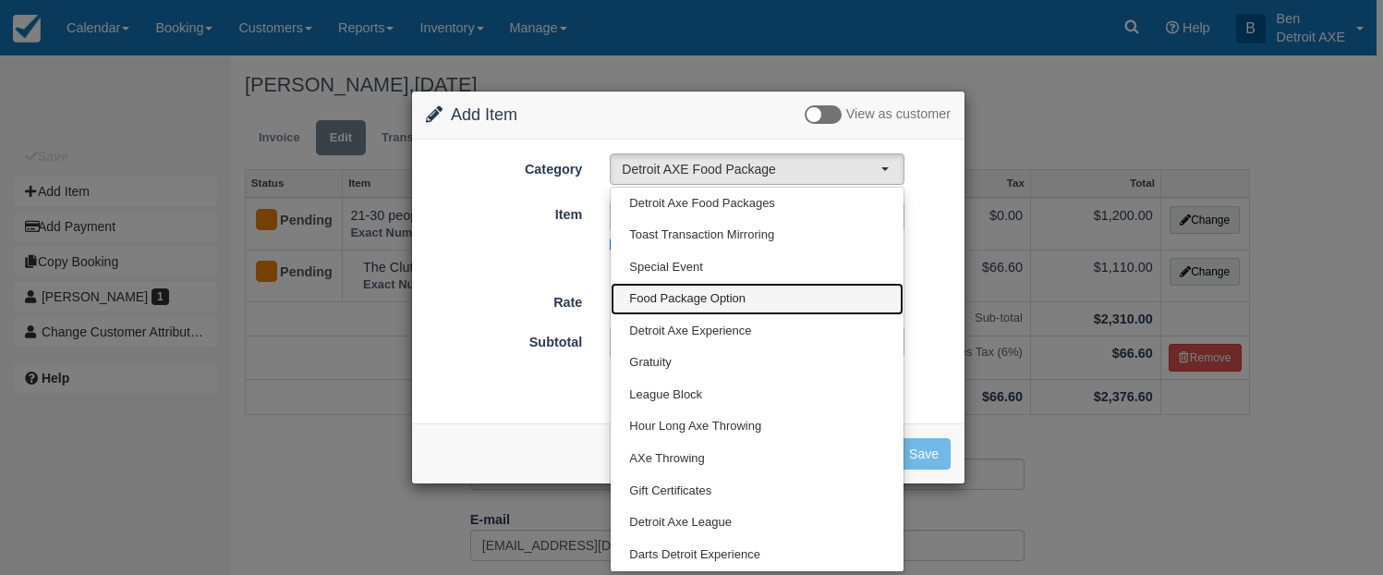
click at [751, 297] on link "Food Package Option" at bounding box center [757, 299] width 293 height 32
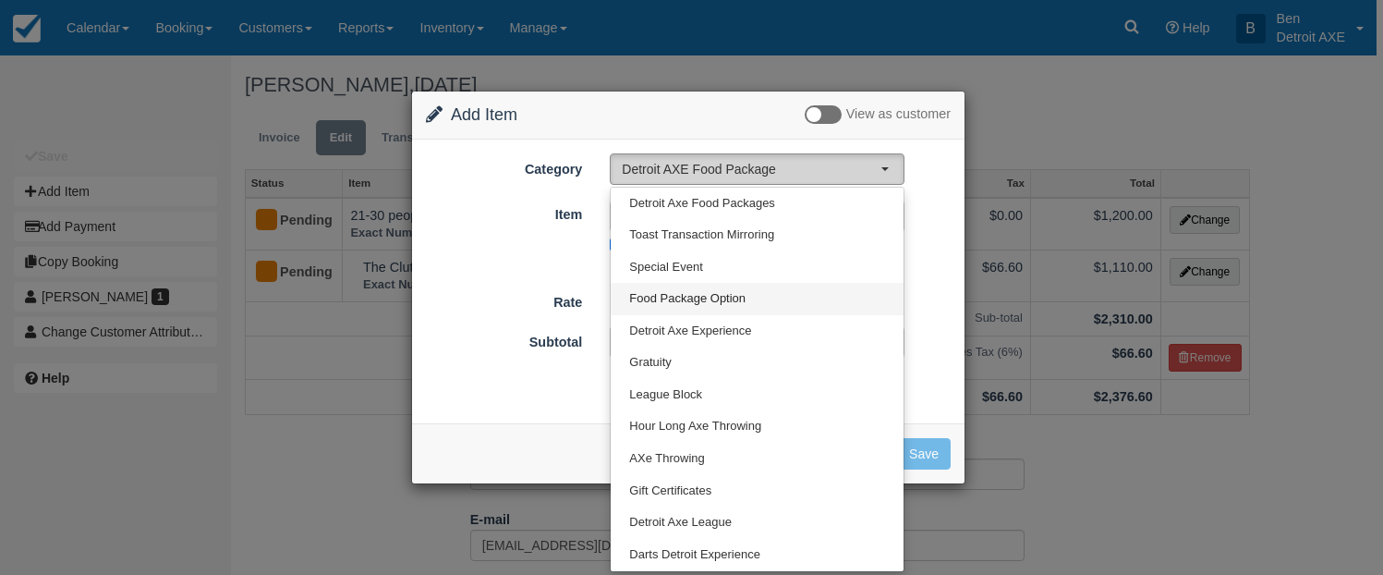
select select "17"
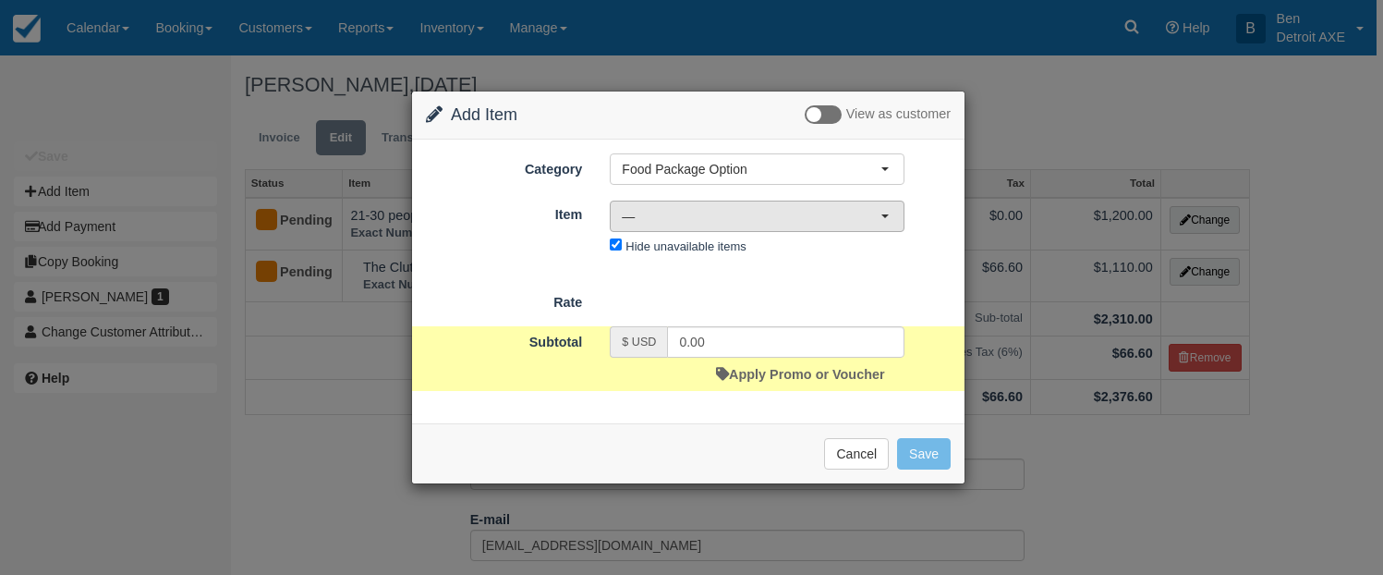
click at [754, 217] on span "—" at bounding box center [751, 216] width 259 height 18
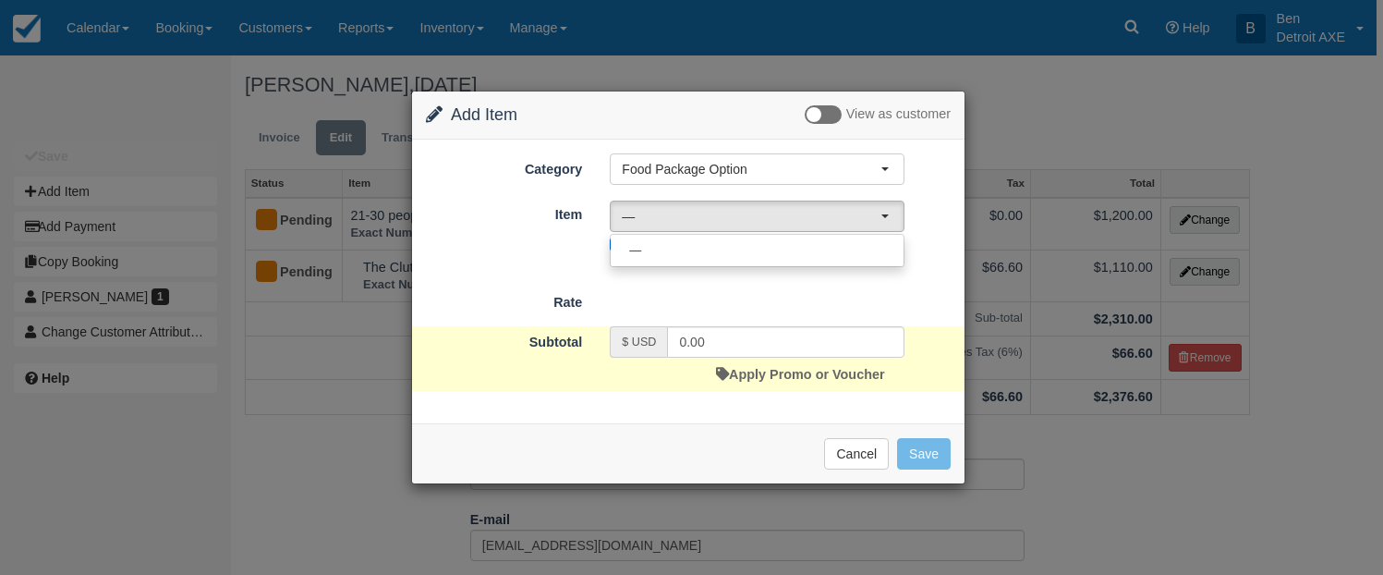
click at [745, 313] on form "Category Food Package Option [GEOGRAPHIC_DATA] Axe Food Packages Toast Transact…" at bounding box center [688, 271] width 525 height 237
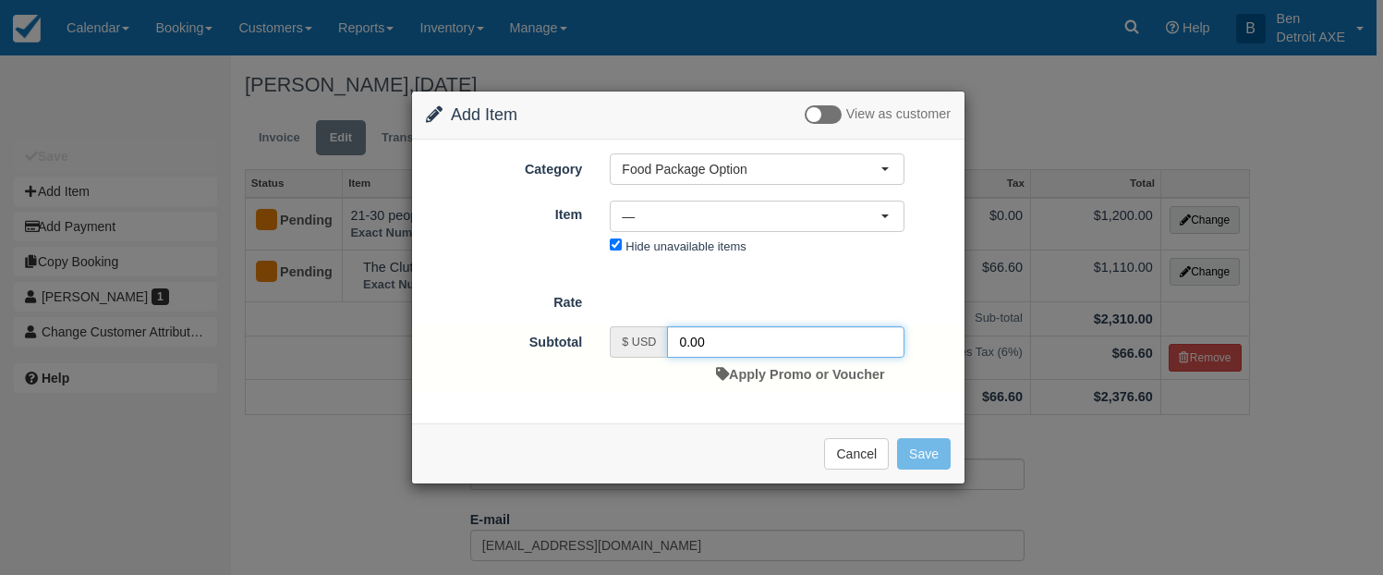
drag, startPoint x: 728, startPoint y: 342, endPoint x: 612, endPoint y: 338, distance: 115.5
click at [612, 338] on div "$ USD 0.00" at bounding box center [757, 341] width 295 height 31
type input "370"
click at [917, 445] on button "Save" at bounding box center [924, 453] width 54 height 31
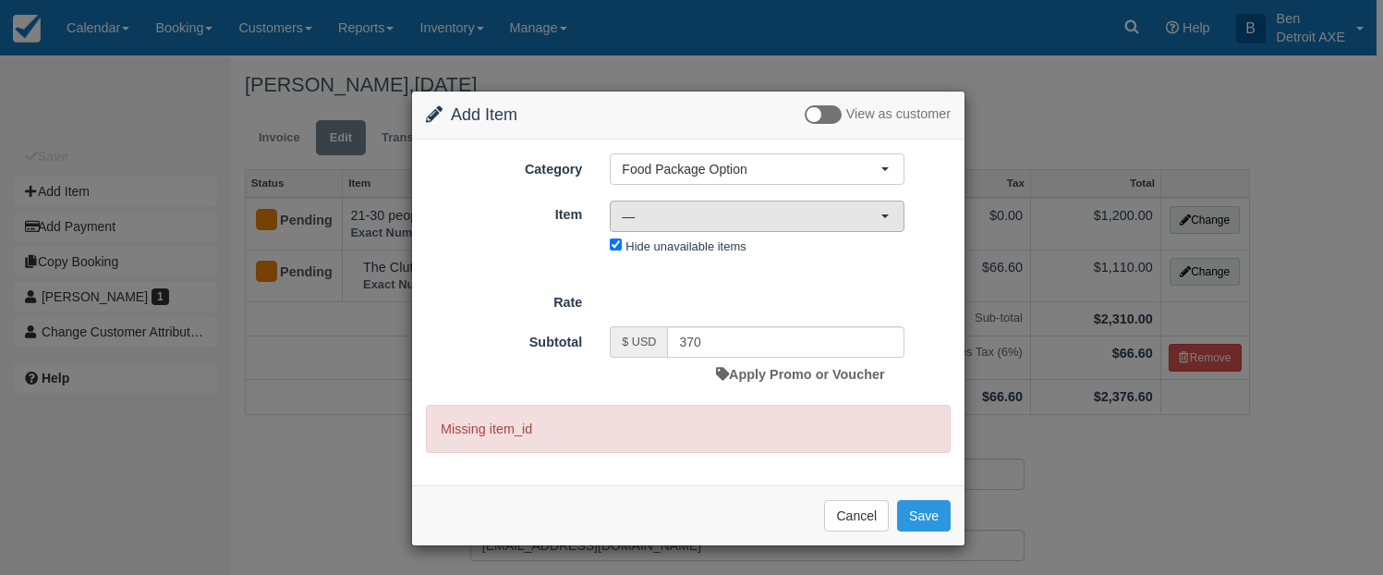
click at [628, 208] on span "—" at bounding box center [751, 216] width 259 height 18
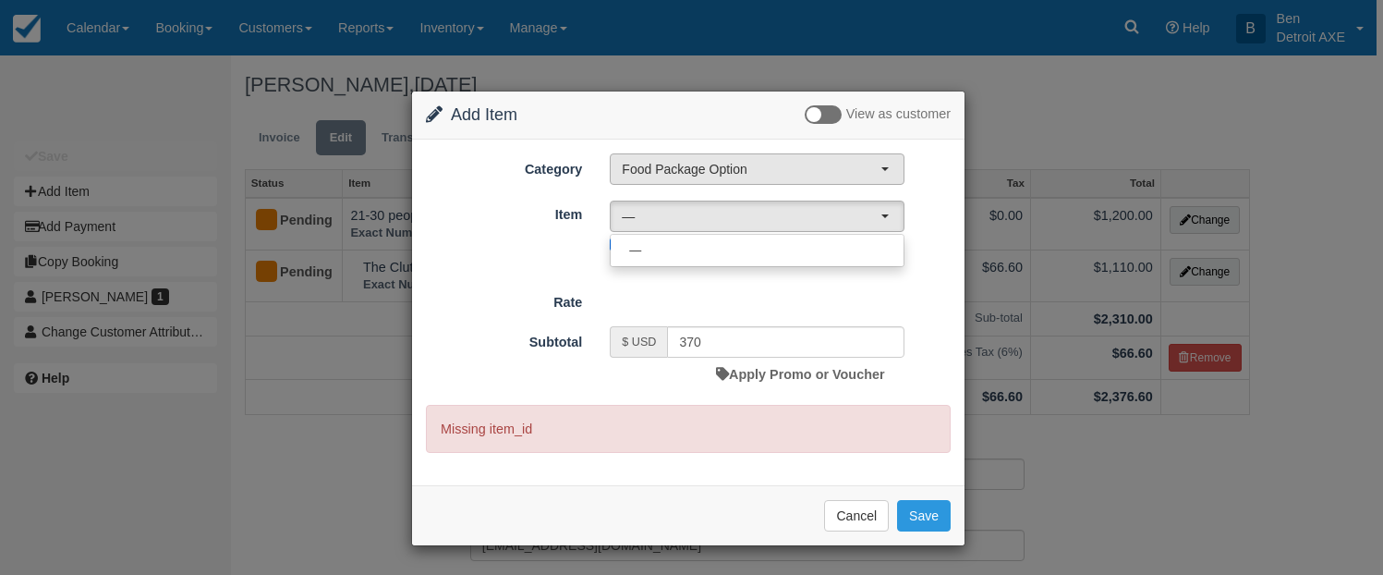
click at [718, 172] on span "Food Package Option" at bounding box center [751, 169] width 259 height 18
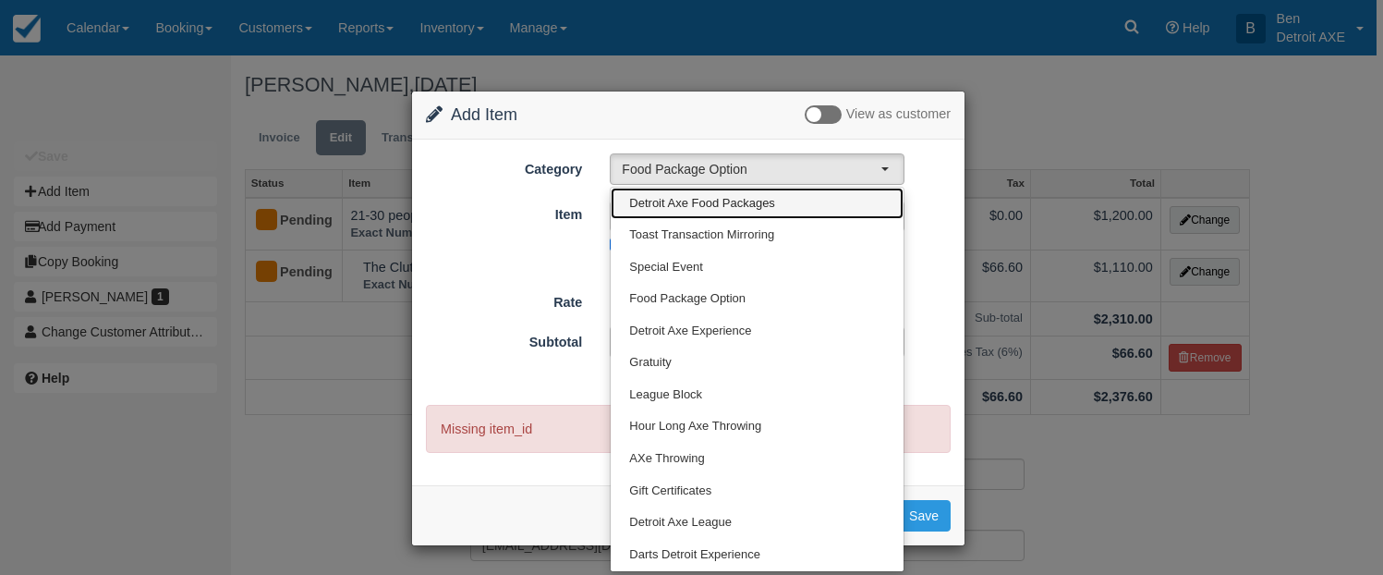
click at [719, 203] on span "Detroit Axe Food Packages" at bounding box center [702, 204] width 146 height 18
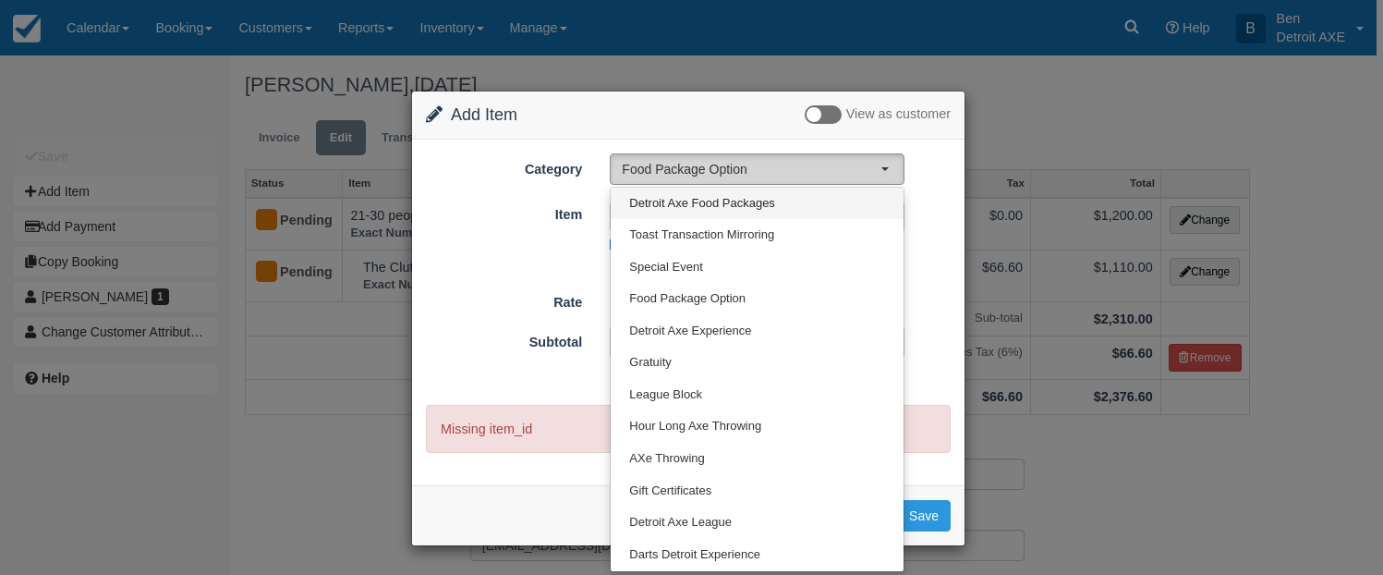
select select "9"
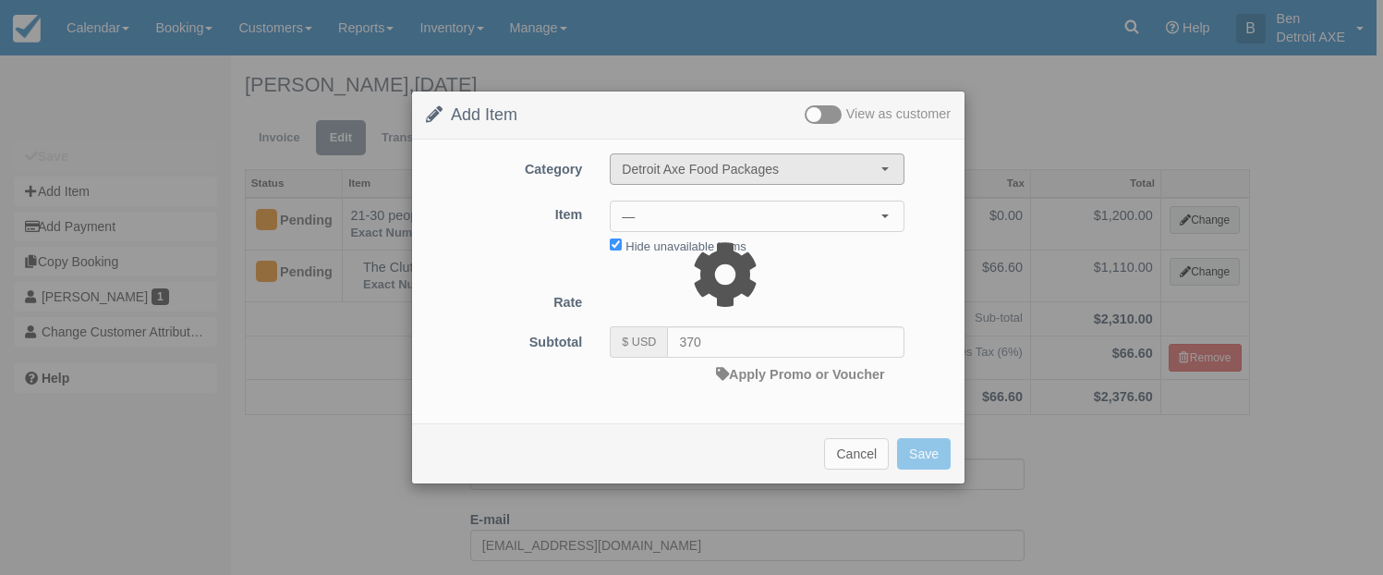
type input "0.00"
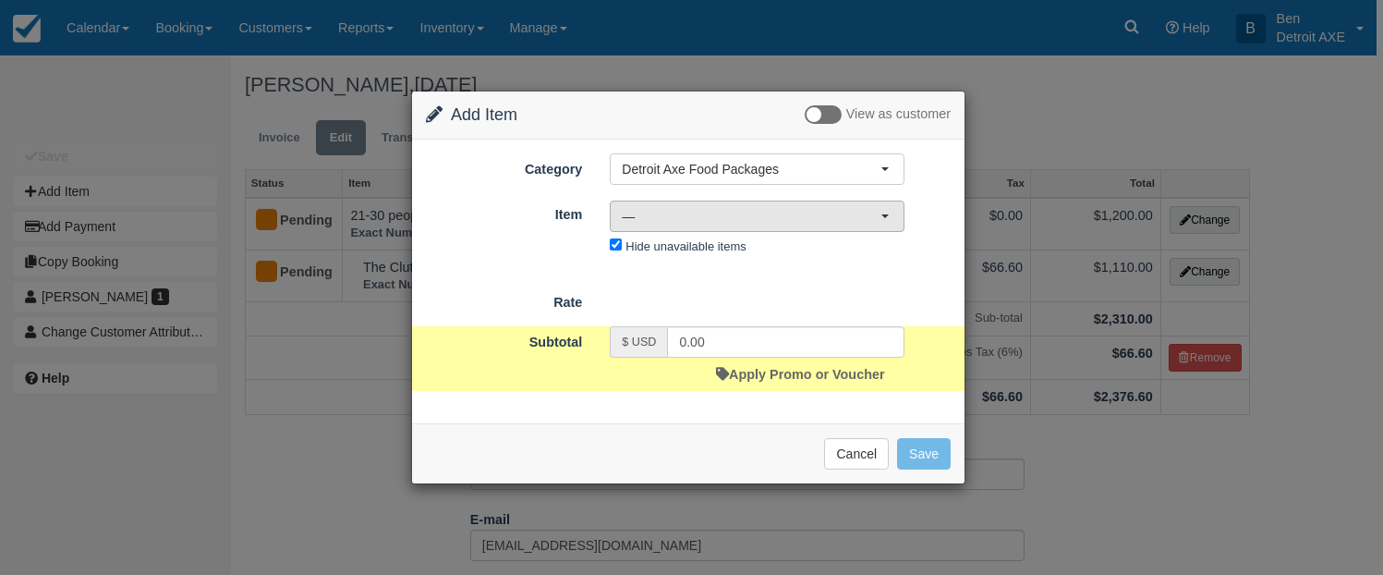
click at [721, 221] on span "—" at bounding box center [751, 216] width 259 height 18
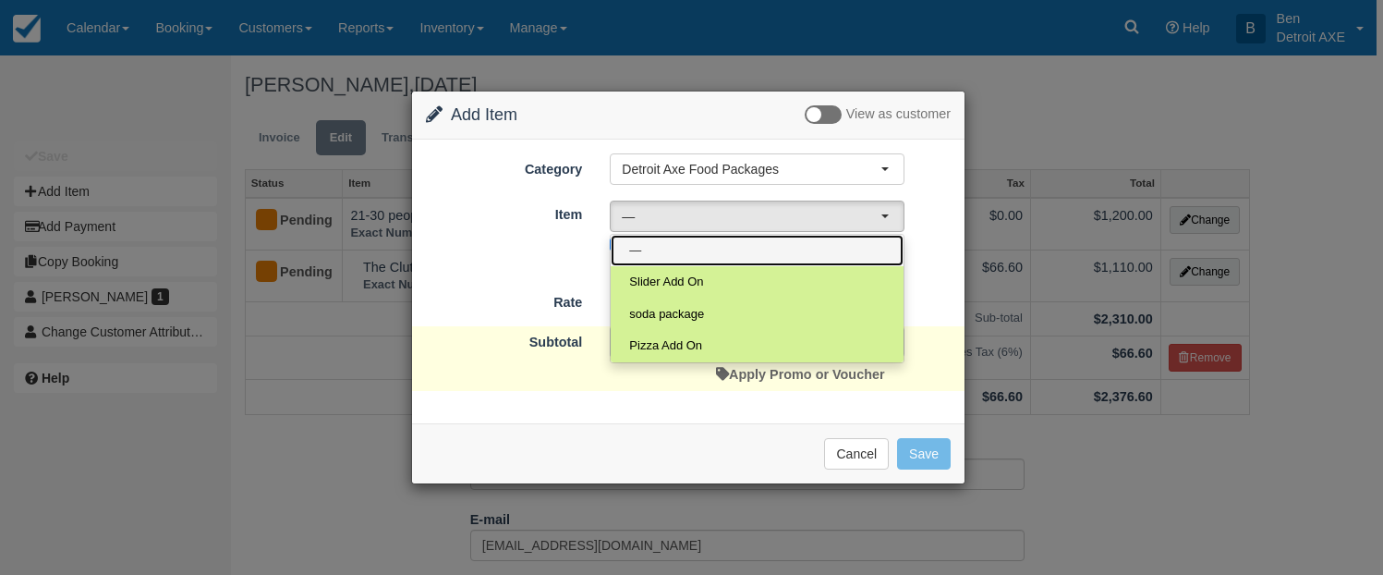
click at [714, 250] on link "—" at bounding box center [757, 251] width 293 height 32
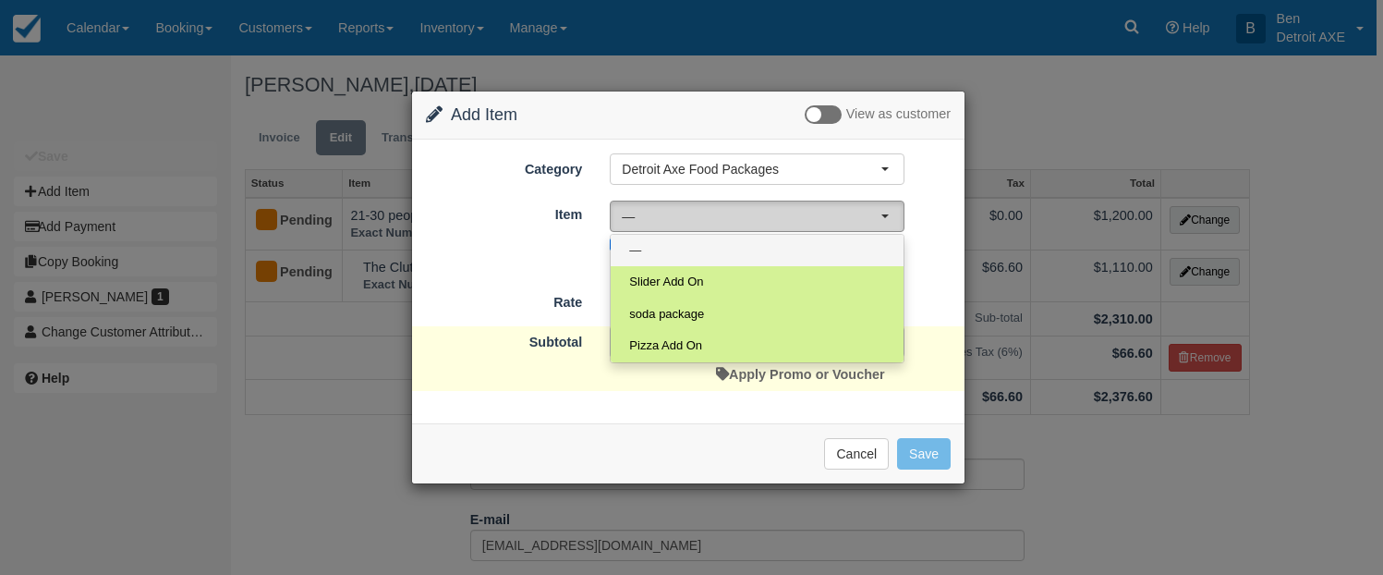
select select "0"
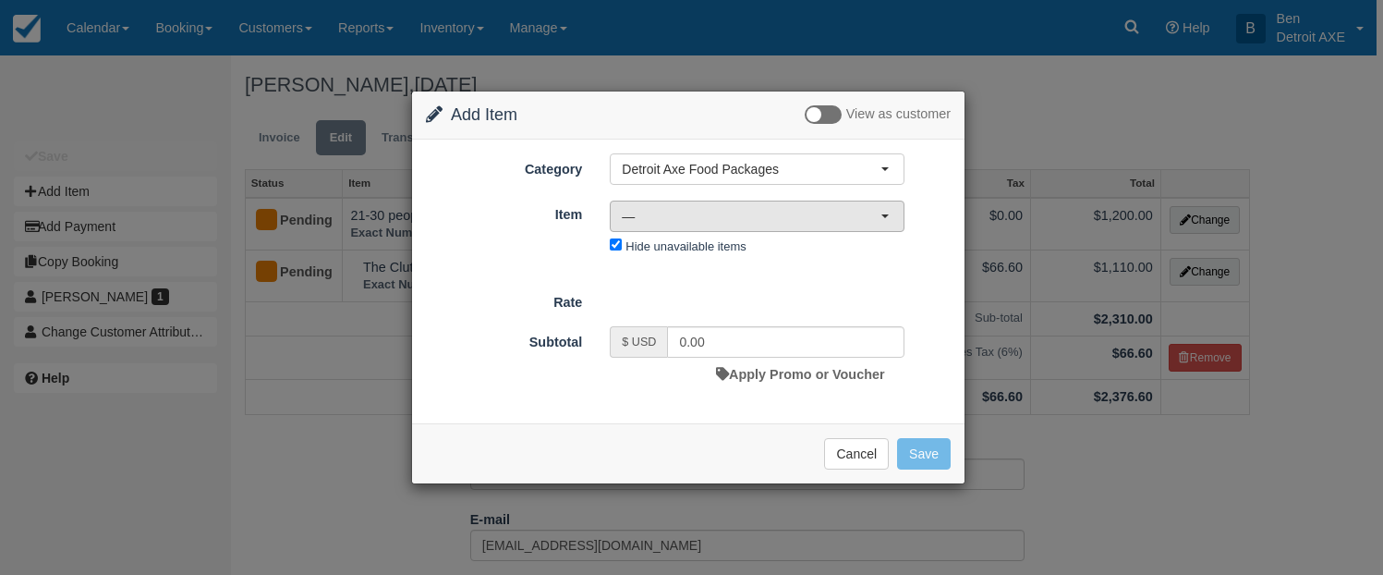
click at [717, 222] on span "—" at bounding box center [751, 216] width 259 height 18
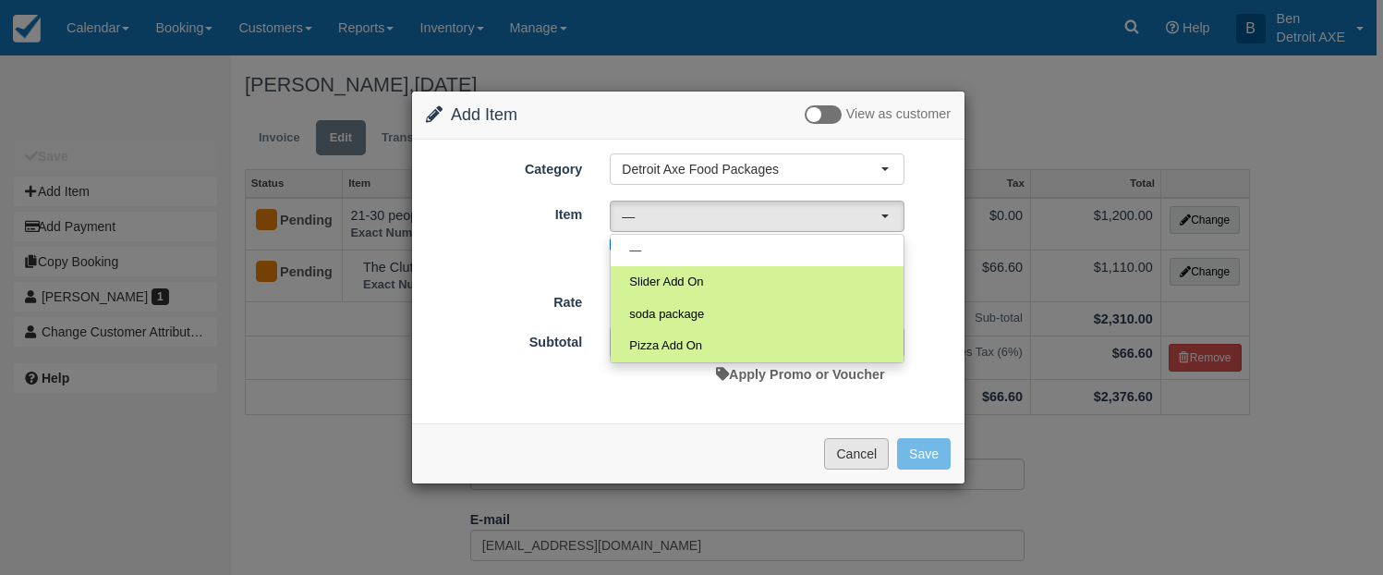
click at [870, 454] on button "Cancel" at bounding box center [856, 453] width 65 height 31
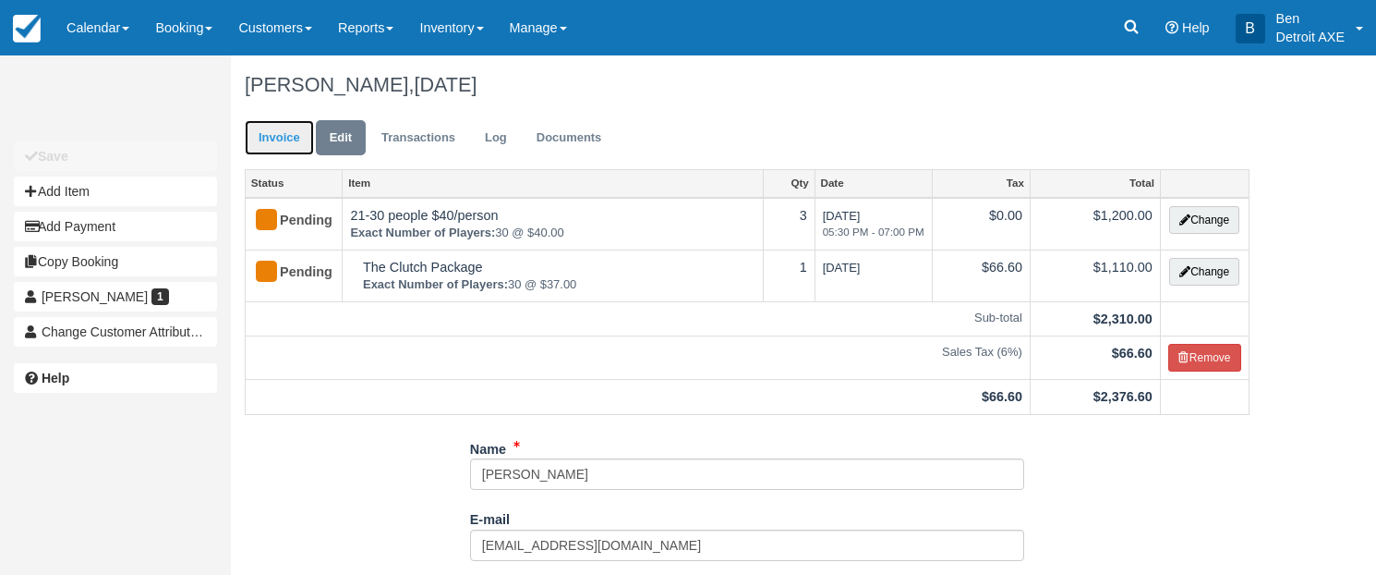
click at [279, 139] on link "Invoice" at bounding box center [279, 138] width 69 height 36
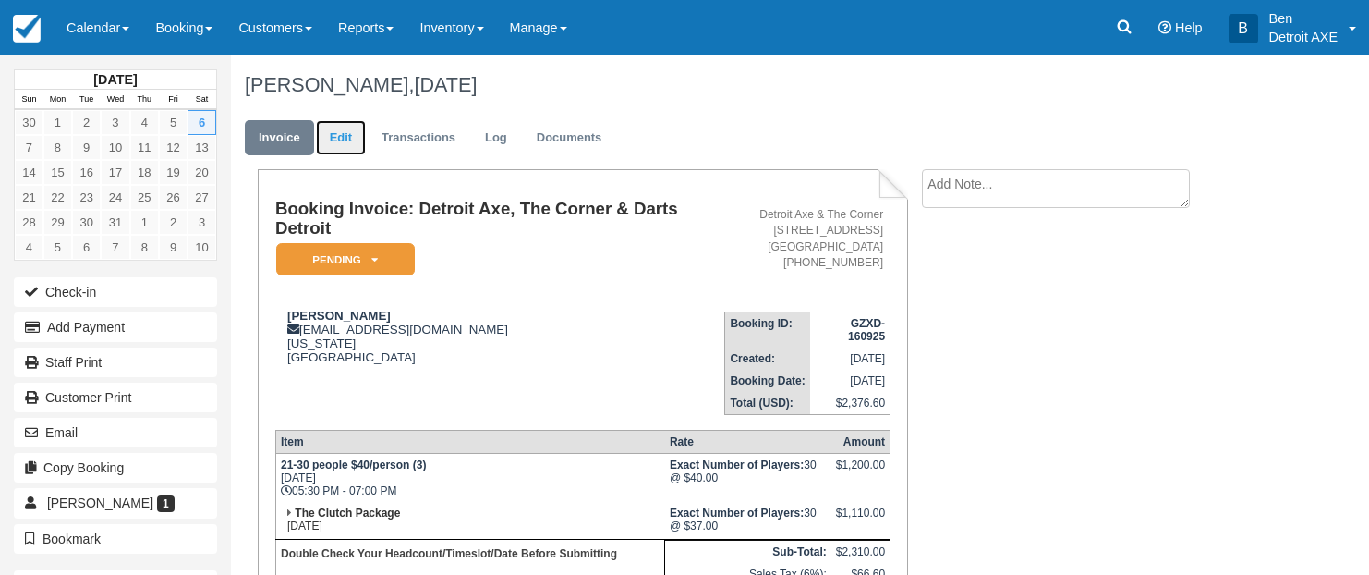
click at [349, 153] on link "Edit" at bounding box center [341, 138] width 50 height 36
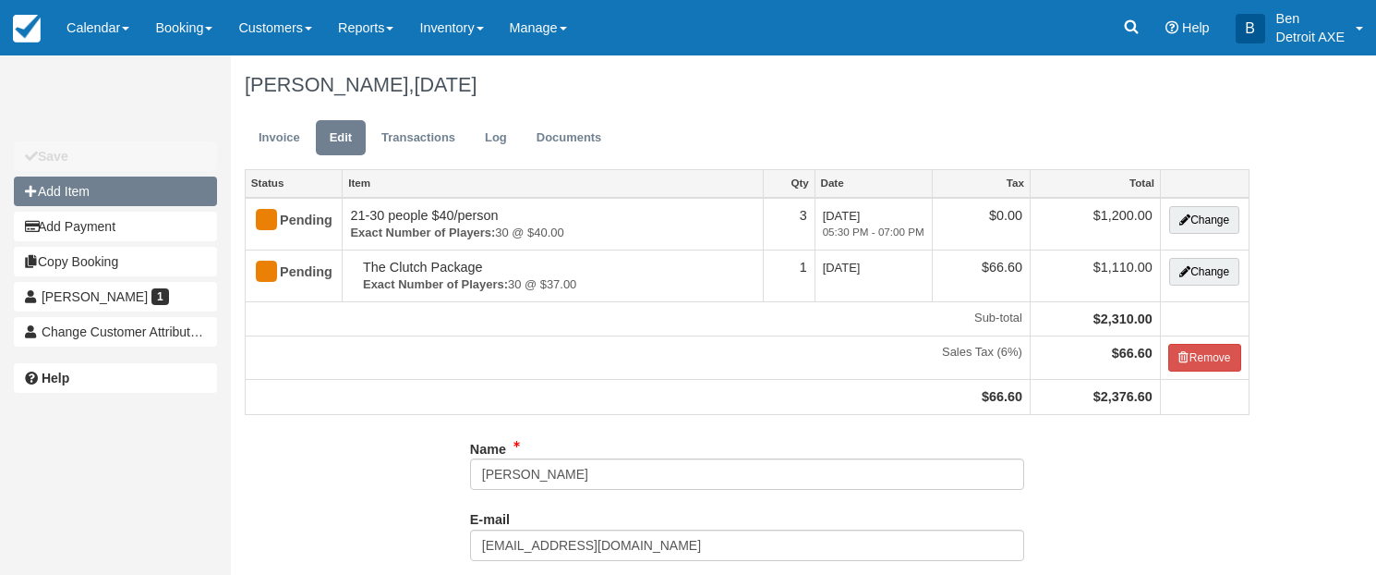
click at [119, 201] on button "Add Item" at bounding box center [115, 191] width 203 height 30
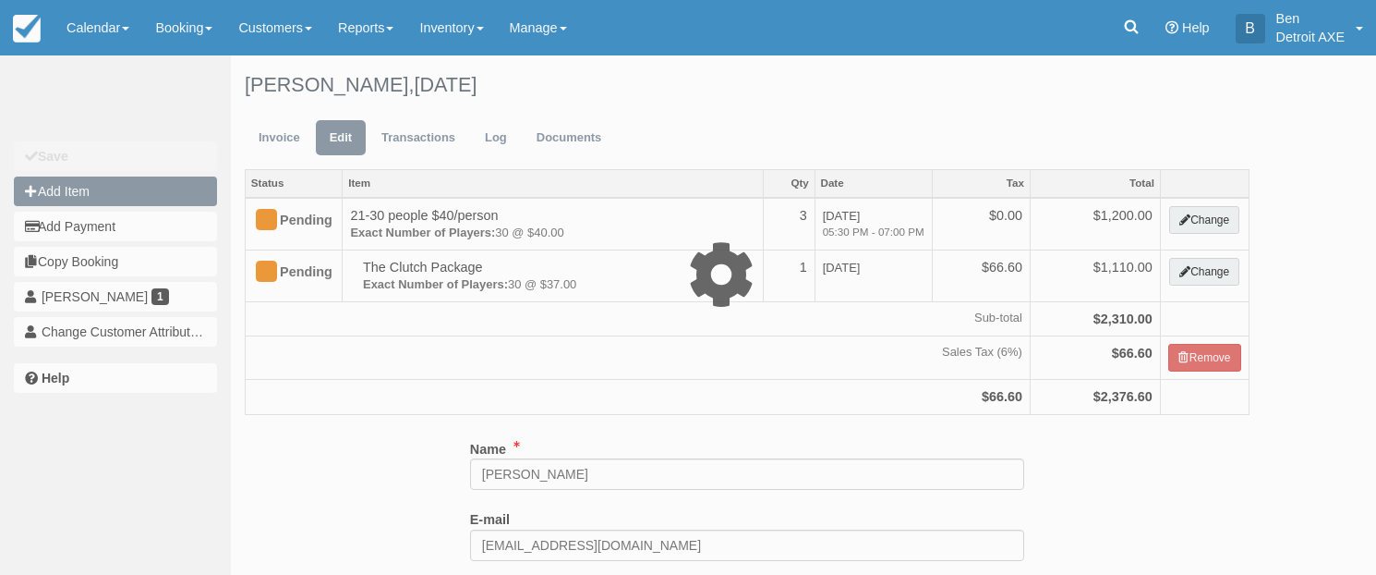
type input "0.00"
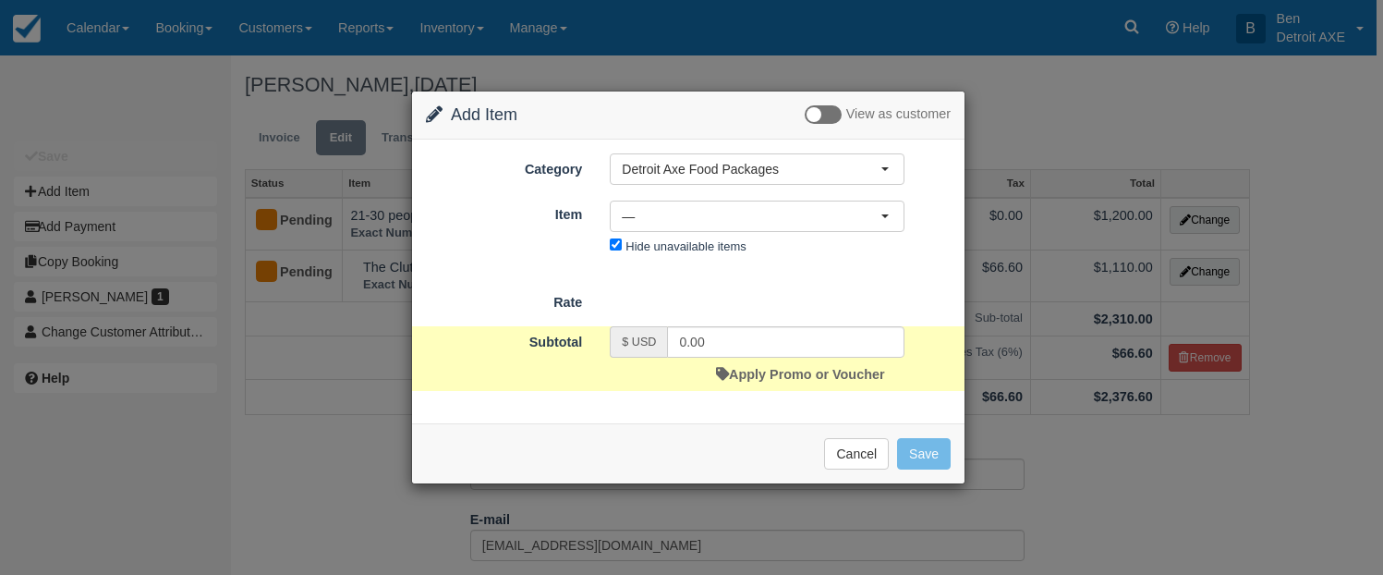
click at [672, 148] on div "Category Detroit Axe Food Packages [GEOGRAPHIC_DATA] Axe Food Packages Toast Tr…" at bounding box center [688, 281] width 552 height 284
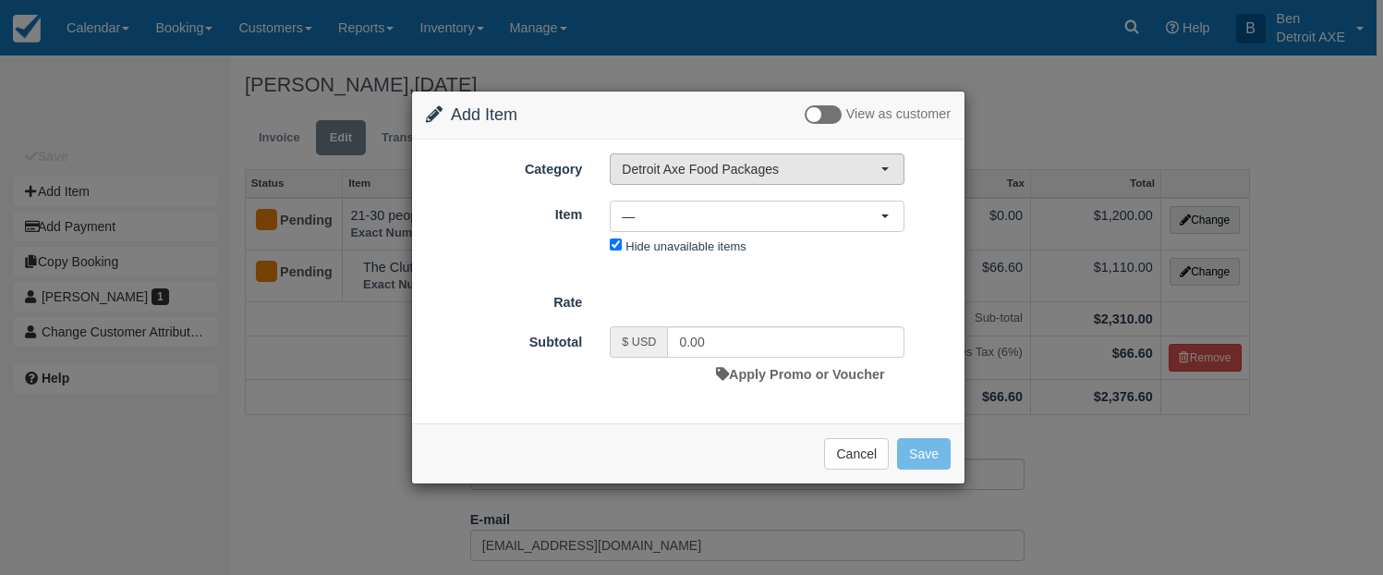
click at [712, 164] on span "Detroit Axe Food Packages" at bounding box center [751, 169] width 259 height 18
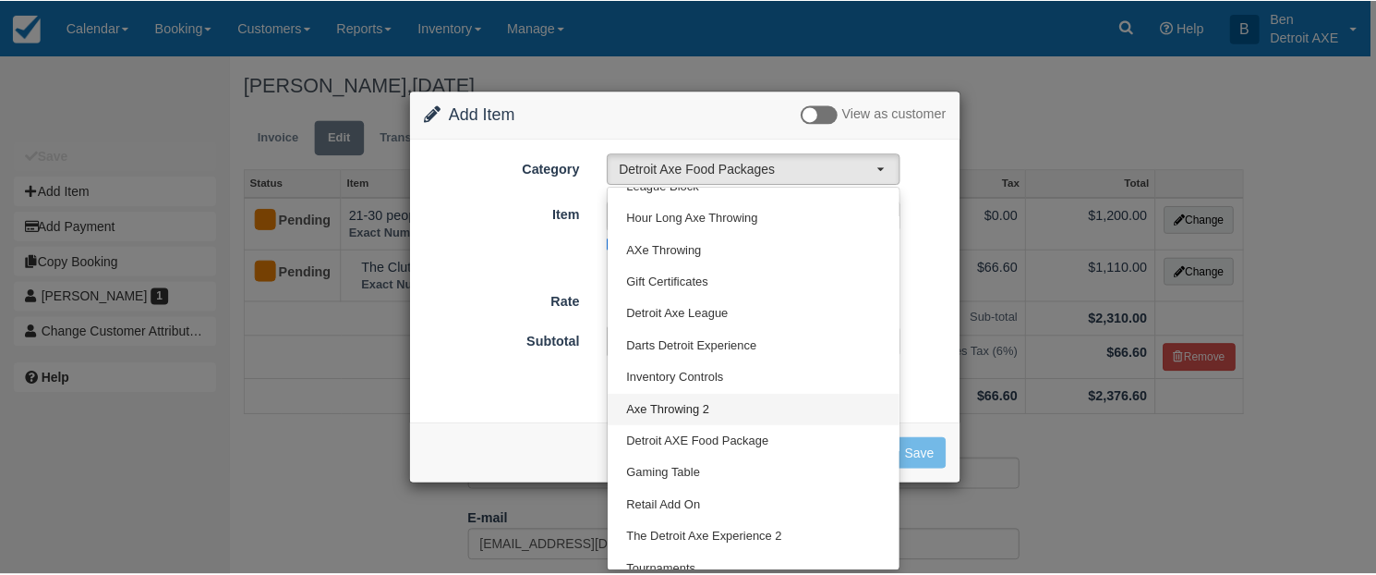
scroll to position [223, 0]
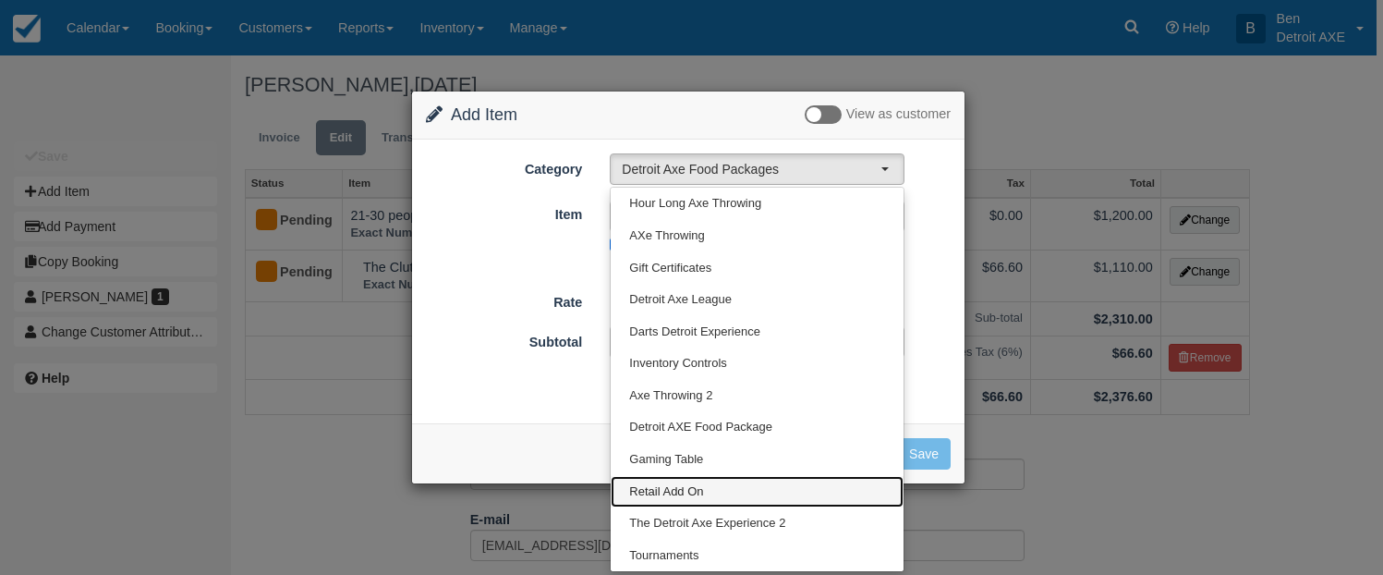
click at [701, 485] on span "Retail Add On" at bounding box center [666, 492] width 74 height 18
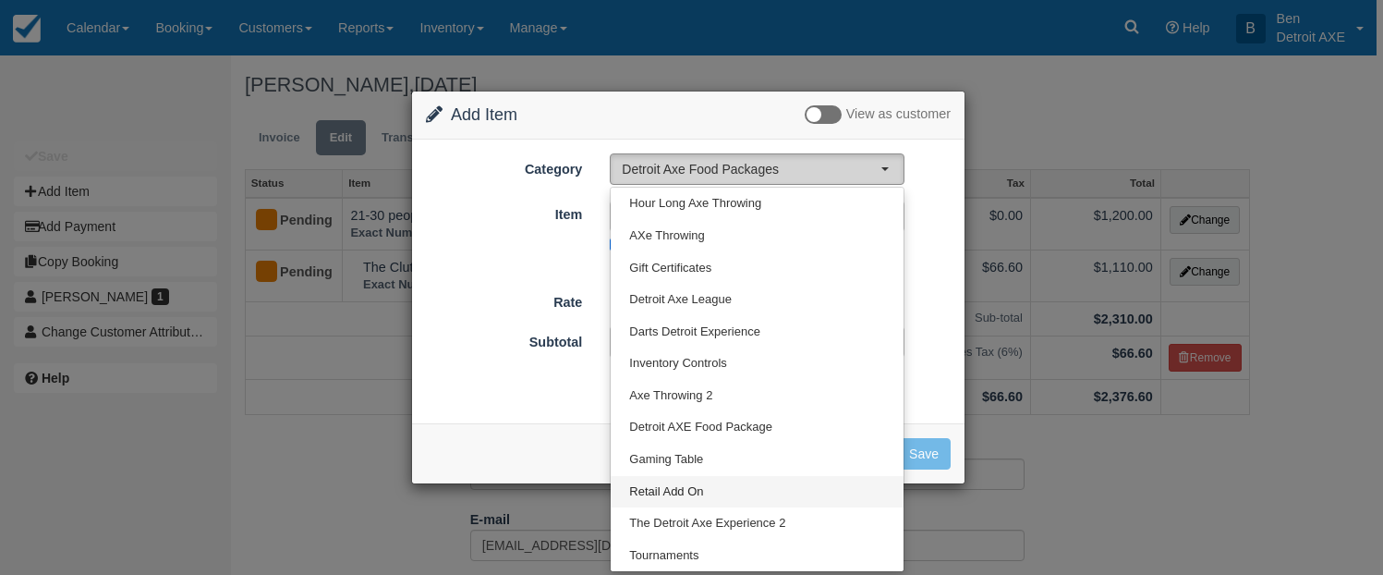
select select "51"
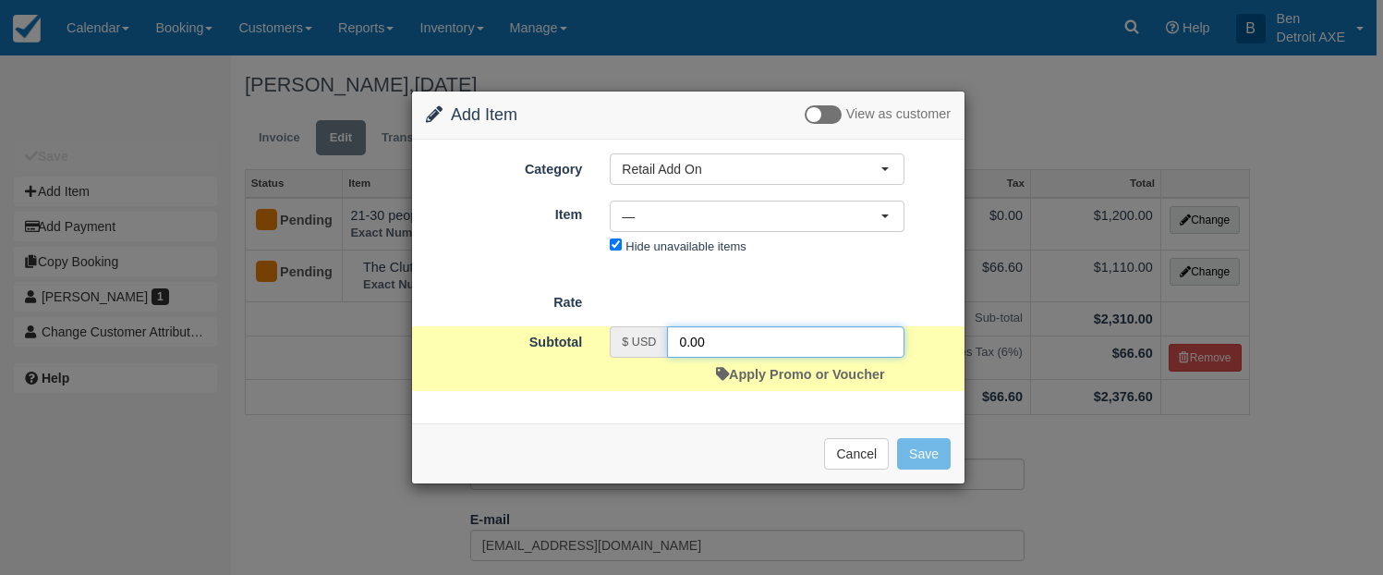
drag, startPoint x: 709, startPoint y: 345, endPoint x: 626, endPoint y: 333, distance: 83.2
click at [626, 333] on div "$ USD 0.00" at bounding box center [757, 341] width 295 height 31
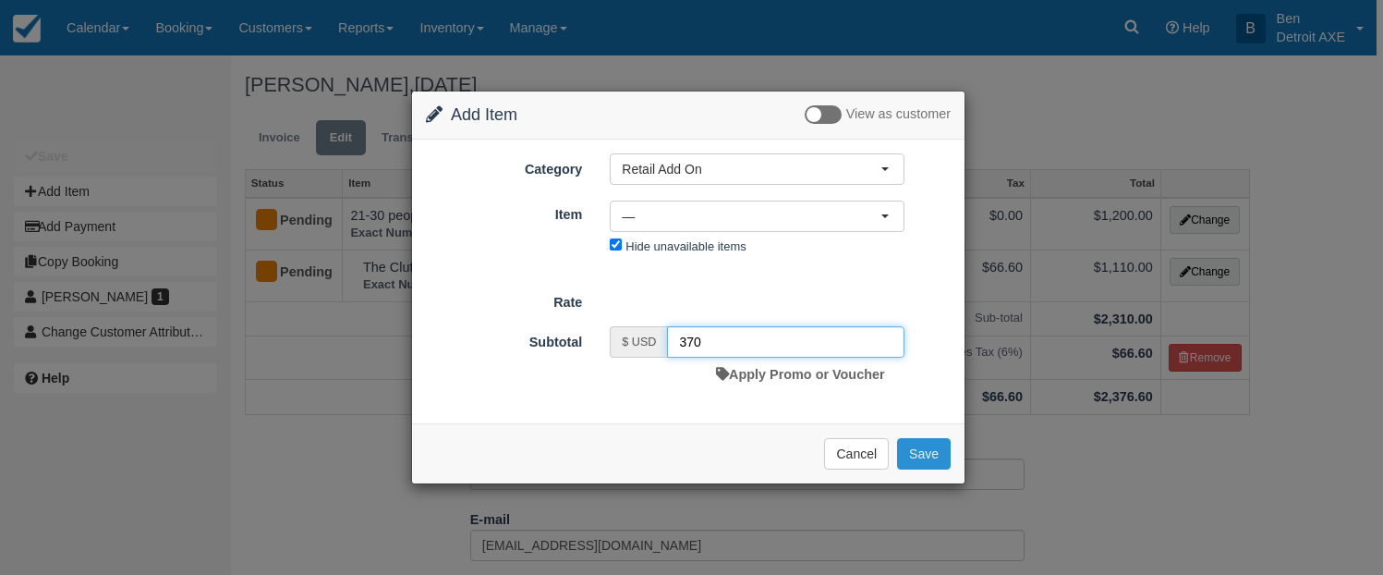
type input "370"
click at [905, 449] on button "Save" at bounding box center [924, 453] width 54 height 31
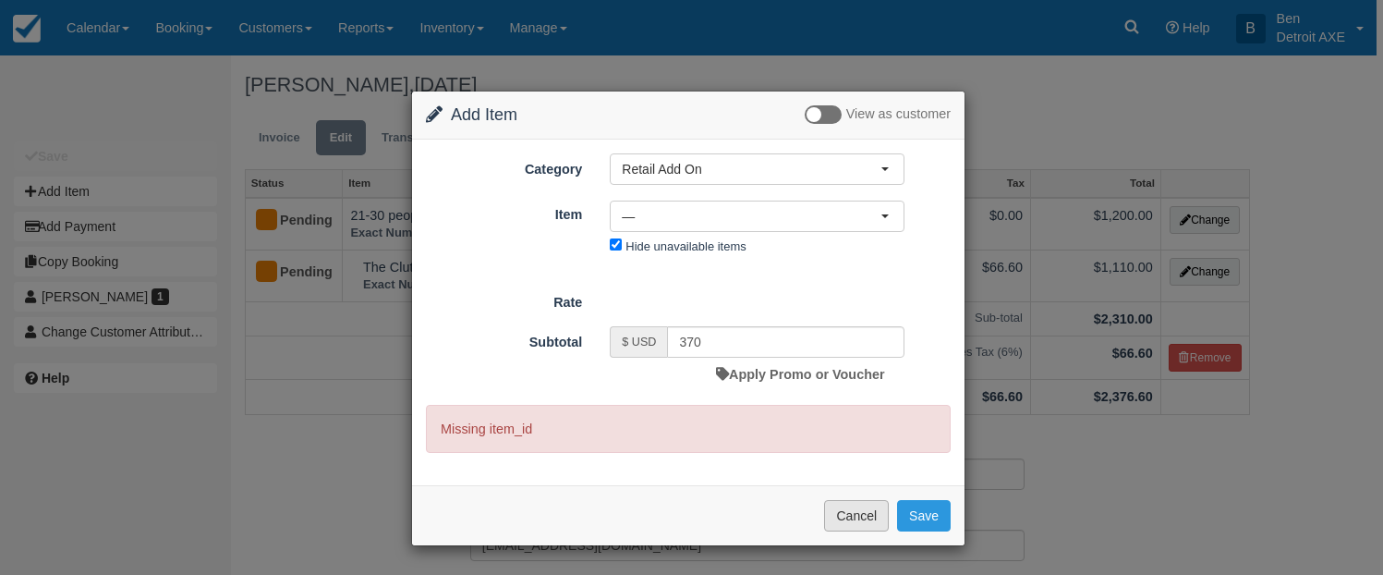
click at [862, 506] on button "Cancel" at bounding box center [856, 515] width 65 height 31
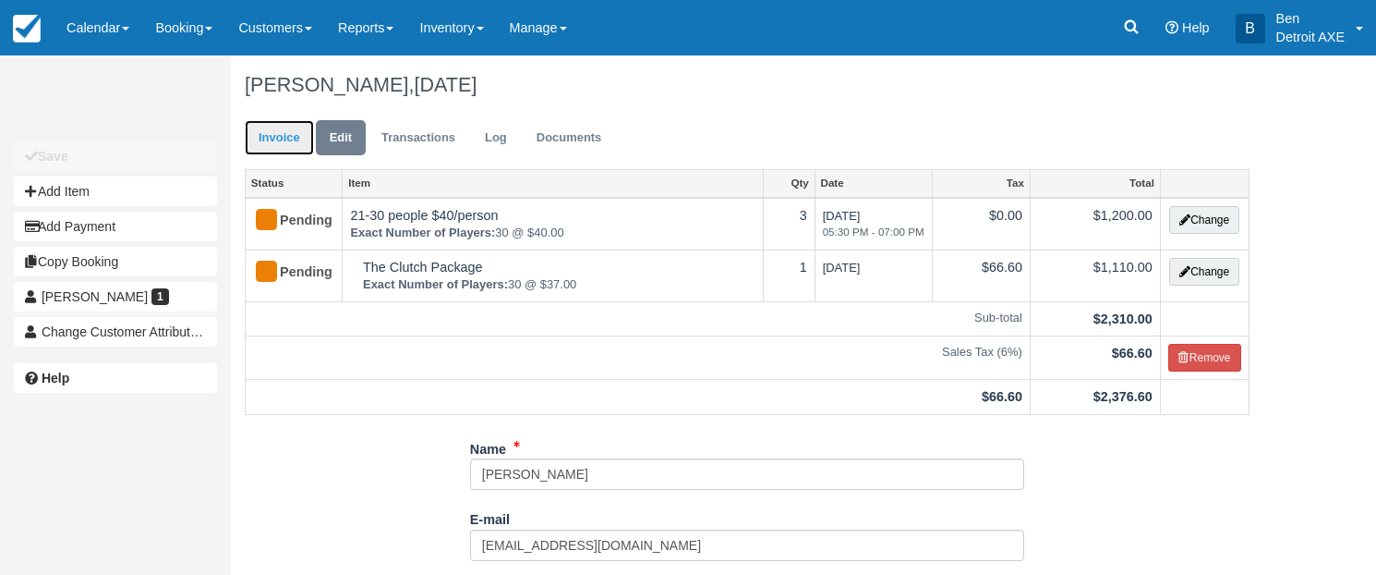
click at [289, 131] on link "Invoice" at bounding box center [279, 138] width 69 height 36
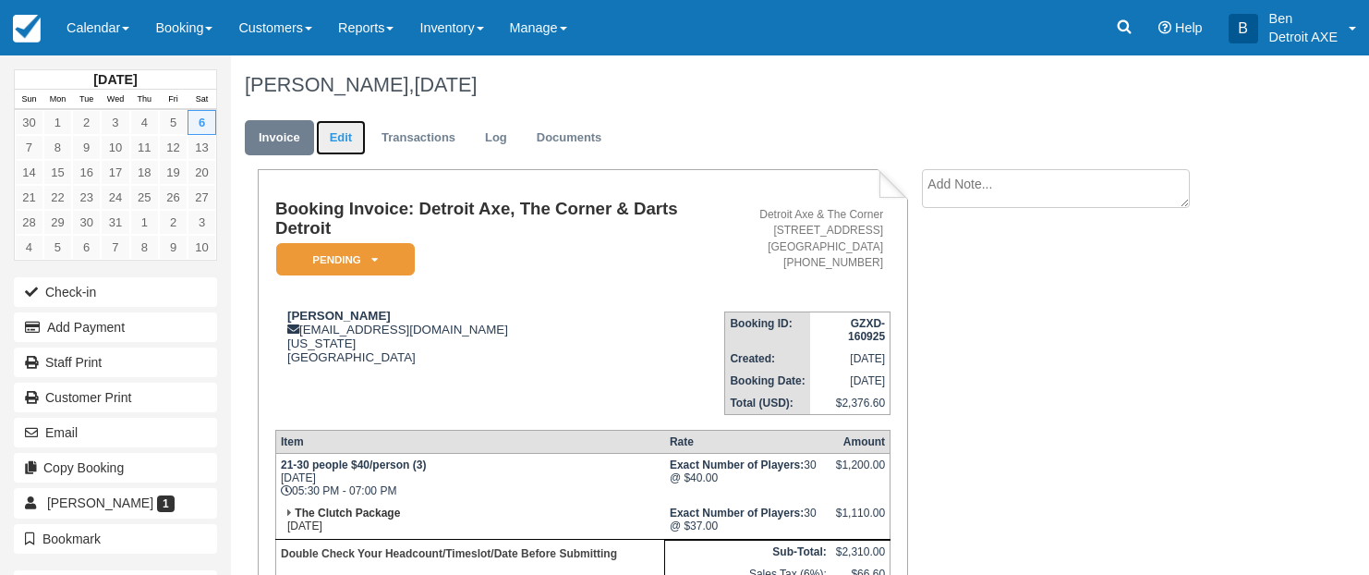
click at [345, 140] on link "Edit" at bounding box center [341, 138] width 50 height 36
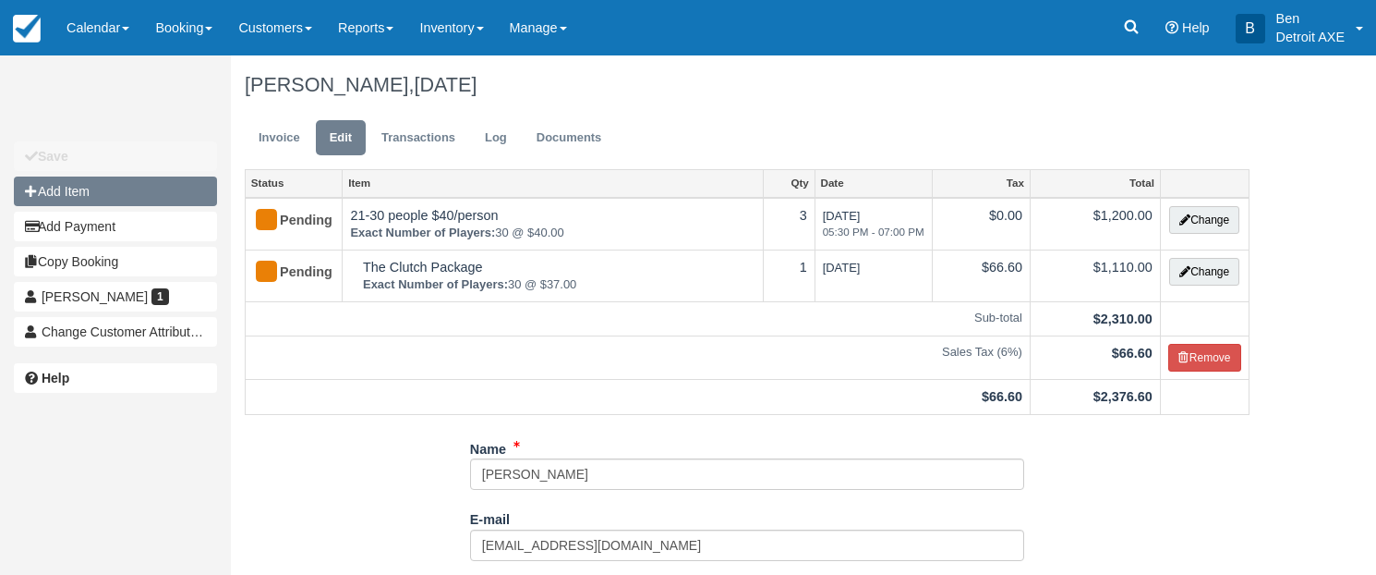
click at [164, 188] on button "Add Item" at bounding box center [115, 191] width 203 height 30
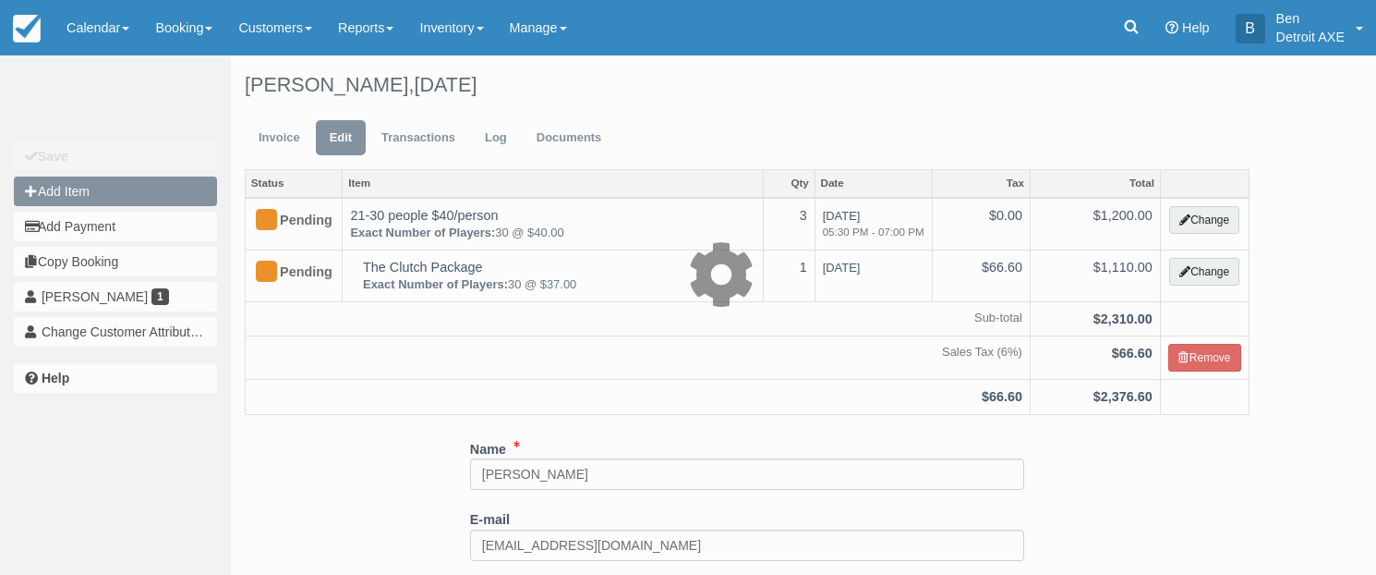
type input "0.00"
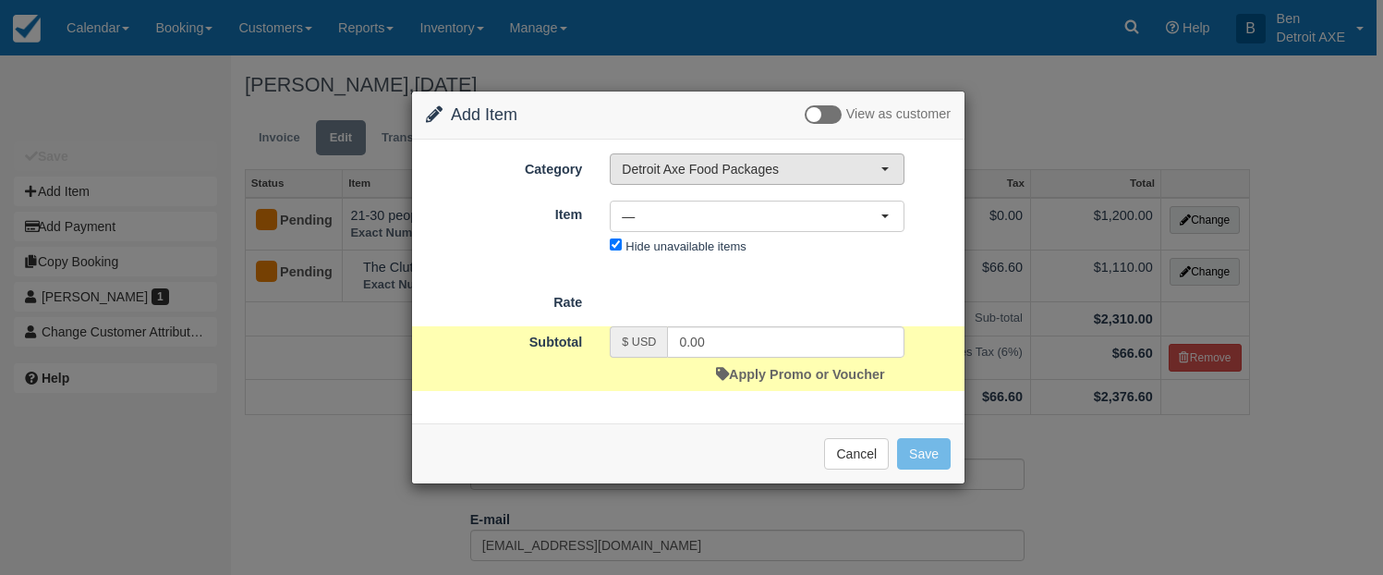
click at [752, 171] on span "Detroit Axe Food Packages" at bounding box center [751, 169] width 259 height 18
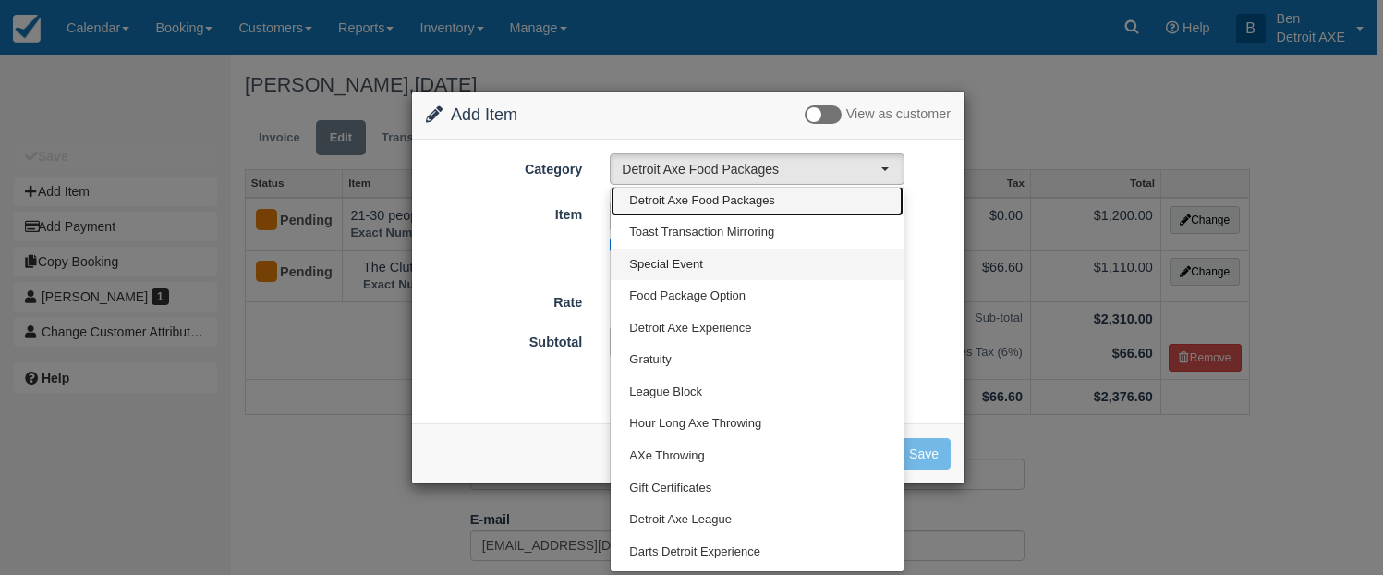
scroll to position [4, 0]
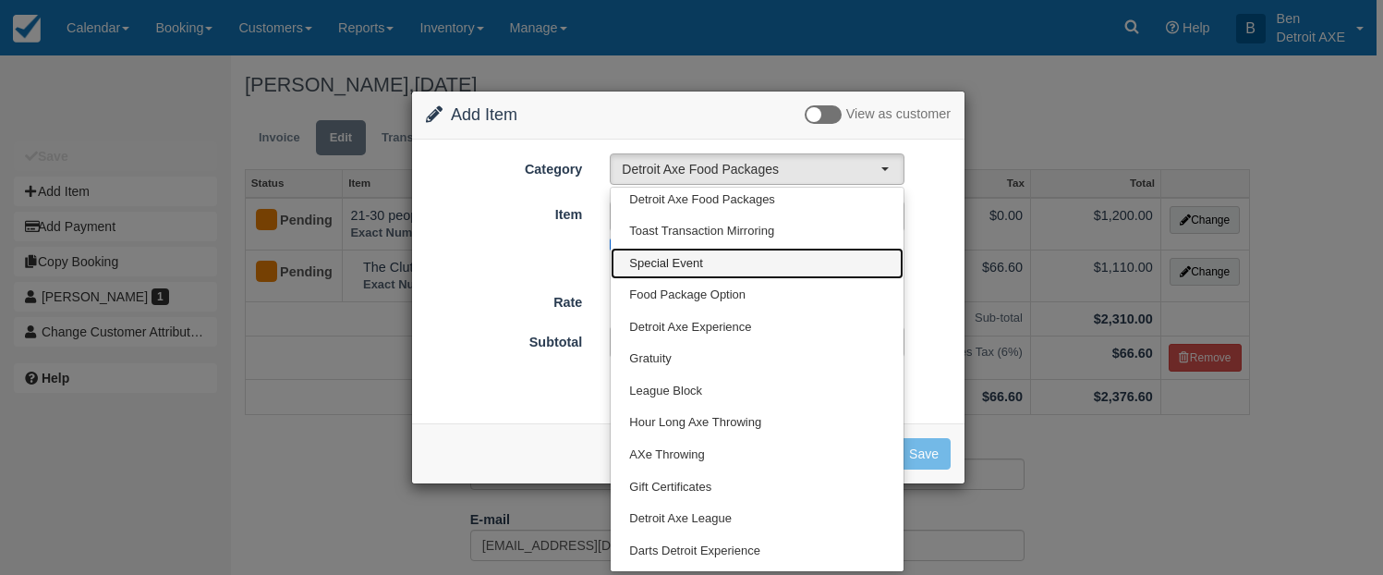
click at [736, 258] on link "Special Event" at bounding box center [757, 264] width 293 height 32
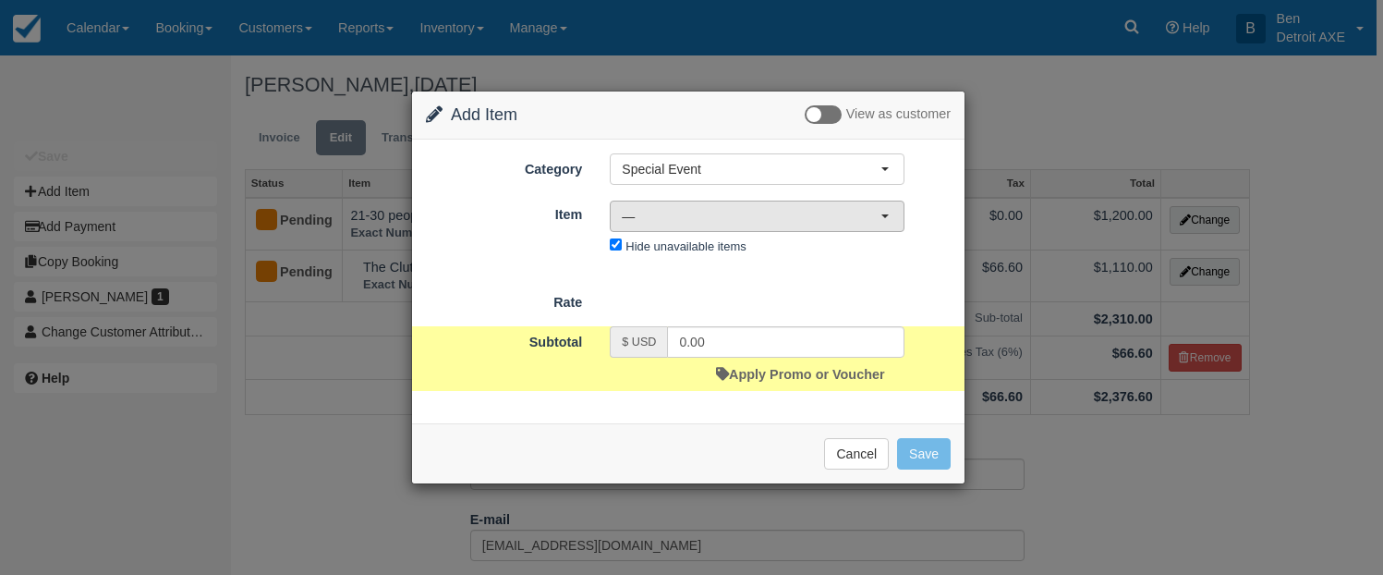
click at [730, 224] on span "—" at bounding box center [751, 216] width 259 height 18
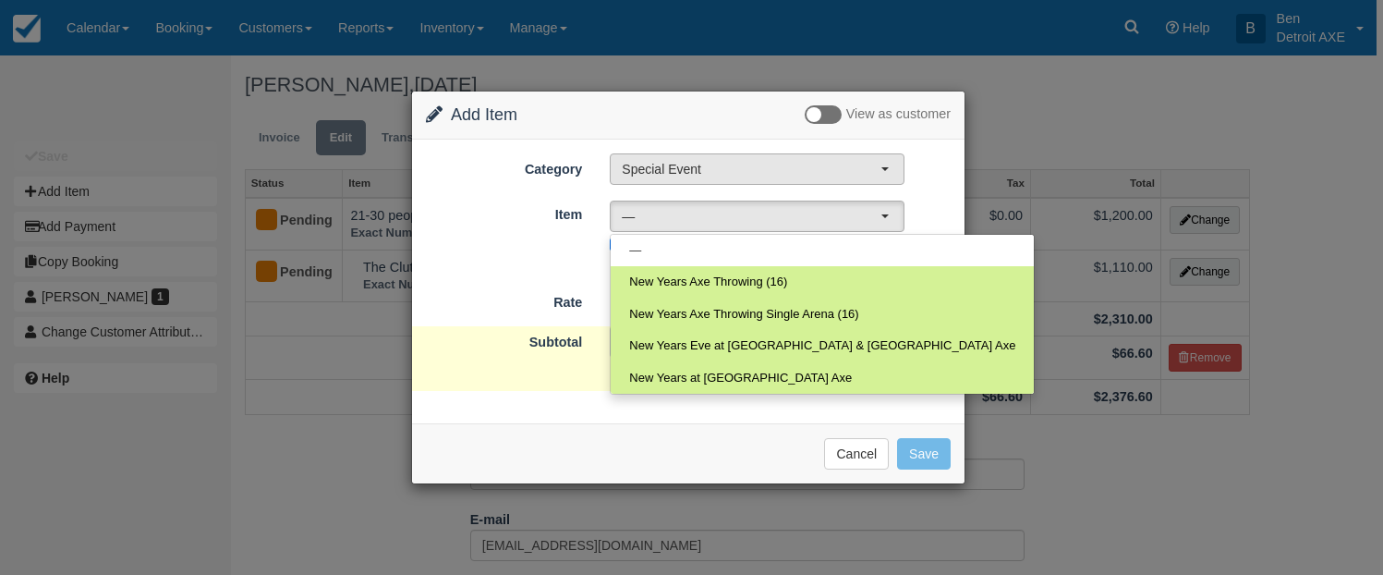
click at [719, 176] on span "Special Event" at bounding box center [751, 169] width 259 height 18
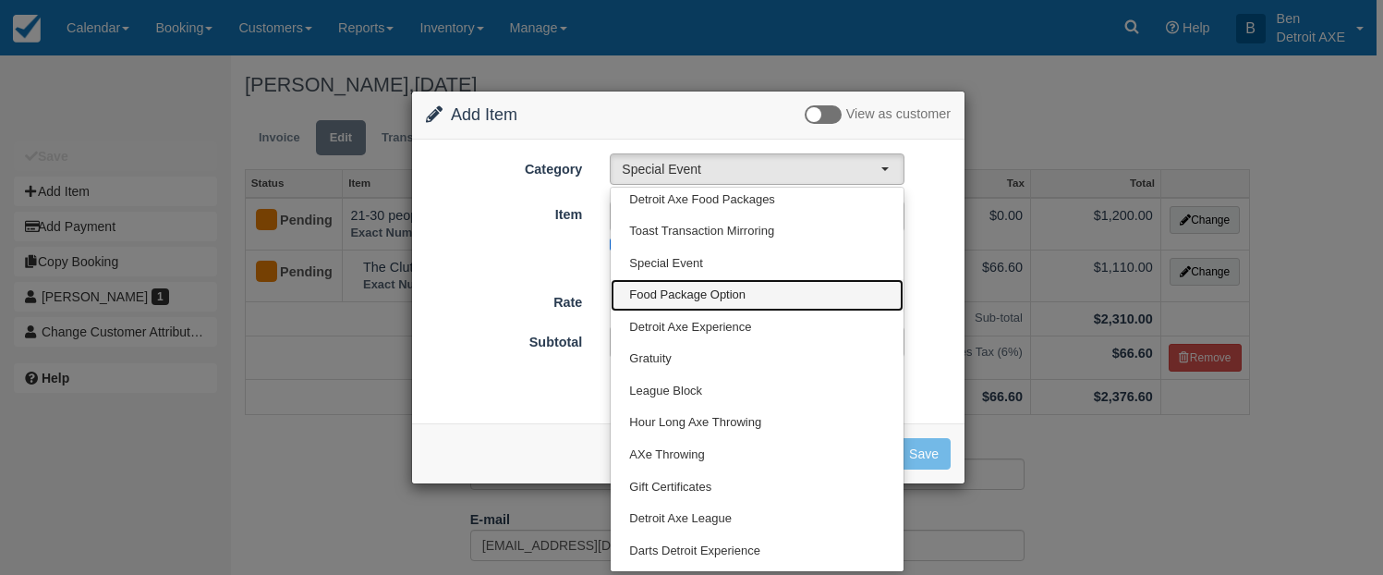
click at [726, 286] on span "Food Package Option" at bounding box center [687, 295] width 116 height 18
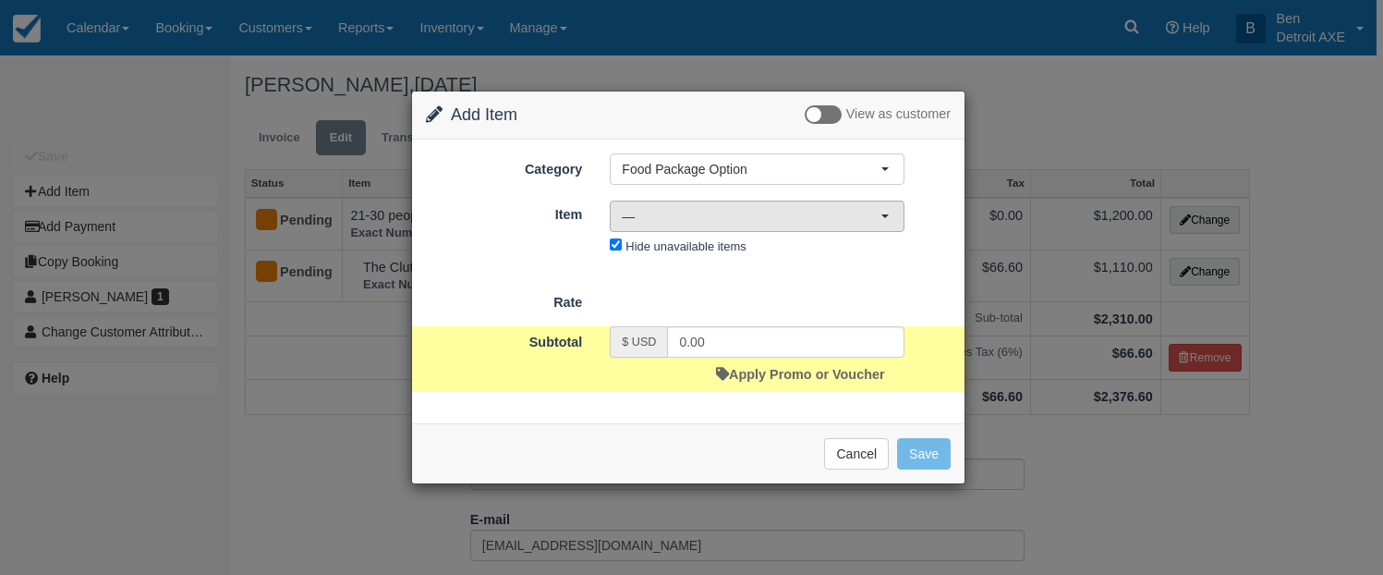
click at [707, 213] on span "—" at bounding box center [751, 216] width 259 height 18
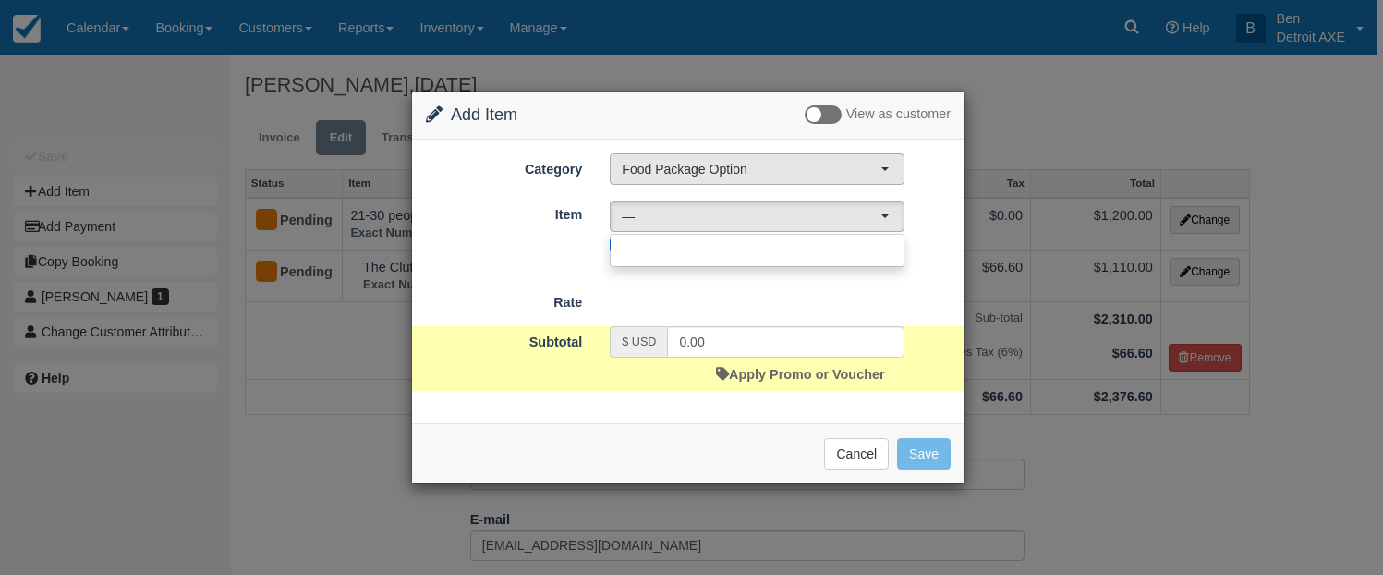
click at [697, 176] on span "Food Package Option" at bounding box center [751, 169] width 259 height 18
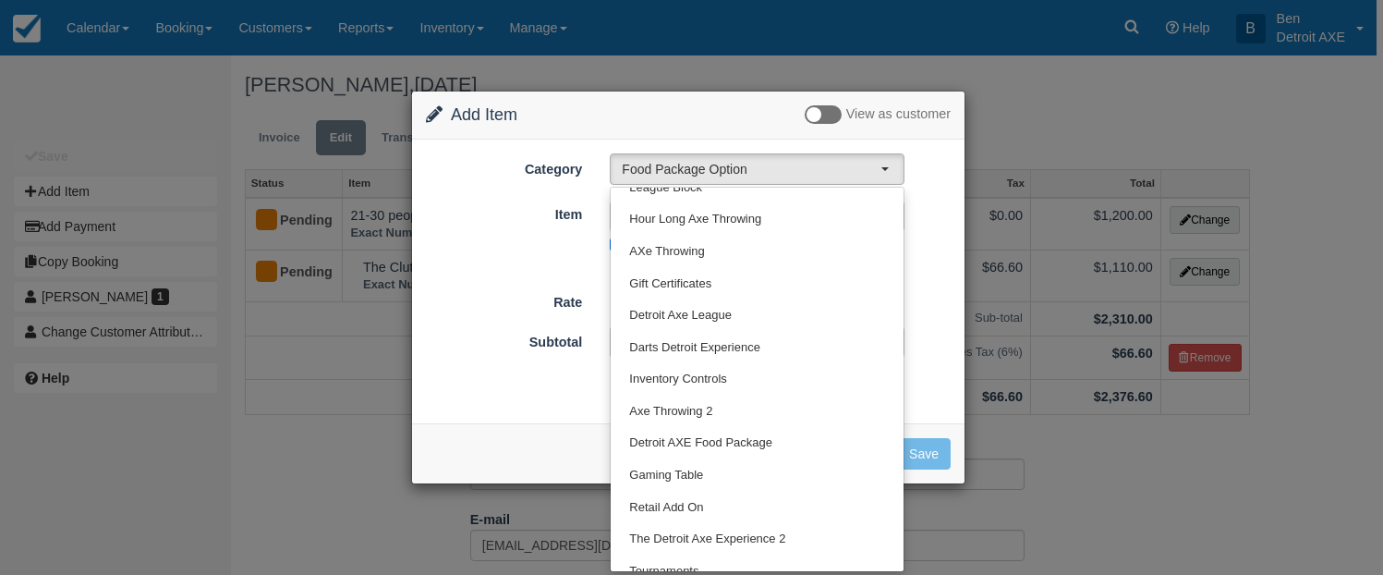
scroll to position [223, 0]
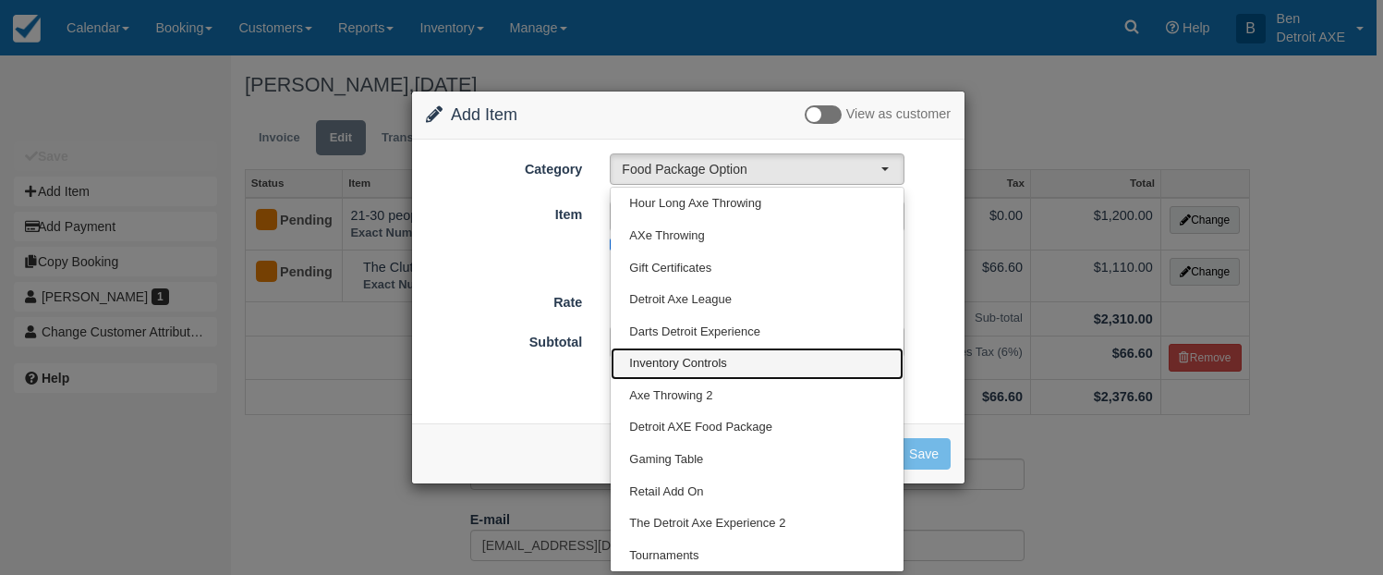
click at [699, 365] on span "Inventory Controls" at bounding box center [678, 364] width 98 height 18
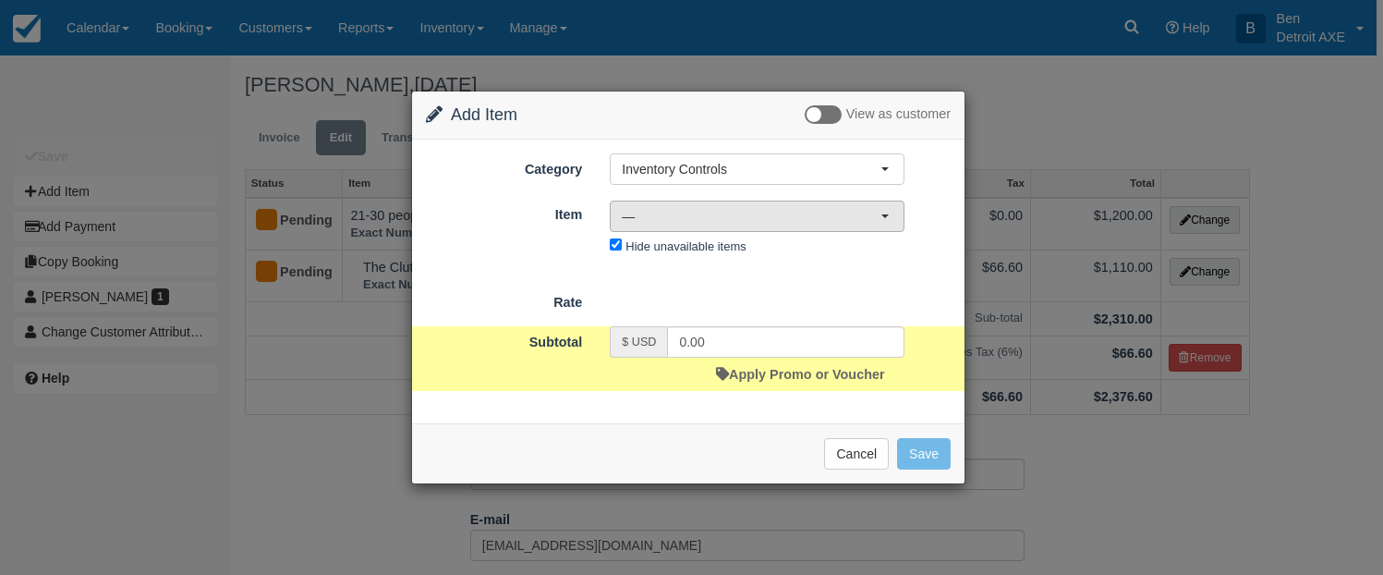
click at [677, 211] on span "—" at bounding box center [751, 216] width 259 height 18
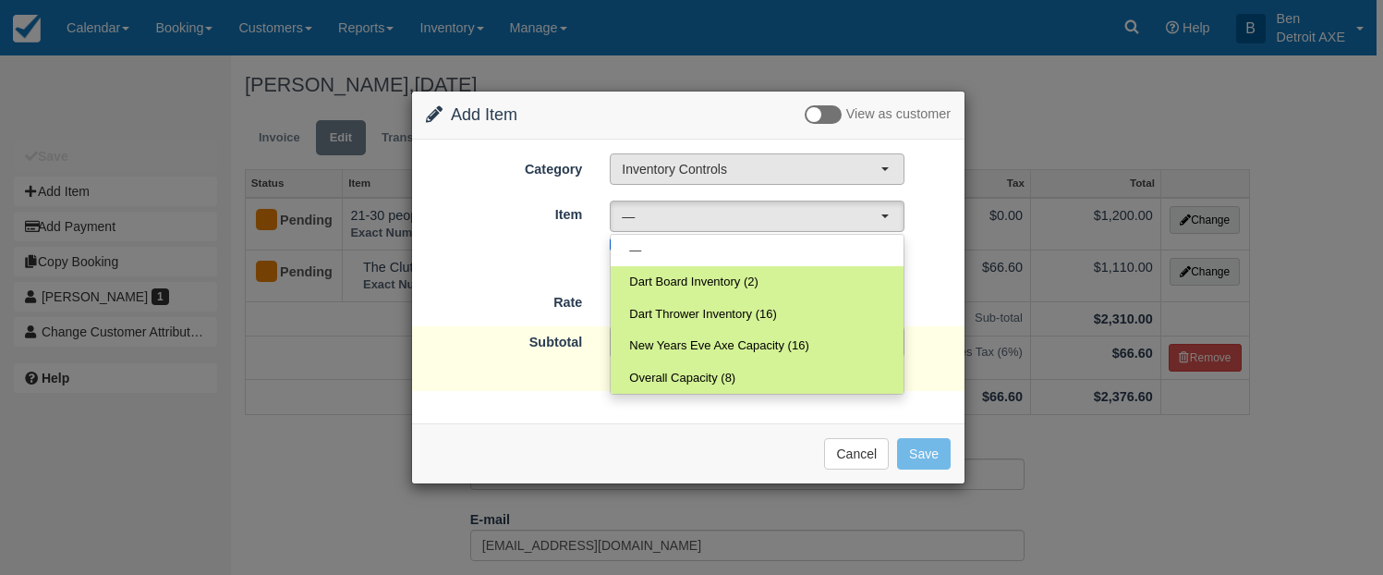
click at [677, 181] on button "Inventory Controls" at bounding box center [757, 168] width 295 height 31
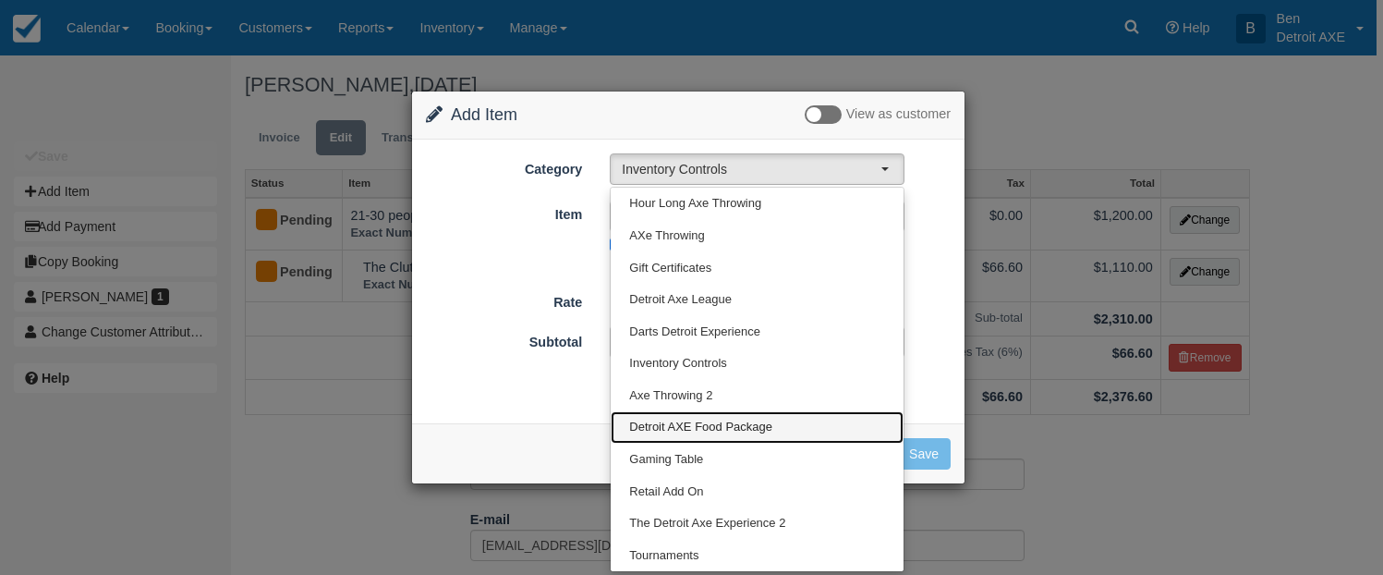
click at [686, 416] on link "Detroit AXE Food Package" at bounding box center [757, 427] width 293 height 32
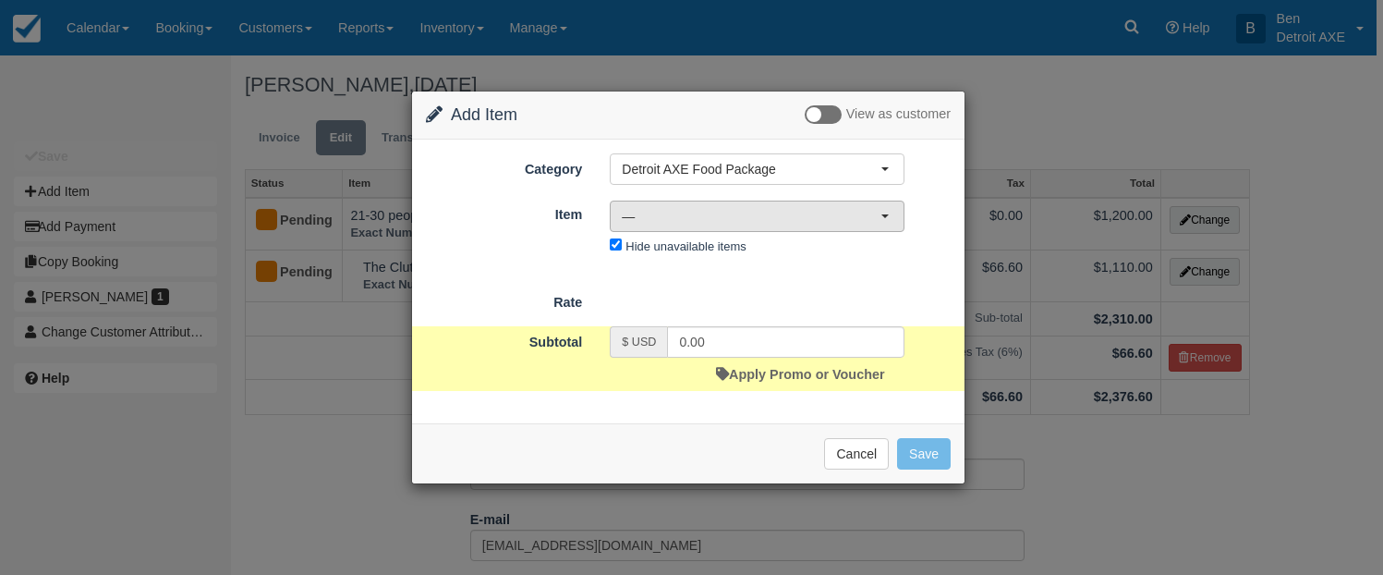
click at [697, 223] on span "—" at bounding box center [751, 216] width 259 height 18
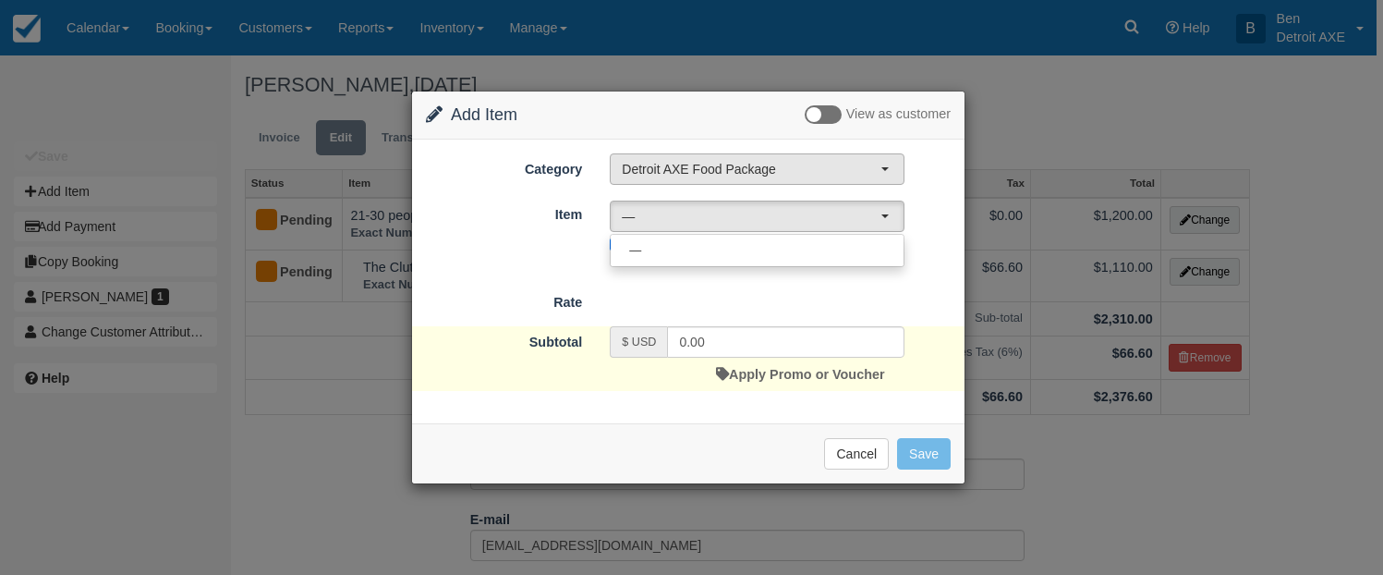
click at [685, 160] on span "Detroit AXE Food Package" at bounding box center [751, 169] width 259 height 18
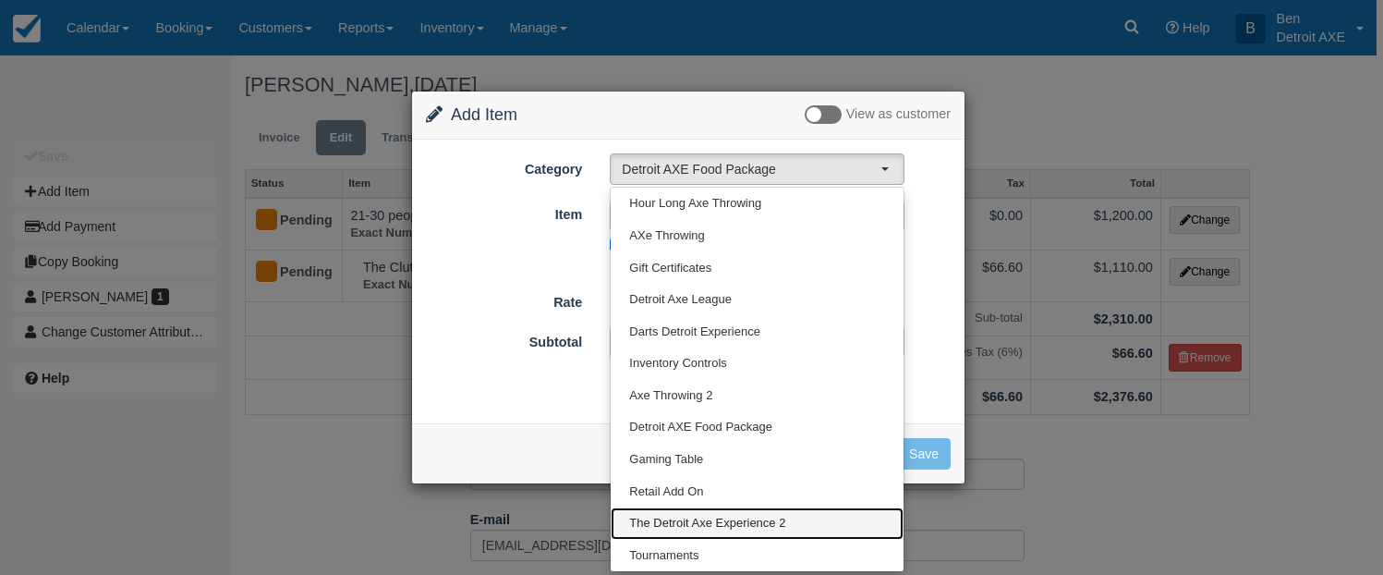
click at [700, 515] on span "The Detroit Axe Experience 2" at bounding box center [707, 524] width 156 height 18
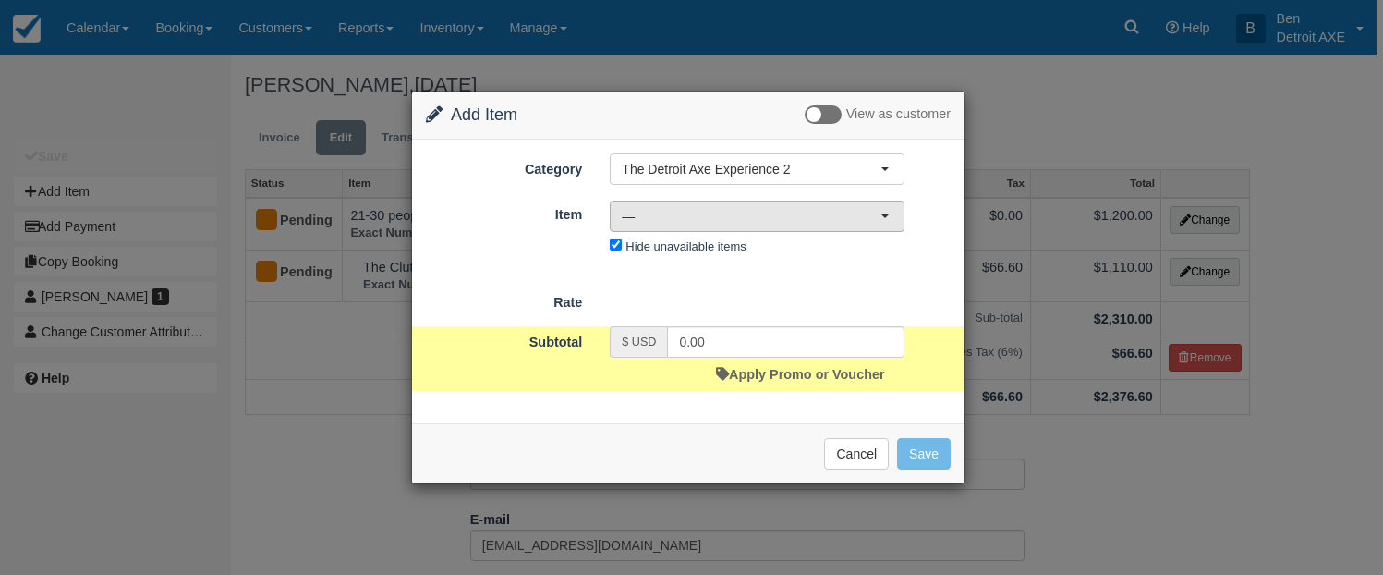
click at [747, 216] on span "—" at bounding box center [751, 216] width 259 height 18
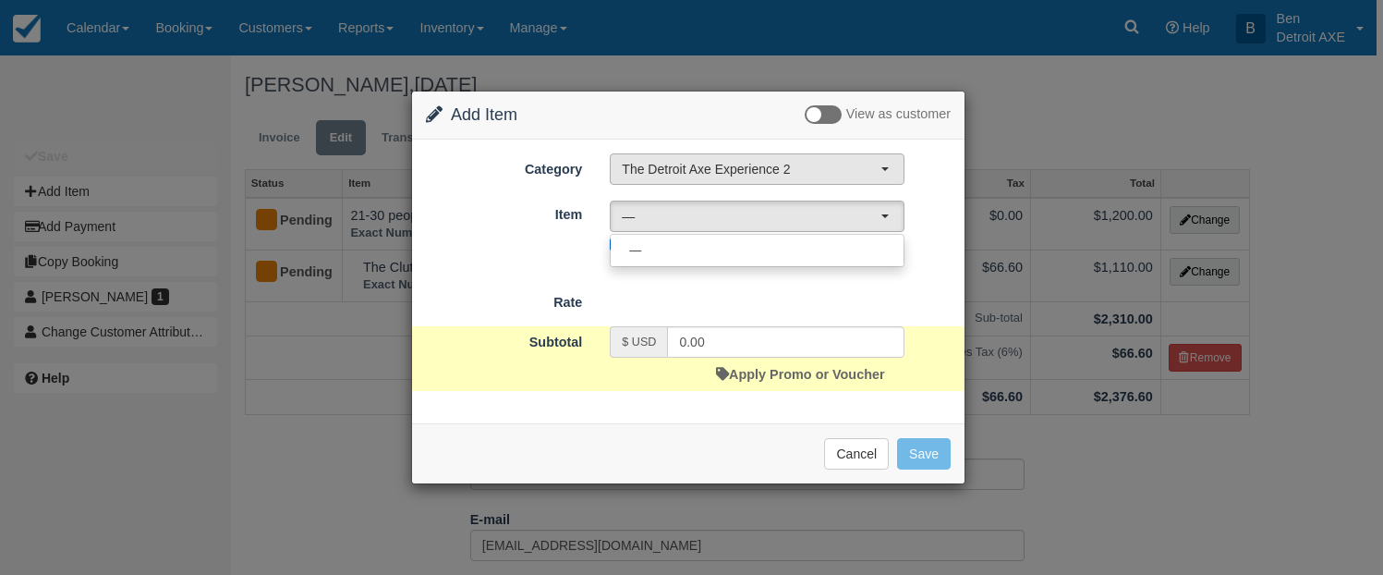
click at [734, 174] on span "The Detroit Axe Experience 2" at bounding box center [751, 169] width 259 height 18
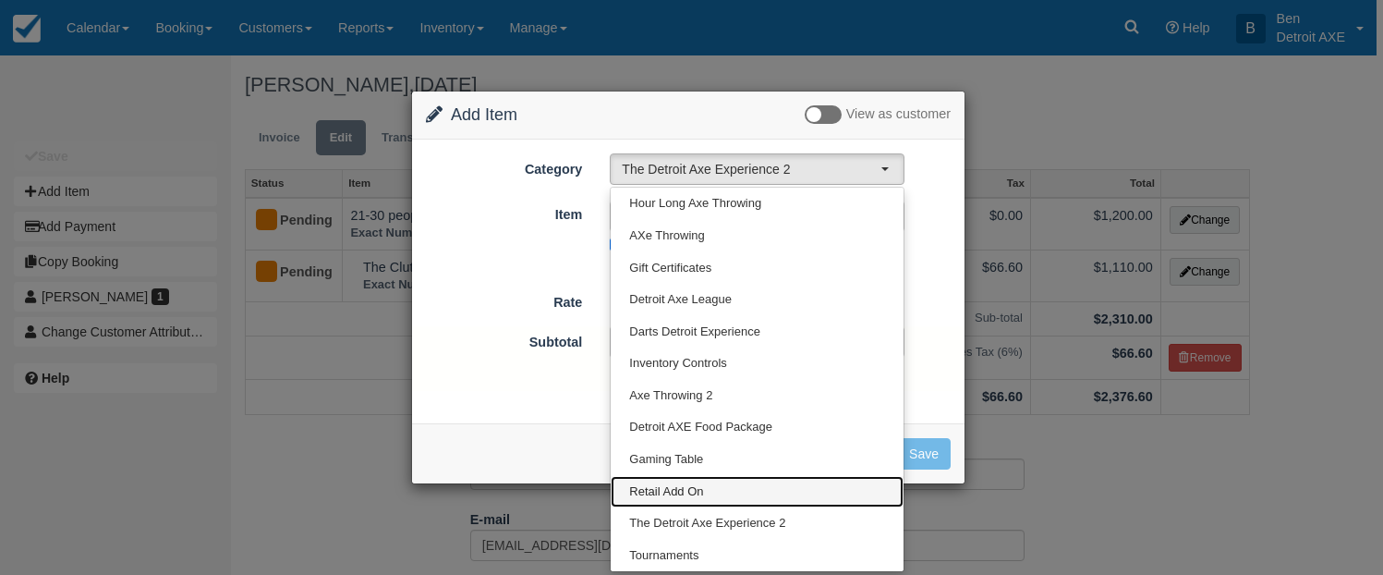
click at [677, 496] on span "Retail Add On" at bounding box center [666, 492] width 74 height 18
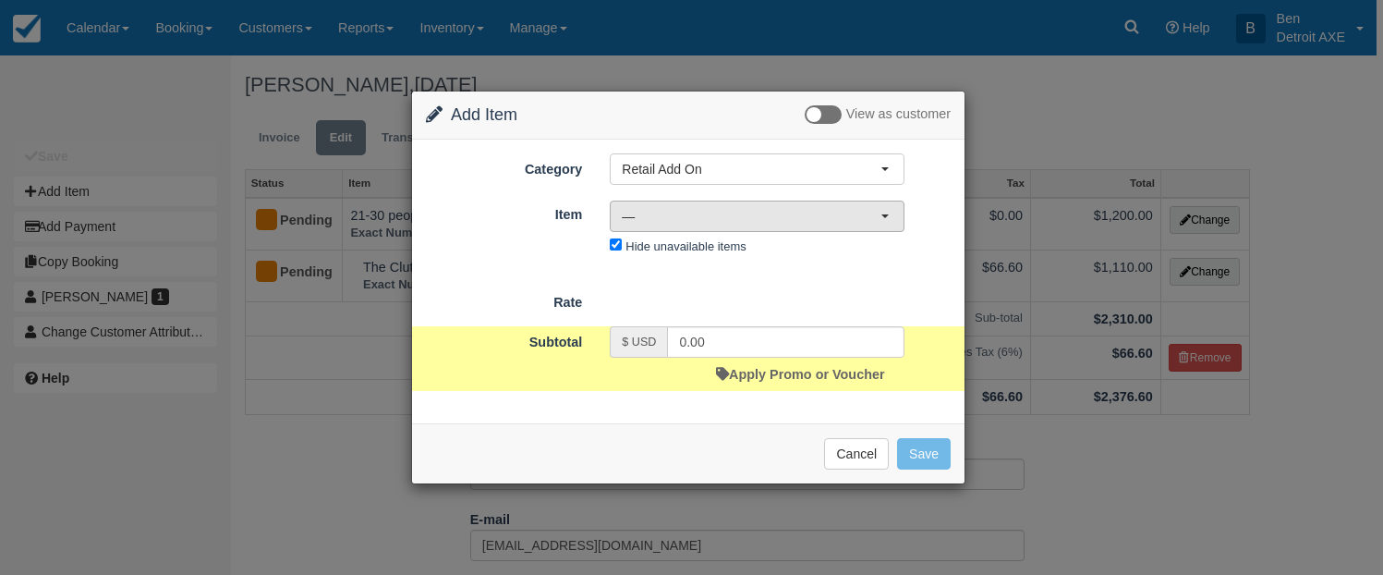
click at [704, 220] on span "—" at bounding box center [751, 216] width 259 height 18
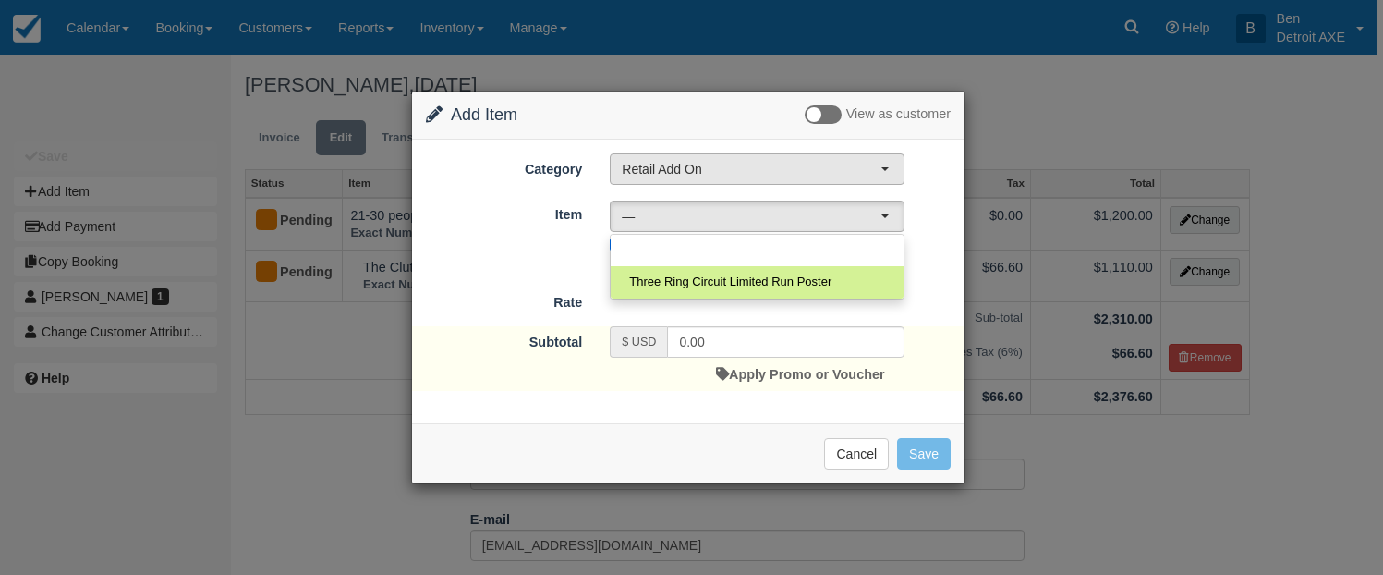
click at [685, 162] on span "Retail Add On" at bounding box center [751, 169] width 259 height 18
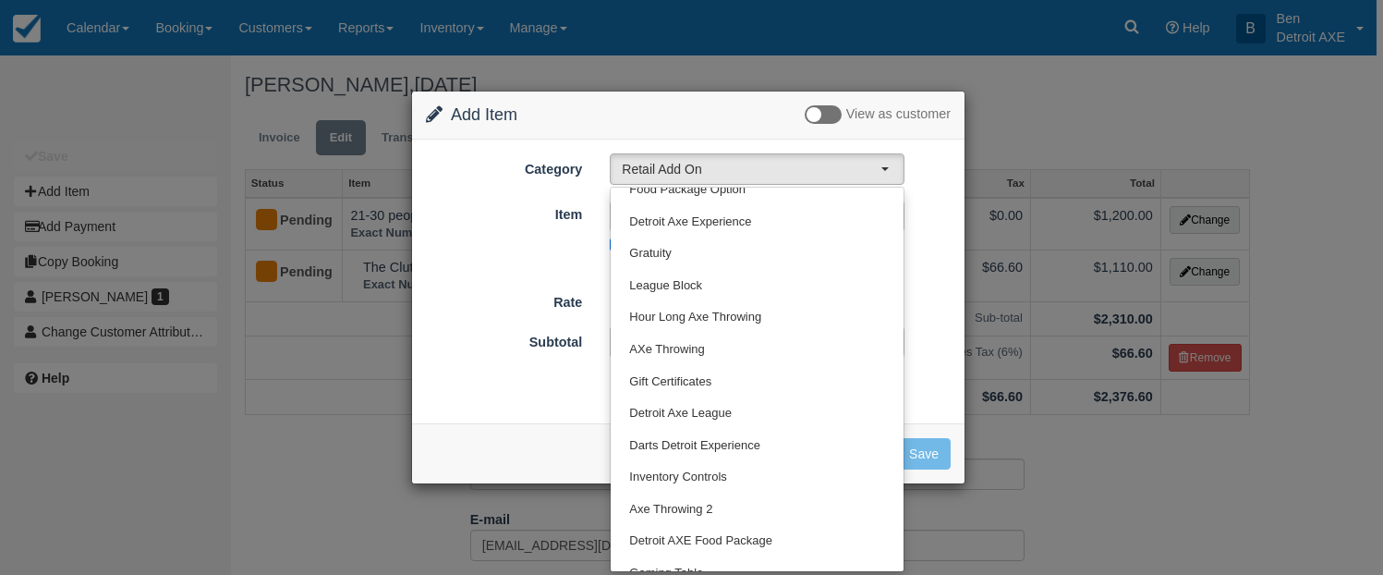
scroll to position [0, 0]
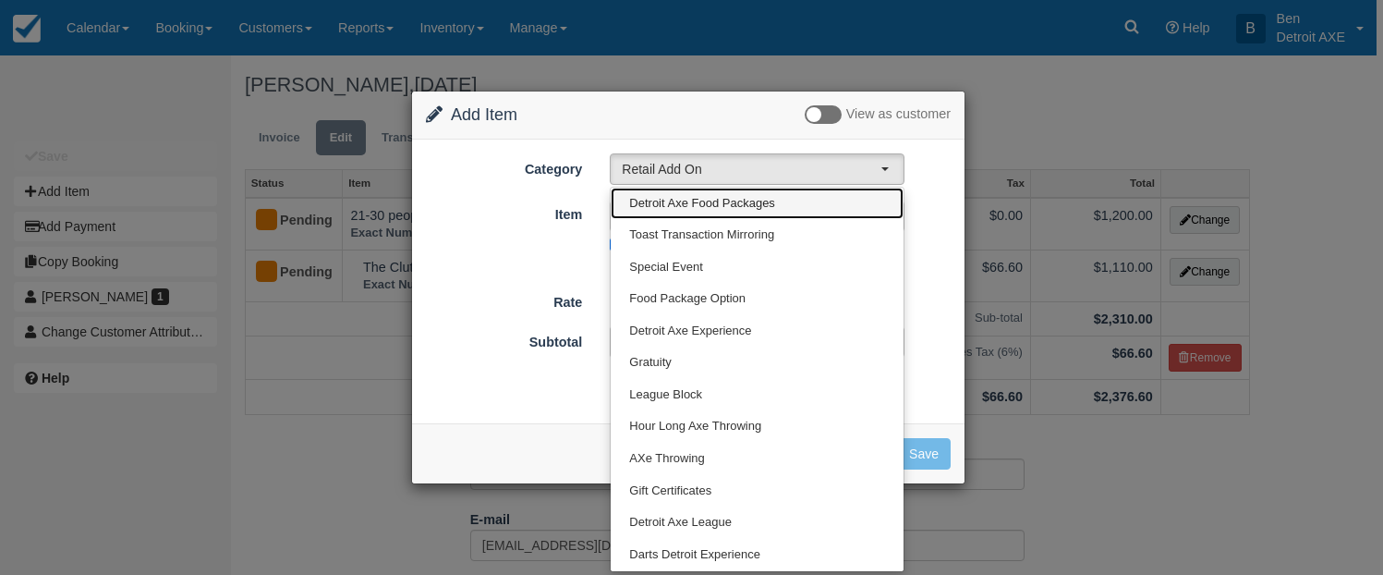
click at [697, 203] on span "Detroit Axe Food Packages" at bounding box center [702, 204] width 146 height 18
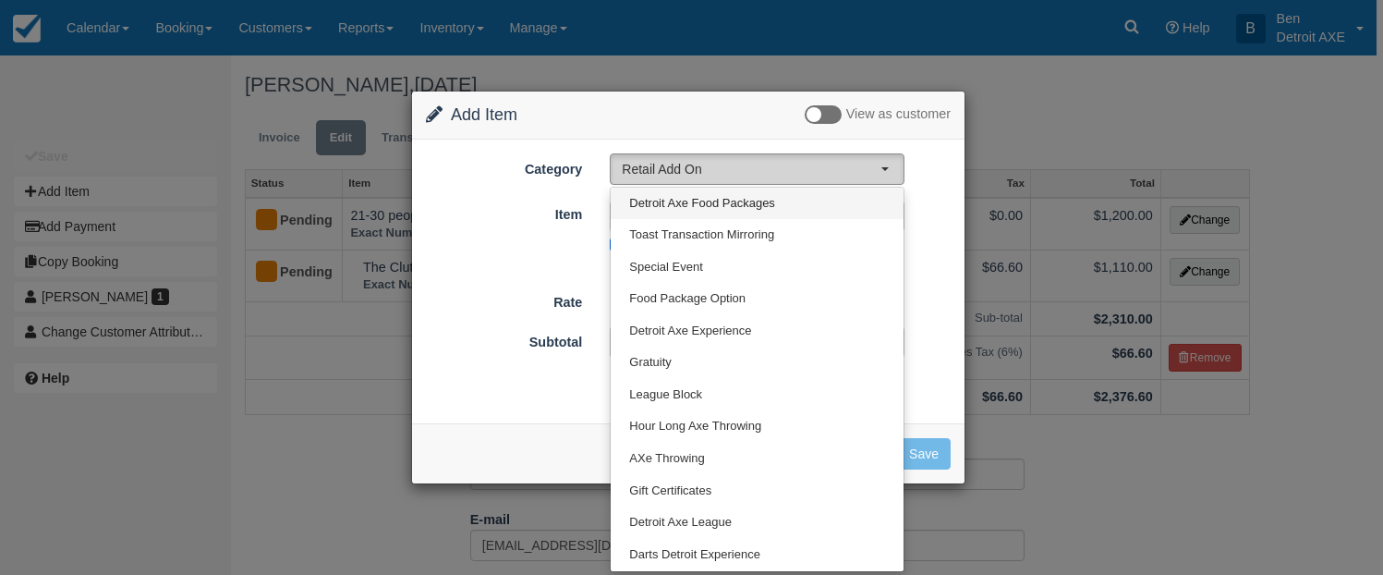
select select "9"
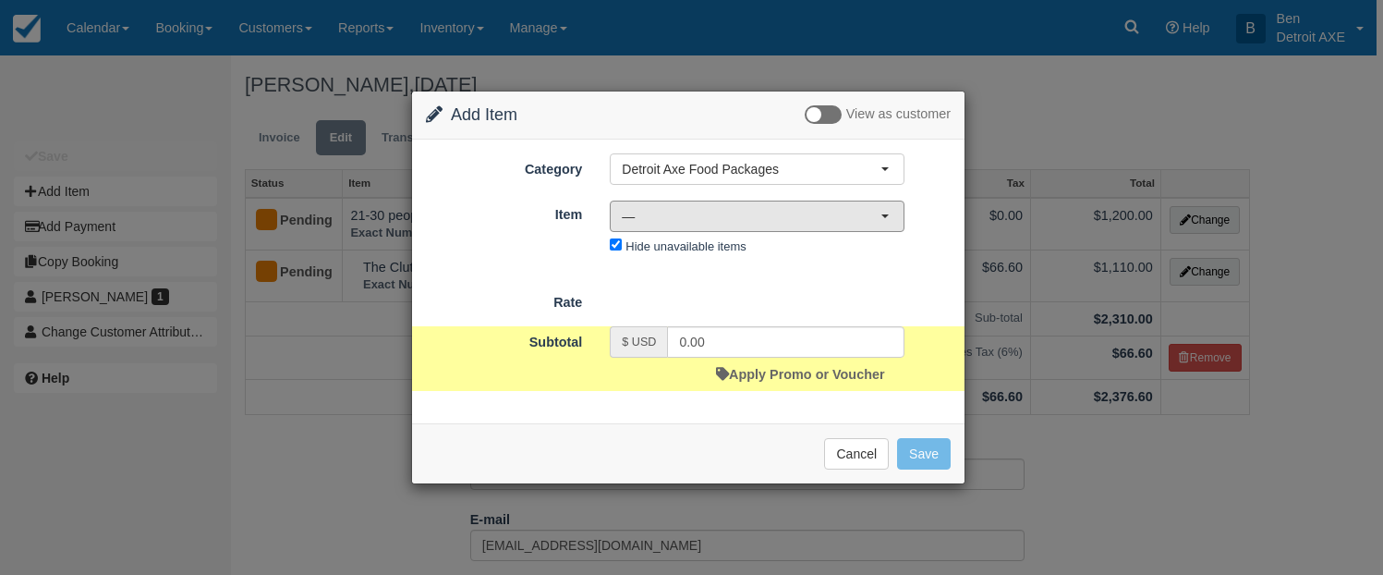
click at [688, 224] on span "—" at bounding box center [751, 216] width 259 height 18
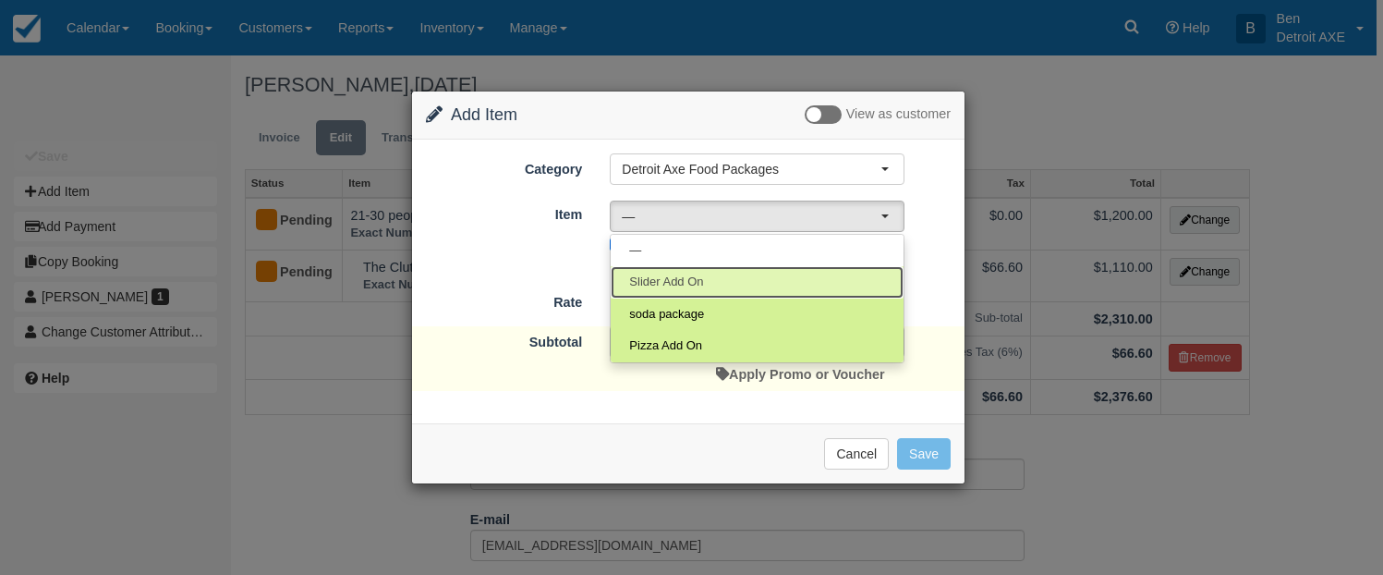
click at [683, 279] on span "Slider Add On" at bounding box center [666, 282] width 74 height 18
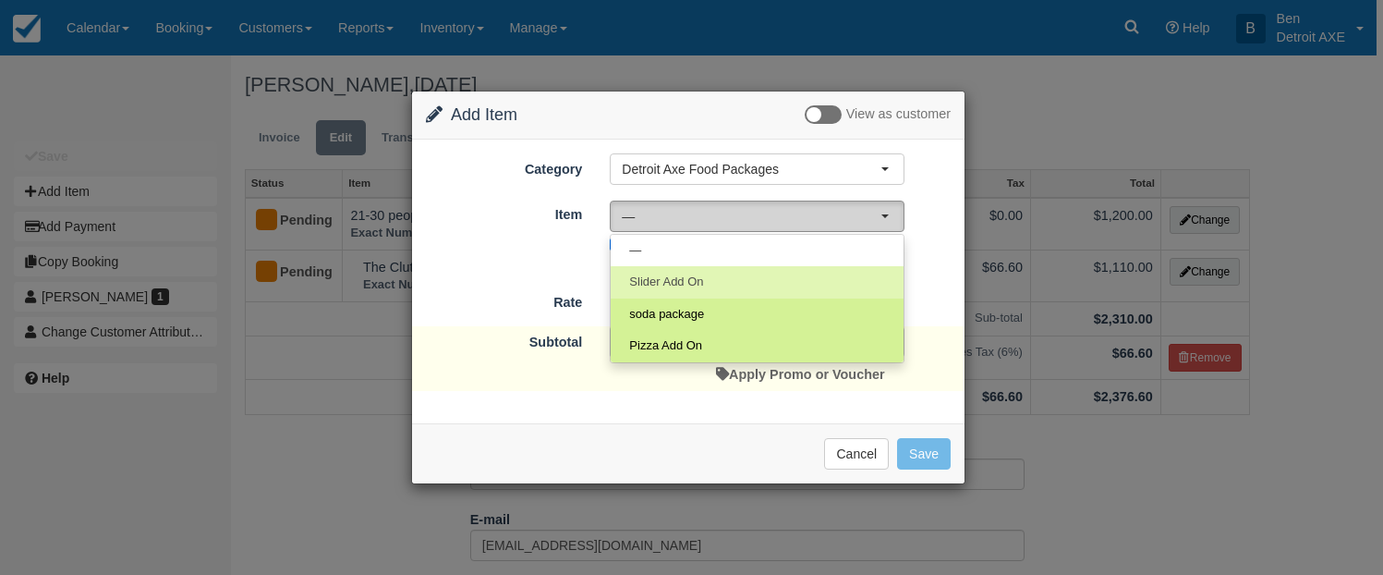
select select "244"
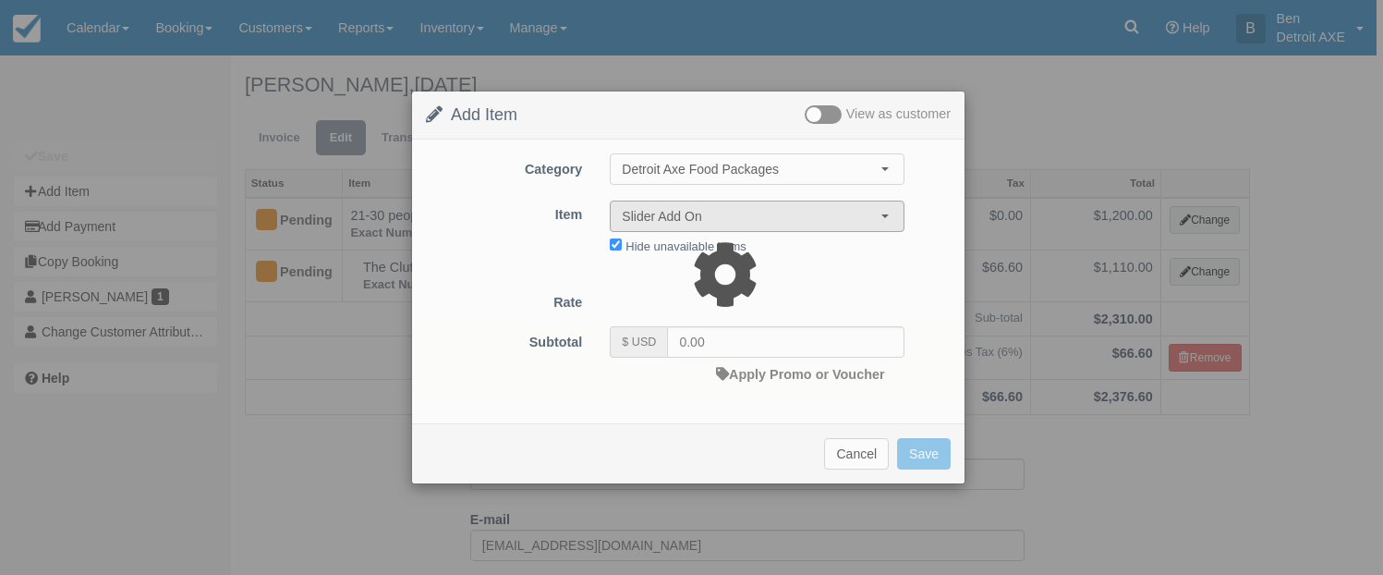
type input "12.00"
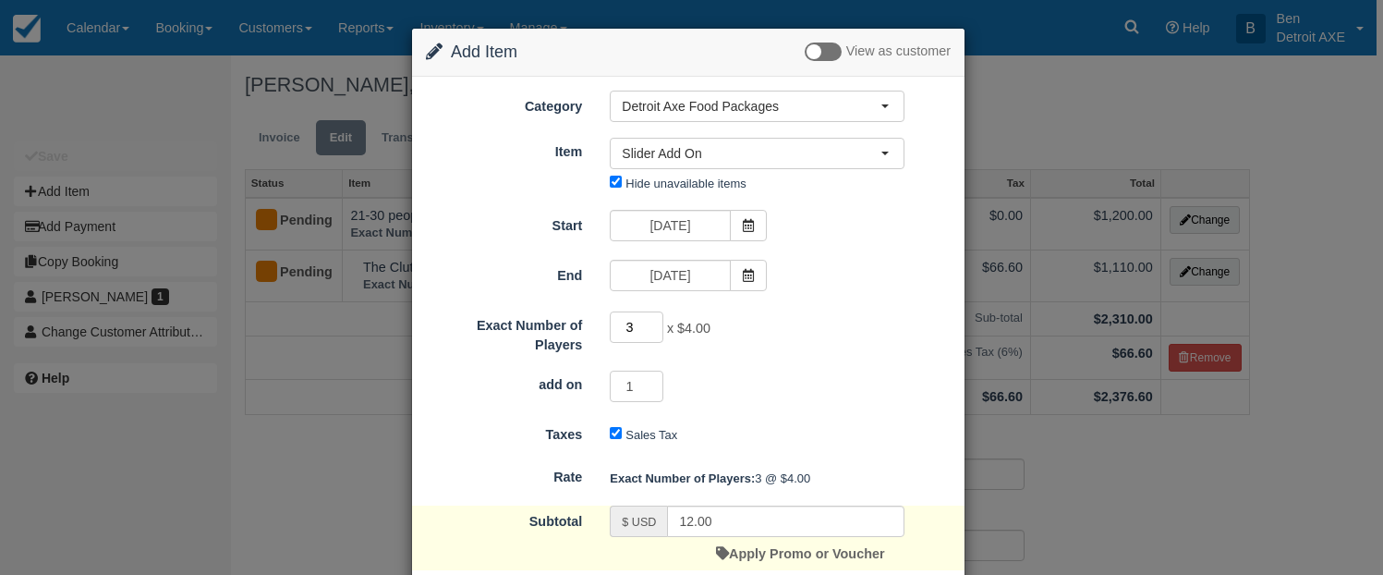
drag, startPoint x: 635, startPoint y: 328, endPoint x: 611, endPoint y: 327, distance: 24.0
click at [611, 327] on input "3" at bounding box center [637, 326] width 54 height 31
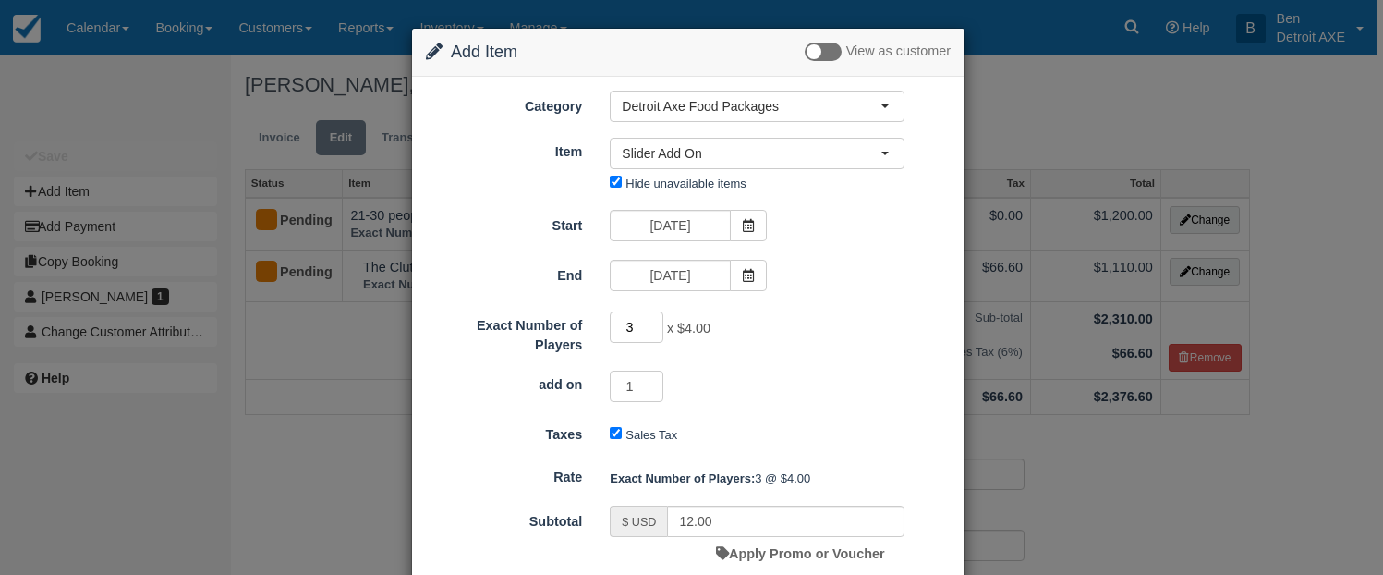
drag, startPoint x: 635, startPoint y: 338, endPoint x: 616, endPoint y: 331, distance: 19.9
click at [616, 331] on input "3" at bounding box center [637, 326] width 54 height 31
type input "92.5"
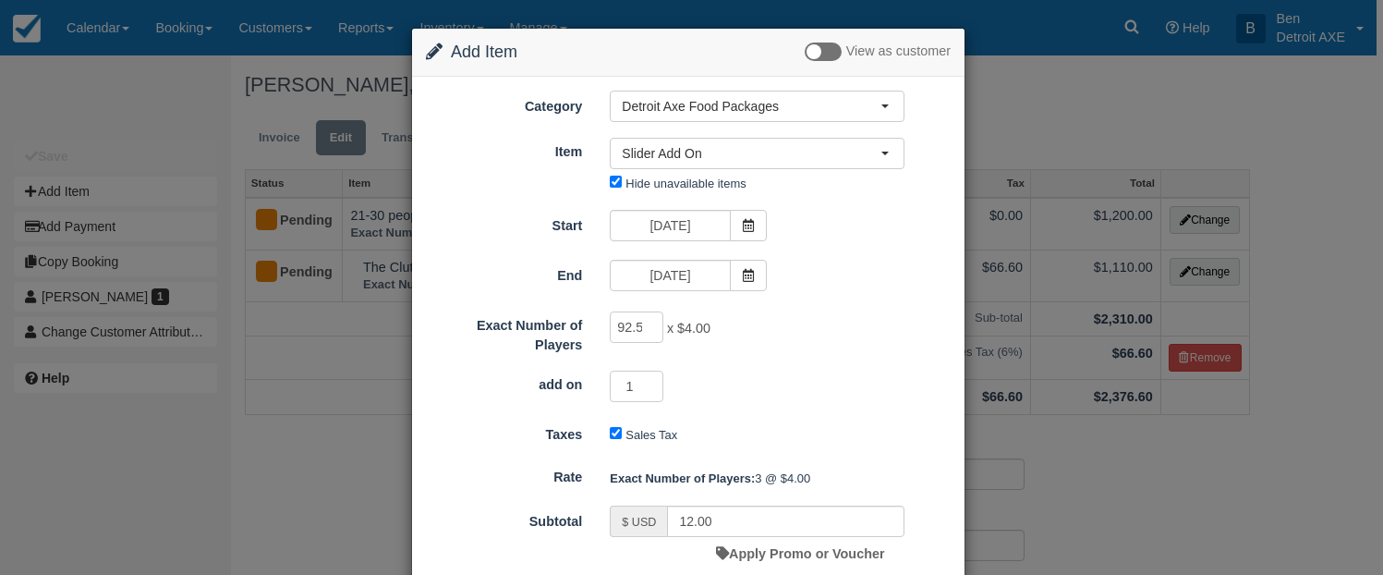
click at [794, 374] on div "1" at bounding box center [757, 388] width 322 height 36
type input "368.00"
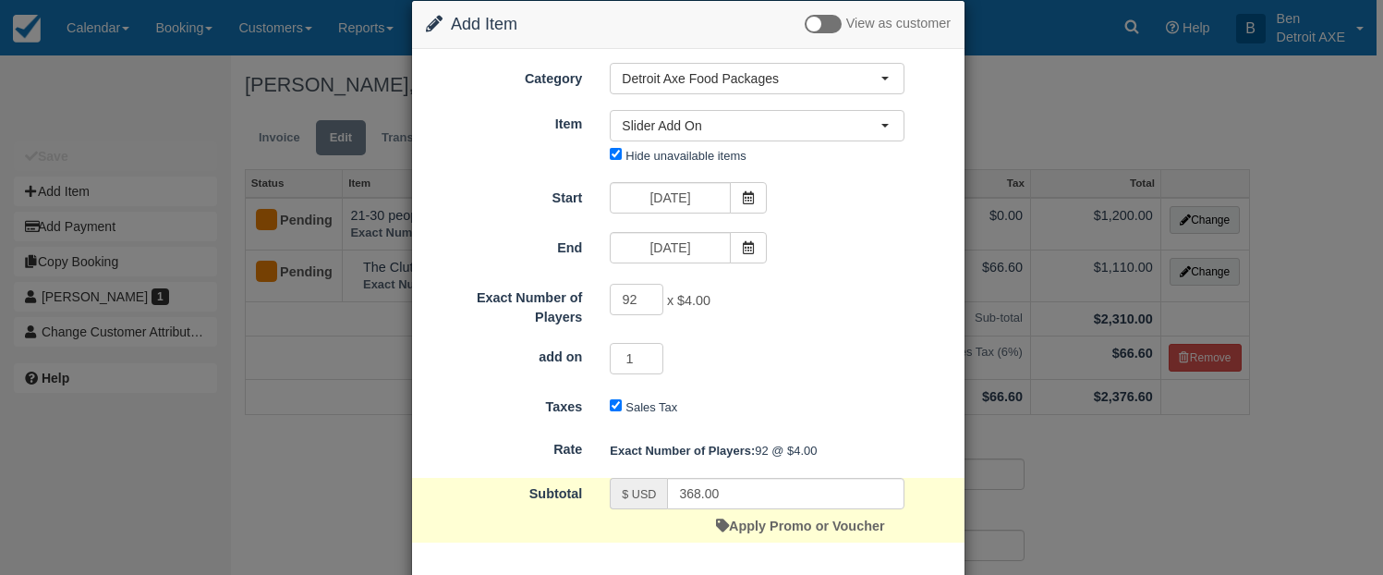
scroll to position [60, 0]
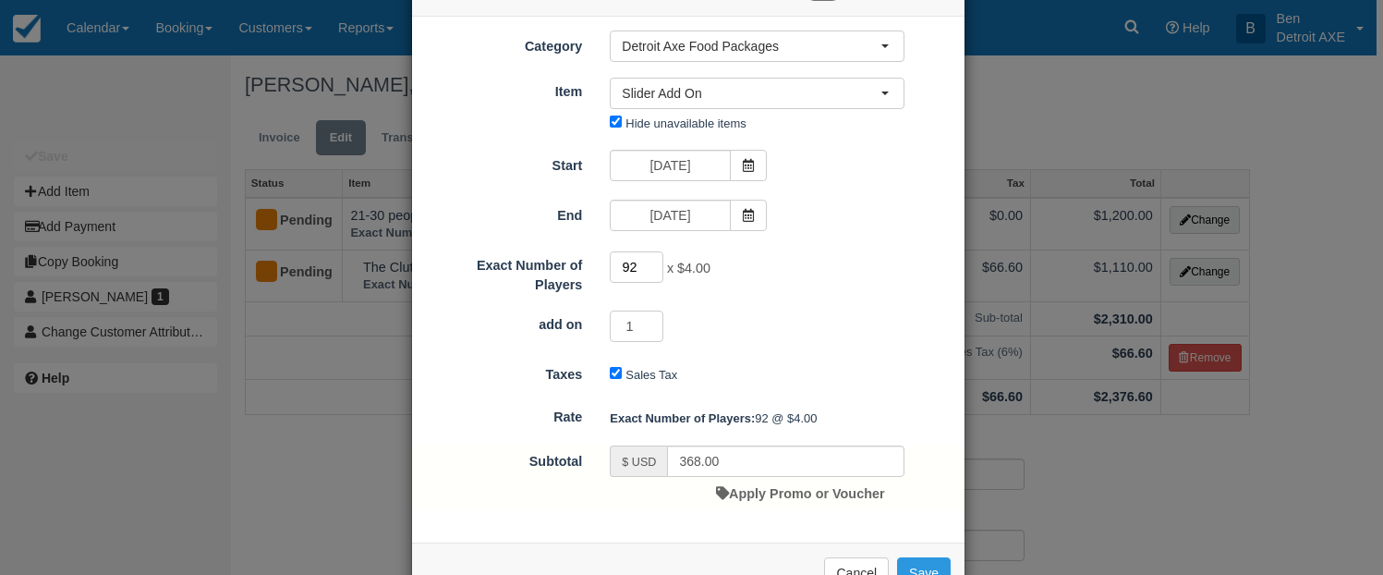
drag, startPoint x: 648, startPoint y: 276, endPoint x: 614, endPoint y: 274, distance: 33.3
click at [614, 274] on input "92" at bounding box center [637, 266] width 54 height 31
type input "93"
click at [735, 294] on div "Exact Number of Players 93 x $4.00 Required." at bounding box center [688, 271] width 552 height 44
type input "372.00"
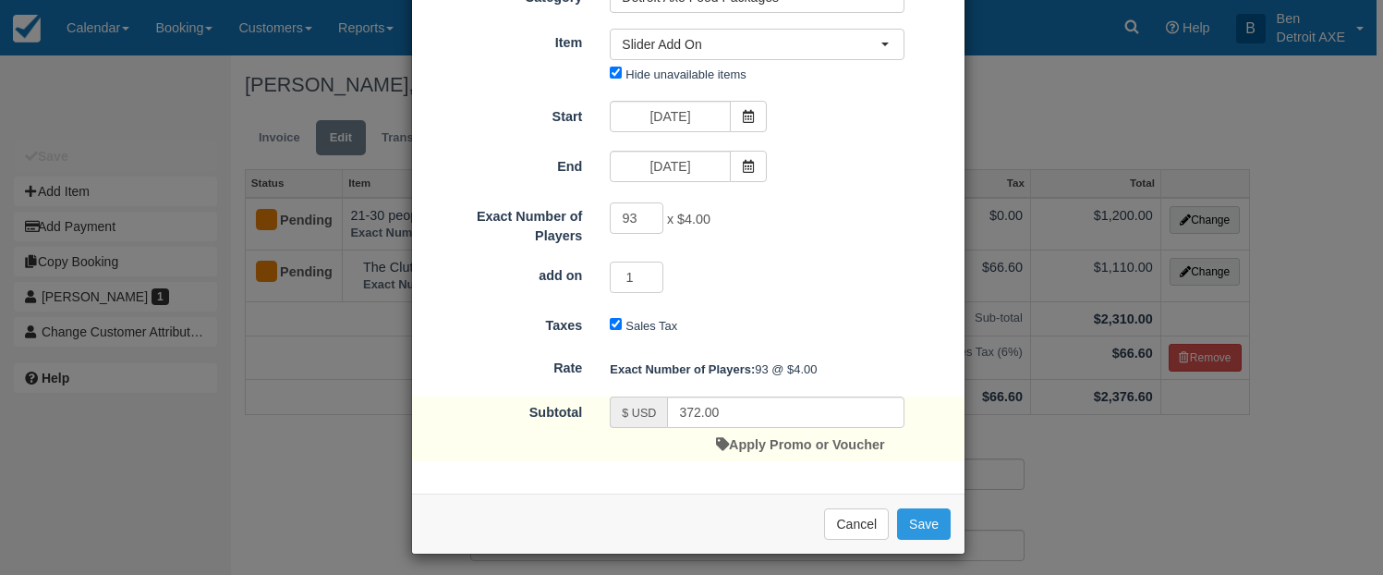
scroll to position [118, 0]
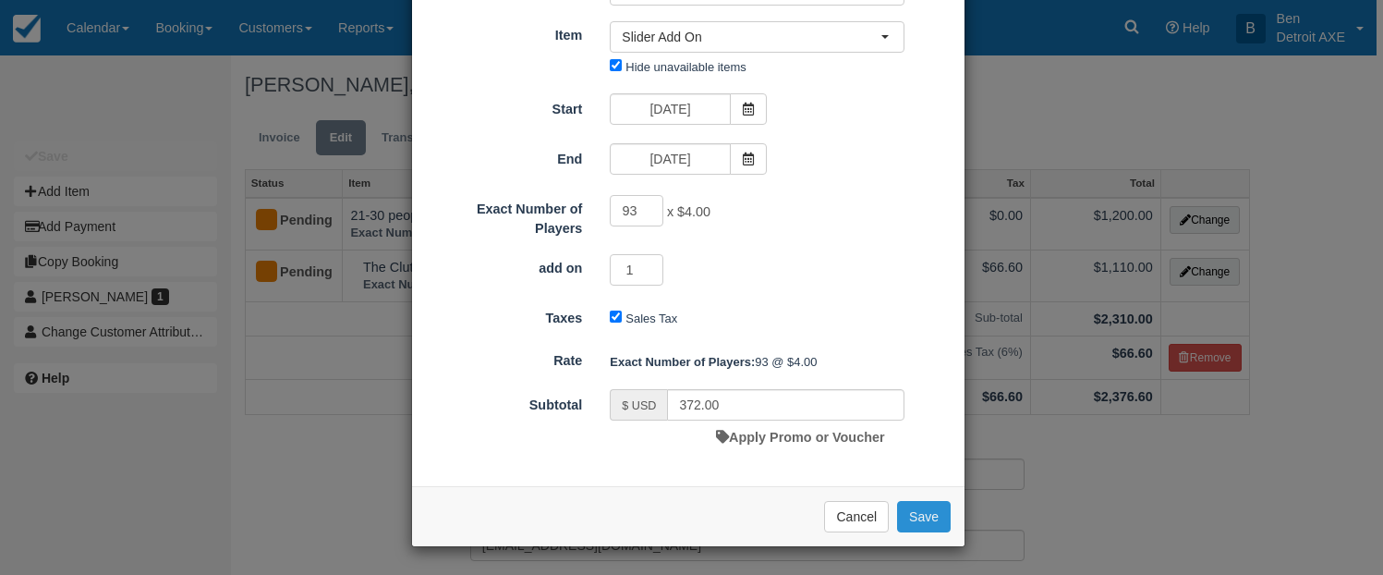
click at [921, 510] on button "Save" at bounding box center [924, 516] width 54 height 31
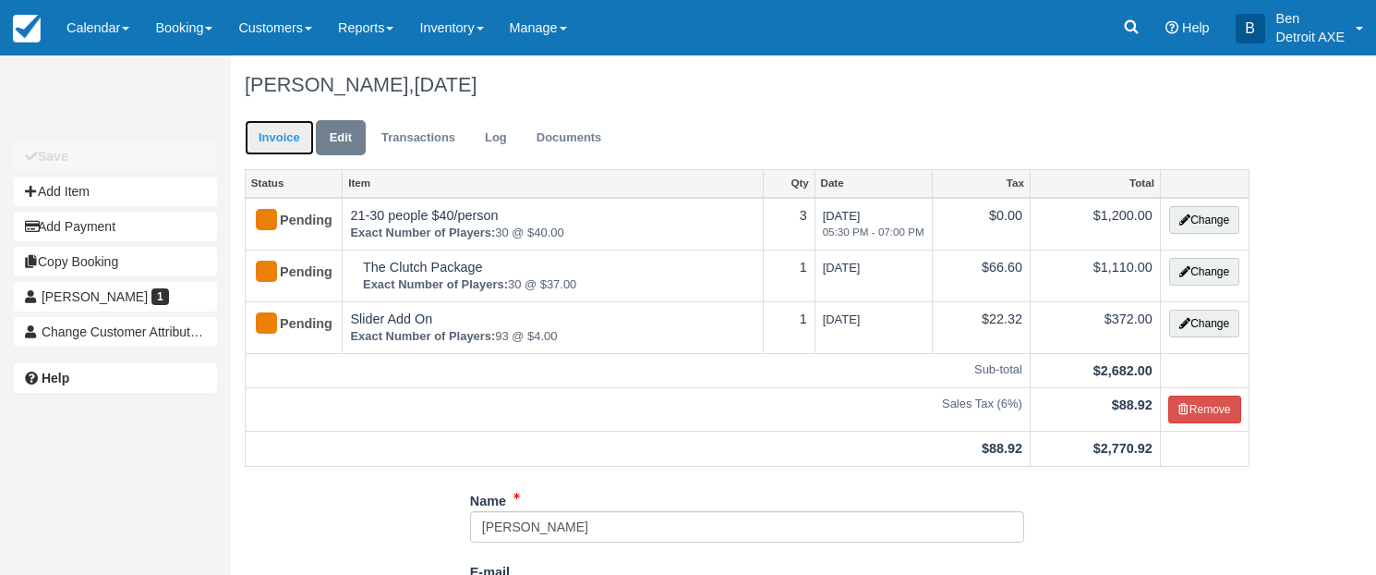
click at [261, 126] on link "Invoice" at bounding box center [279, 138] width 69 height 36
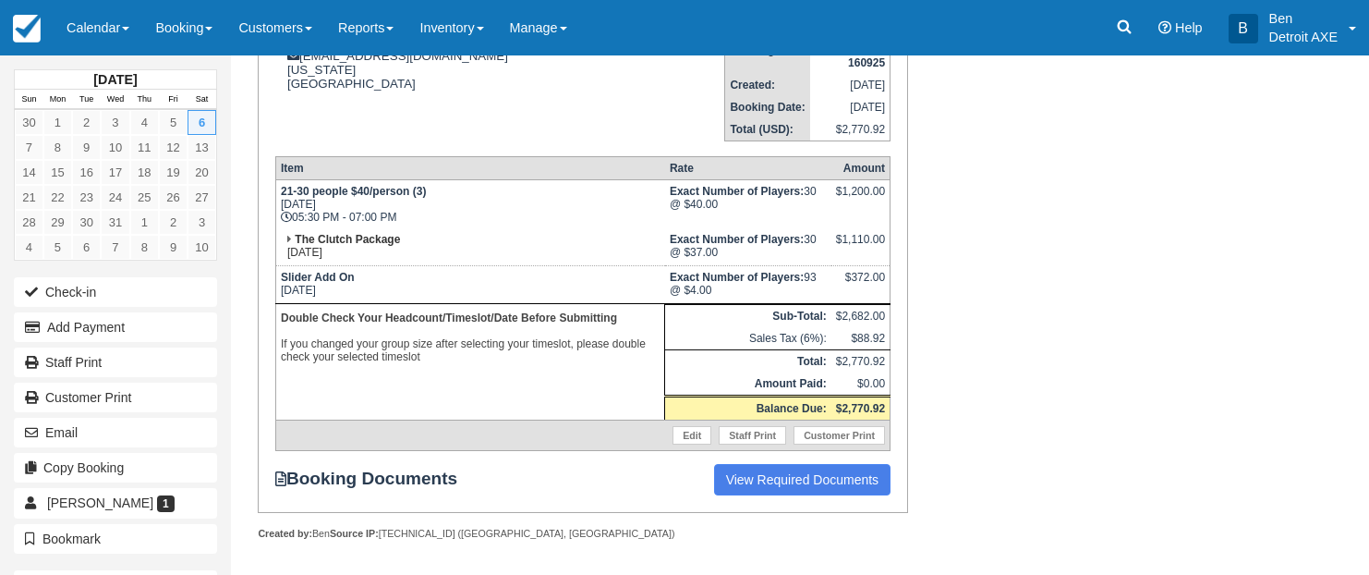
scroll to position [276, 0]
